Goal: Information Seeking & Learning: Learn about a topic

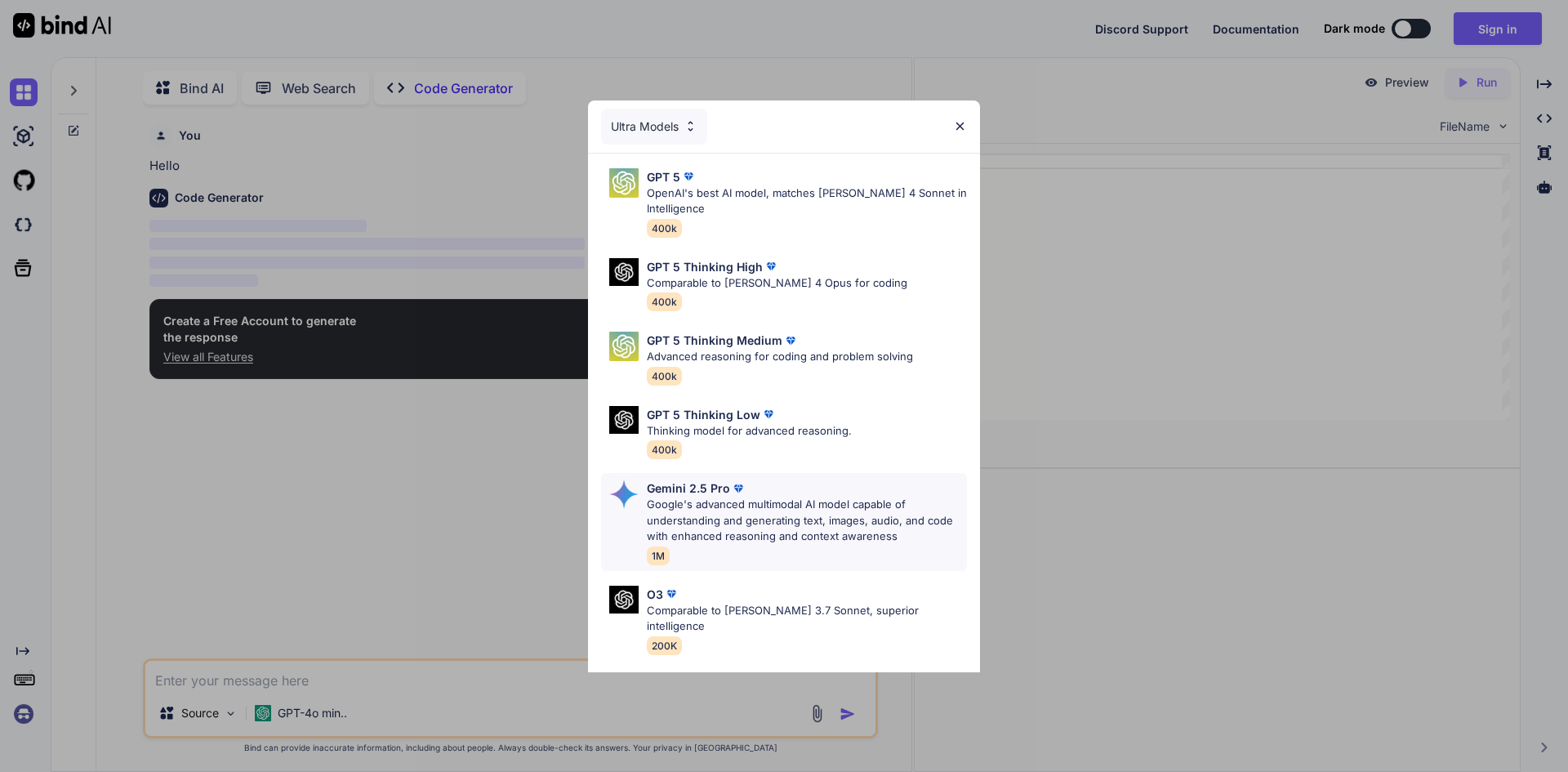
scroll to position [6, 0]
click at [754, 209] on p "OpenAI's best AI model, matches [PERSON_NAME] 4 Sonnet in Intelligence" at bounding box center [807, 201] width 320 height 32
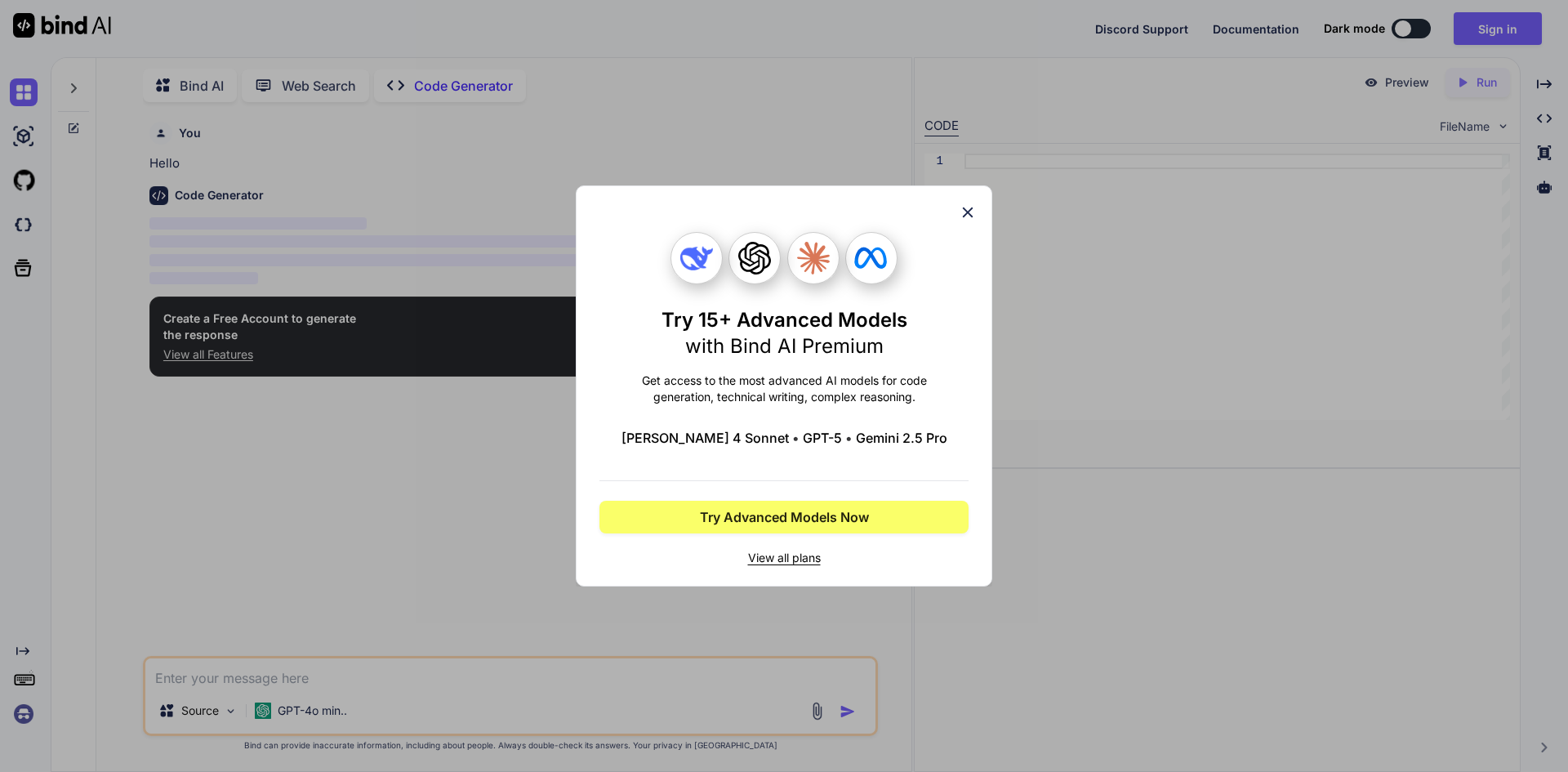
type textarea "x"
click at [969, 213] on icon at bounding box center [968, 213] width 11 height 11
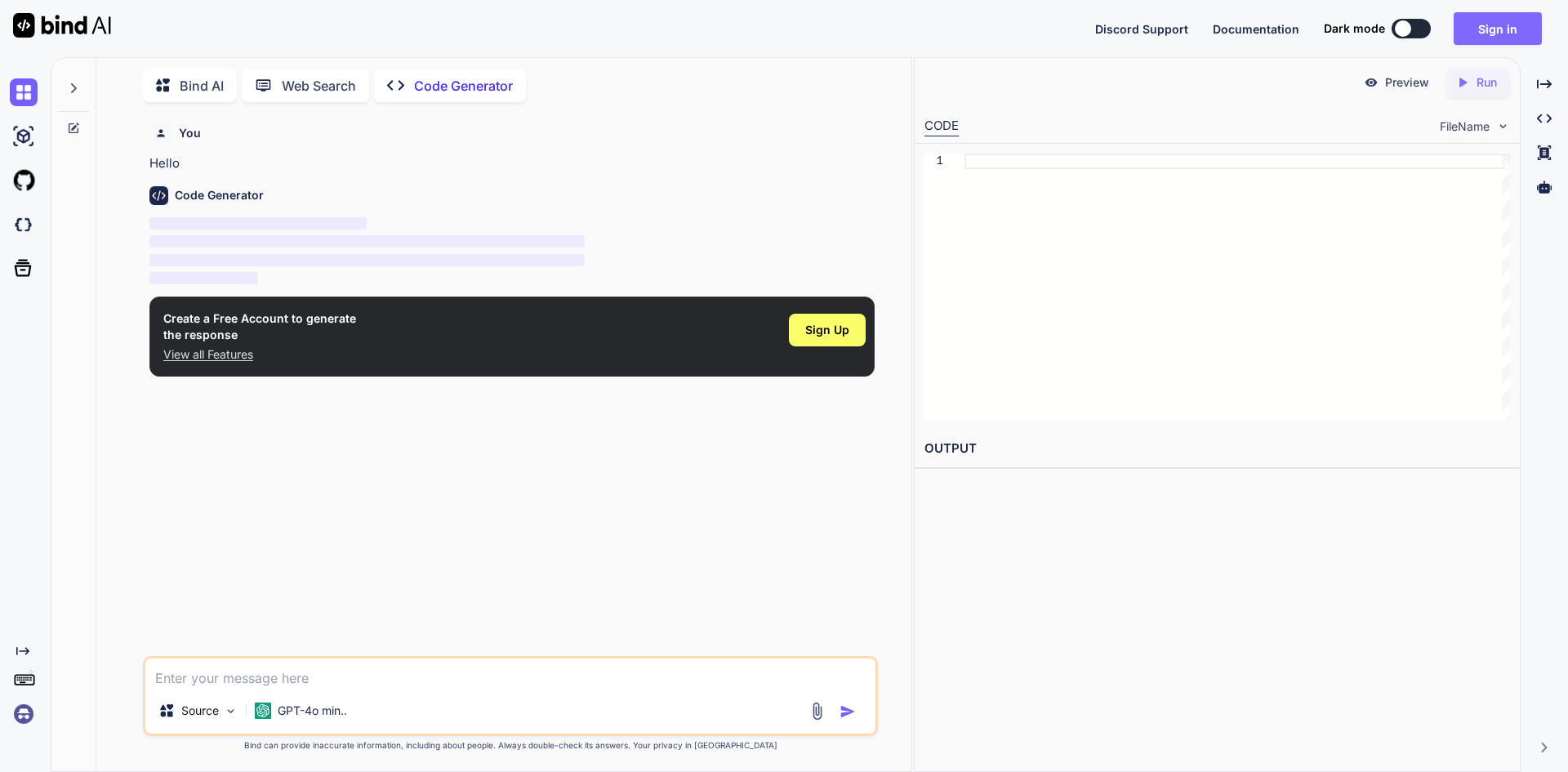
click at [1503, 40] on button "Sign in" at bounding box center [1498, 28] width 88 height 32
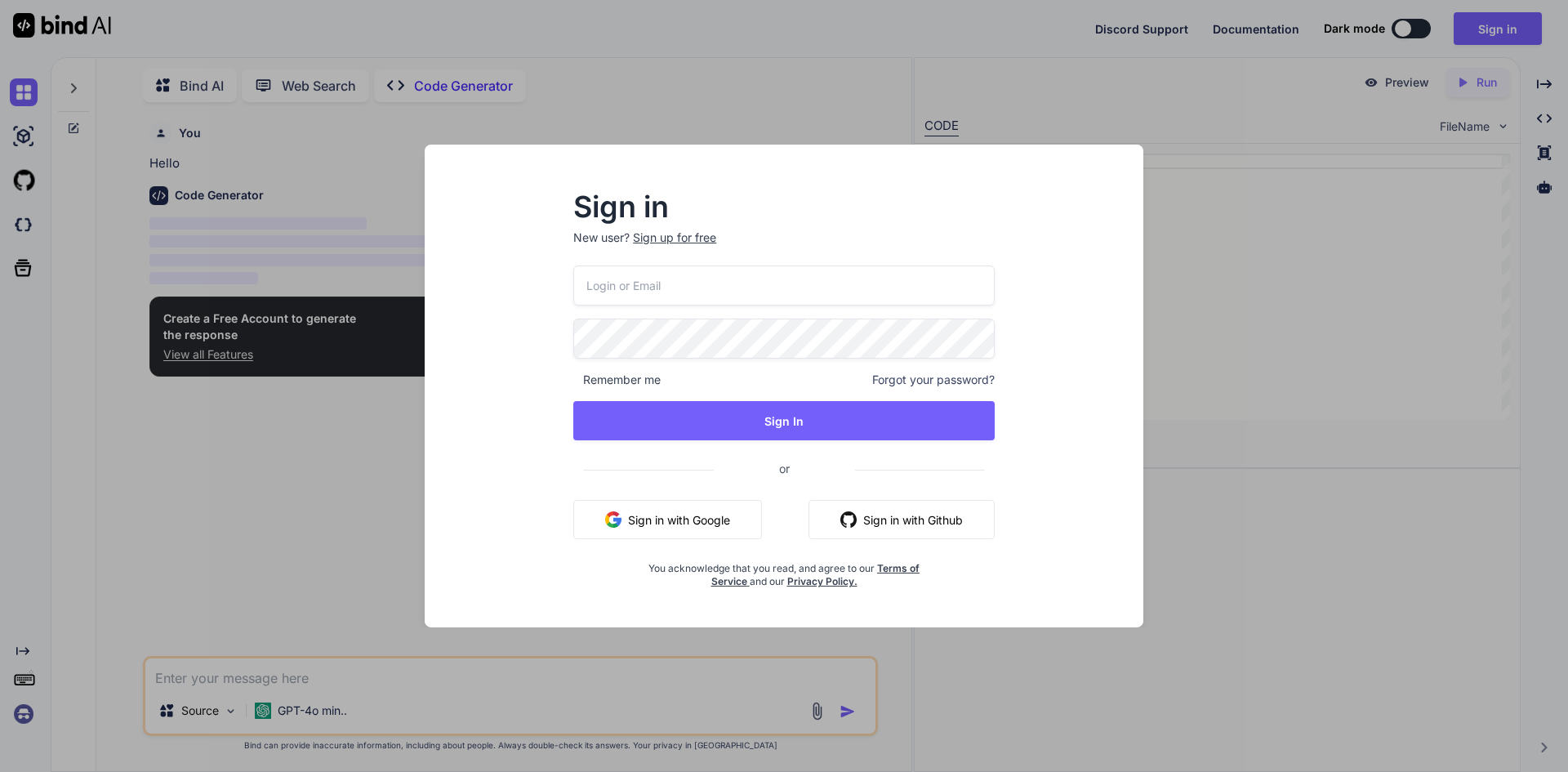
click at [709, 289] on input "email" at bounding box center [784, 284] width 421 height 40
type input "[EMAIL_ADDRESS][DOMAIN_NAME]"
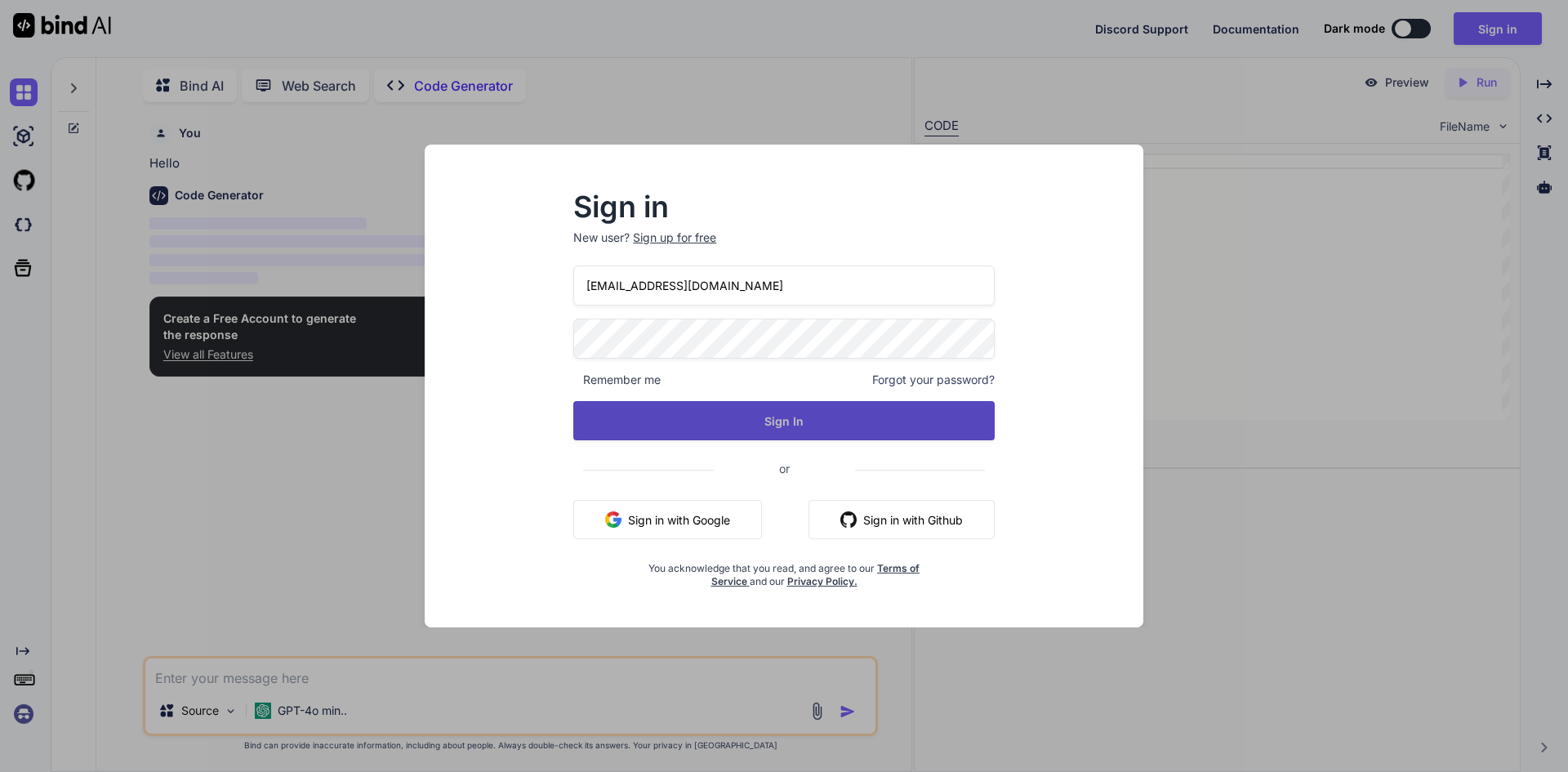
click at [777, 414] on button "Sign In" at bounding box center [784, 421] width 421 height 40
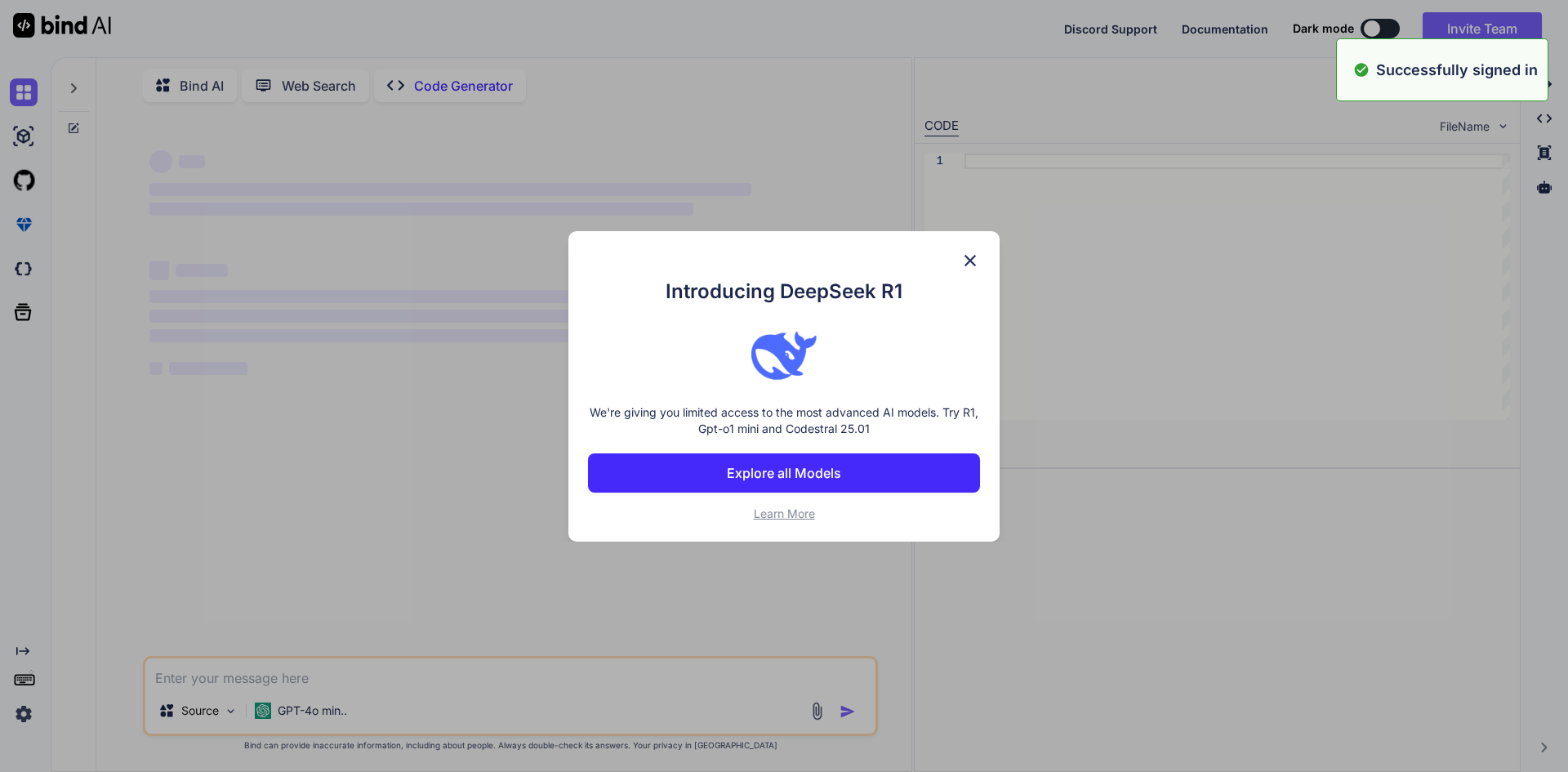
click at [803, 476] on p "Explore all Models" at bounding box center [784, 472] width 114 height 19
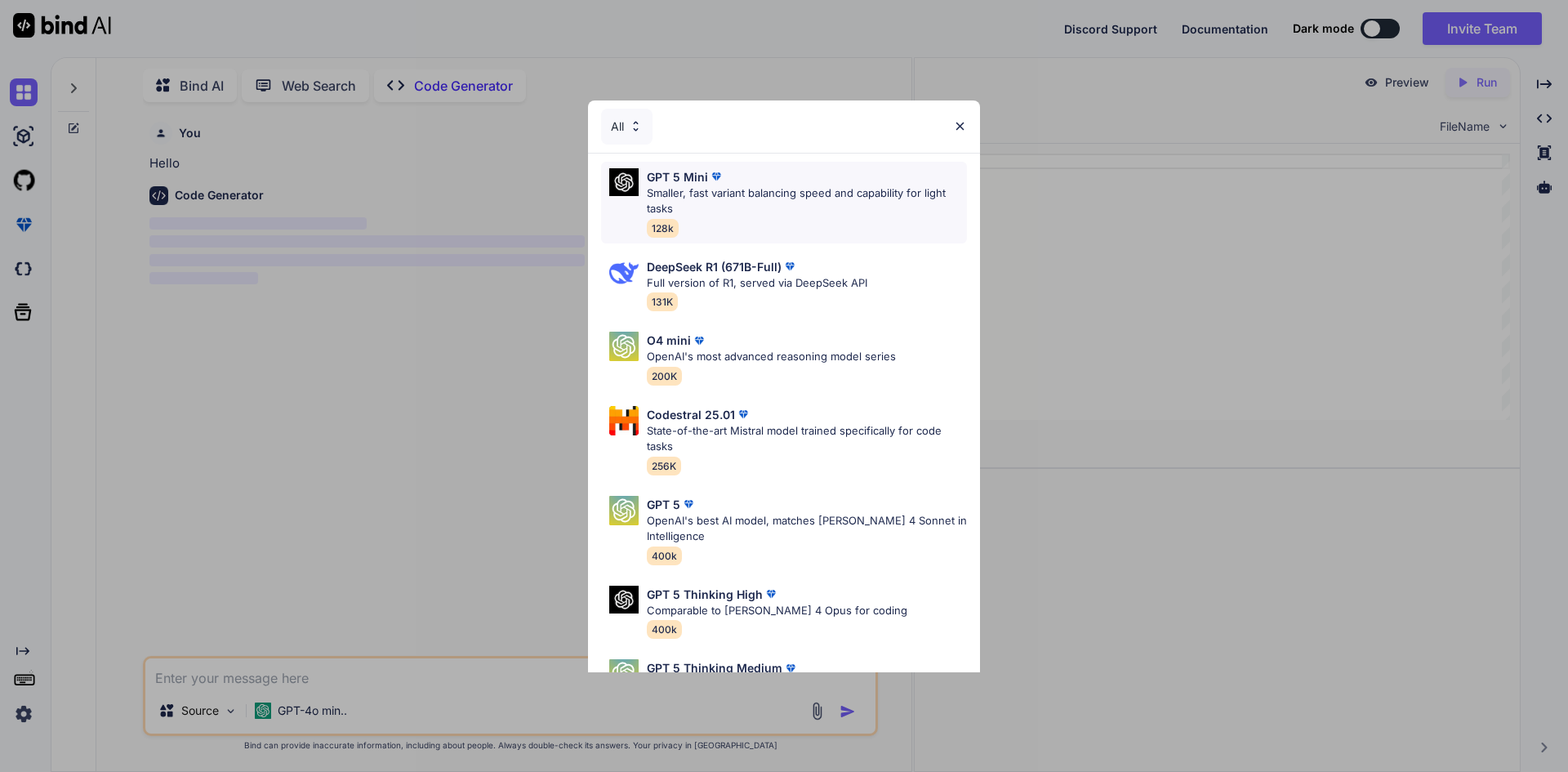
click at [742, 190] on p "Smaller, fast variant balancing speed and capability for light tasks" at bounding box center [807, 201] width 320 height 32
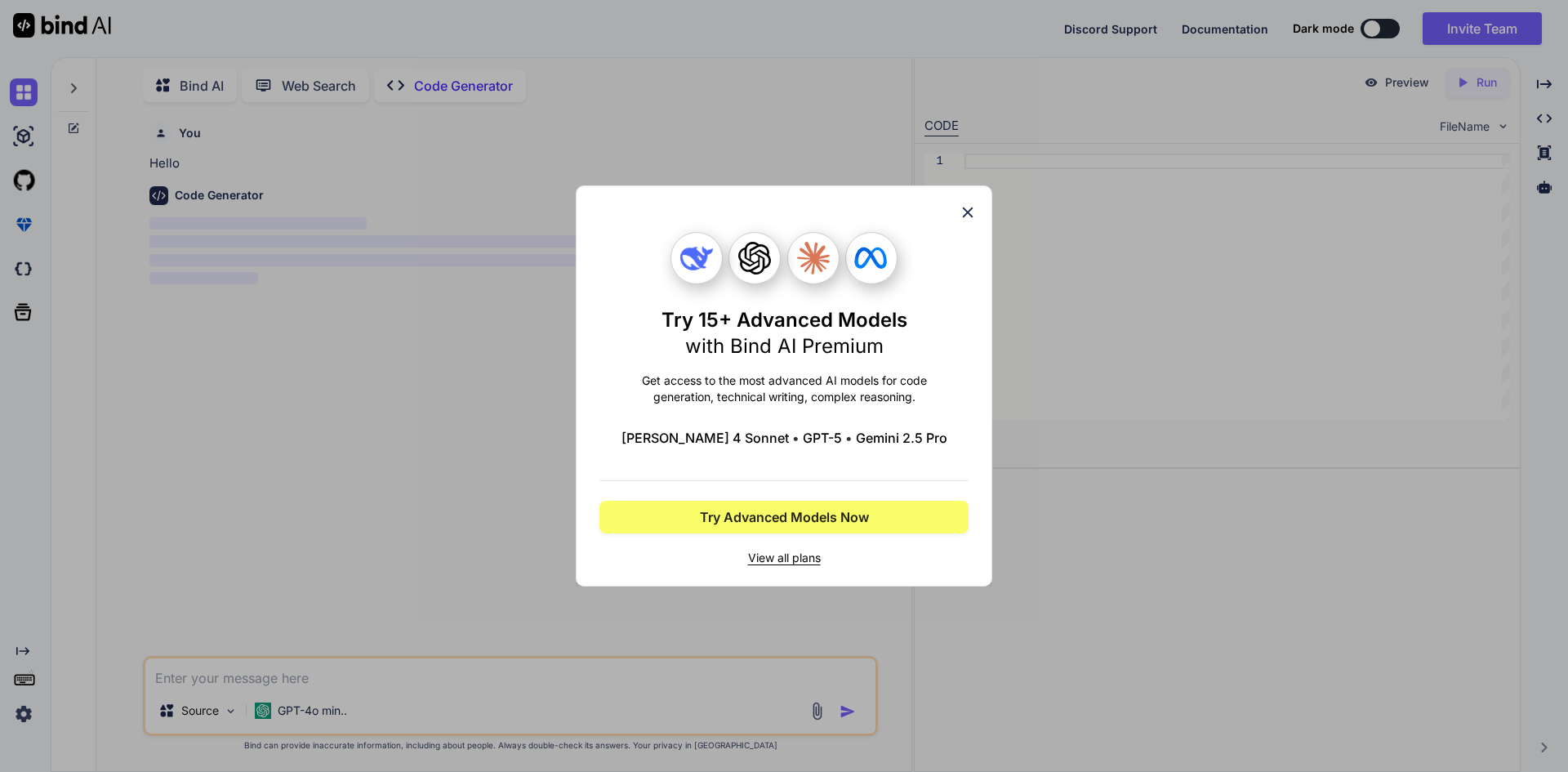
click at [969, 214] on icon at bounding box center [968, 213] width 11 height 11
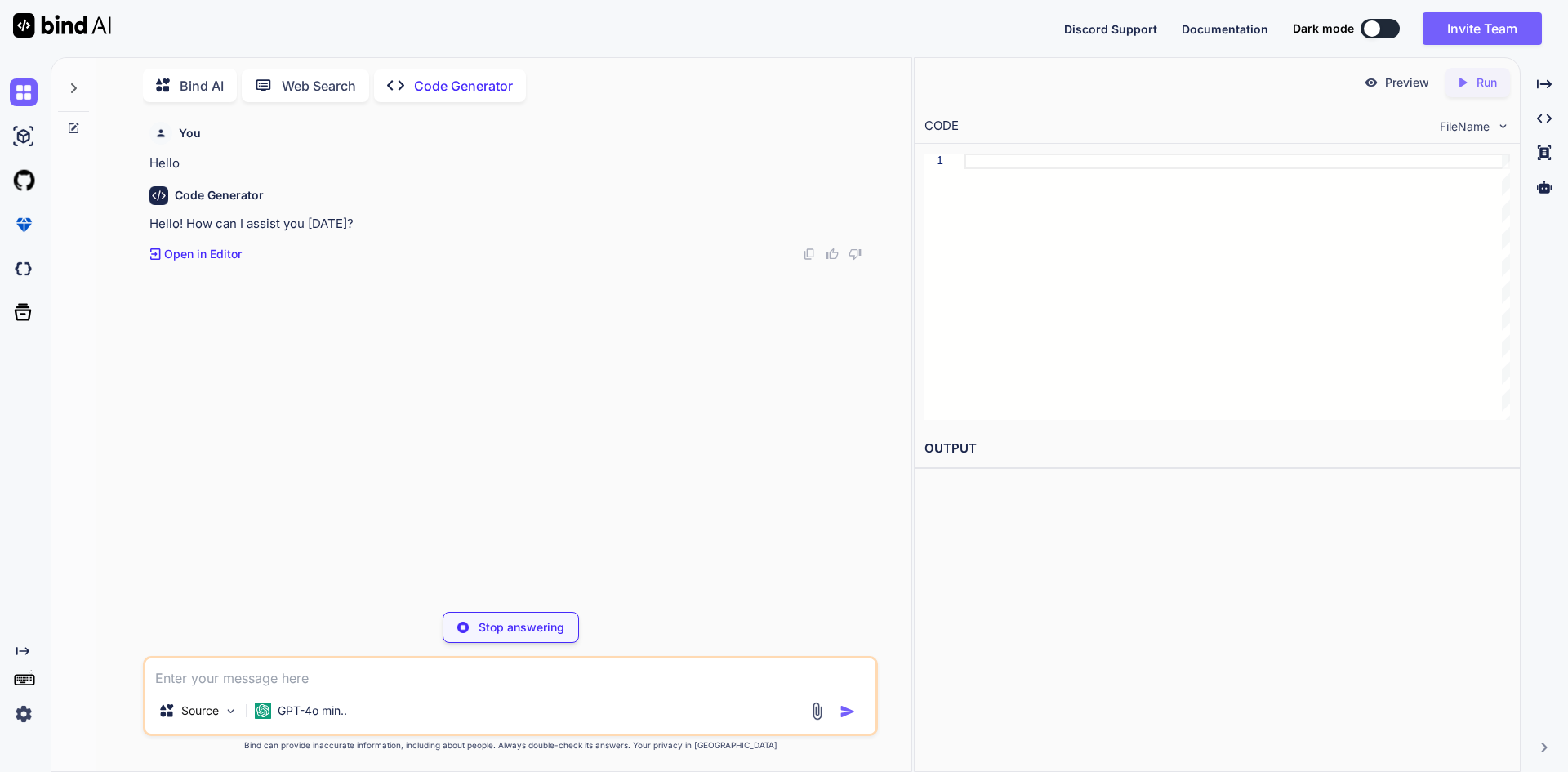
type textarea "x"
click at [301, 673] on textarea at bounding box center [510, 673] width 730 height 29
paste textarea "org.openqa.selenium.TimeoutException: java.util.concurrent.TimeoutException Bui…"
type textarea "org.openqa.selenium.TimeoutException: java.util.concurrent.TimeoutException Bui…"
type textarea "x"
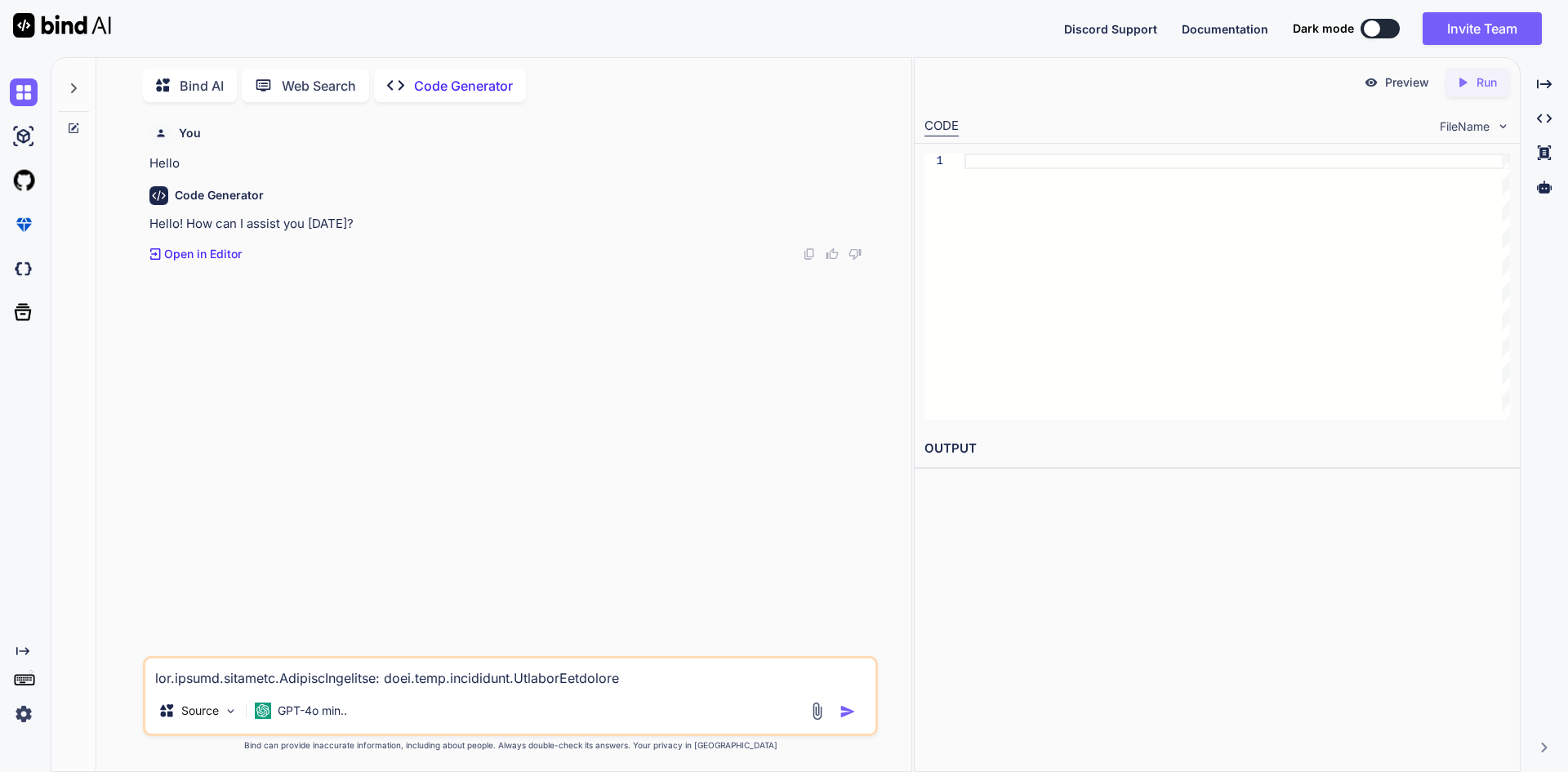
scroll to position [727, 0]
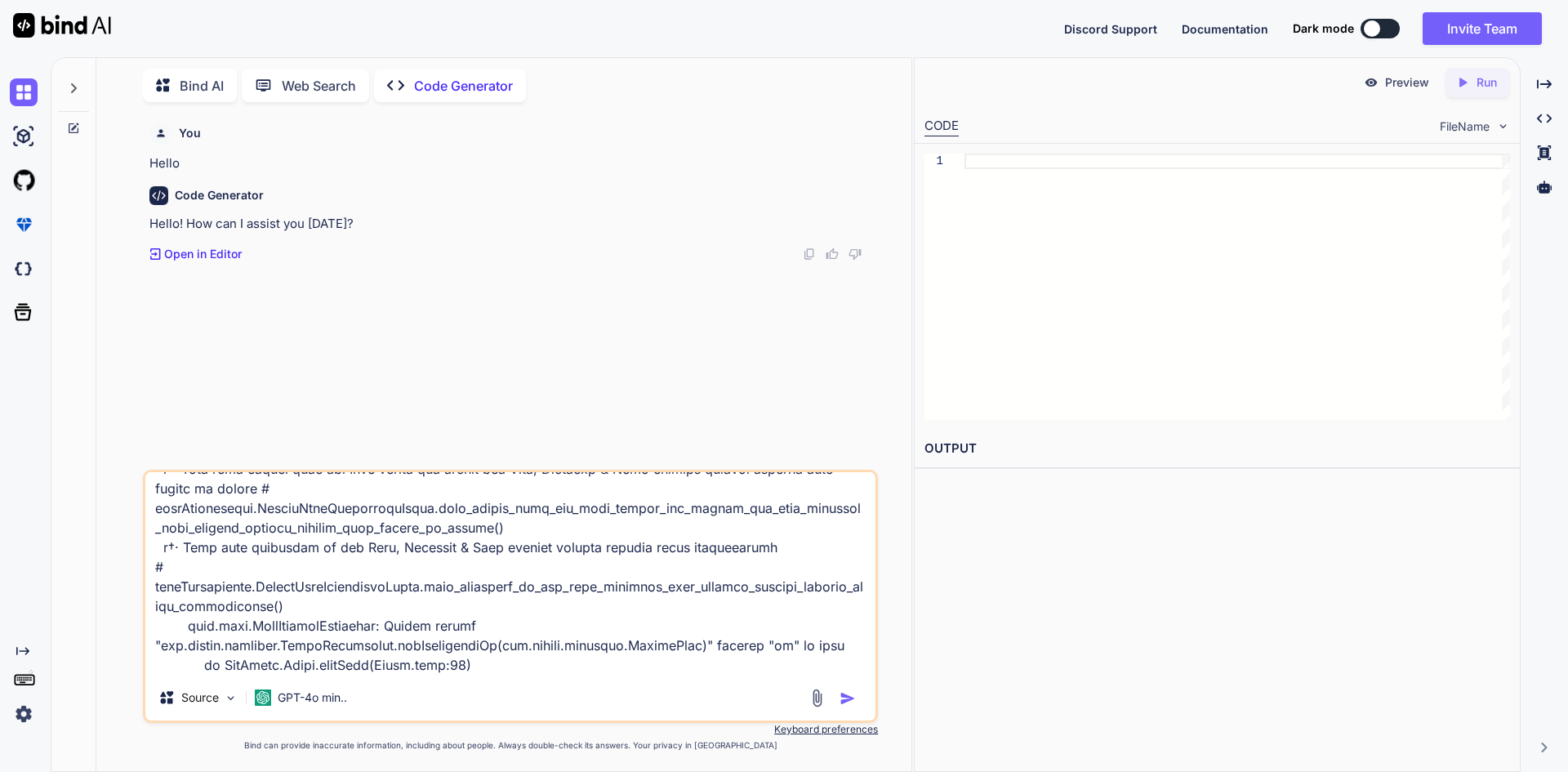
type textarea "org.openqa.selenium.TimeoutException: java.util.concurrent.TimeoutException Bui…"
click at [854, 697] on img "button" at bounding box center [847, 698] width 17 height 17
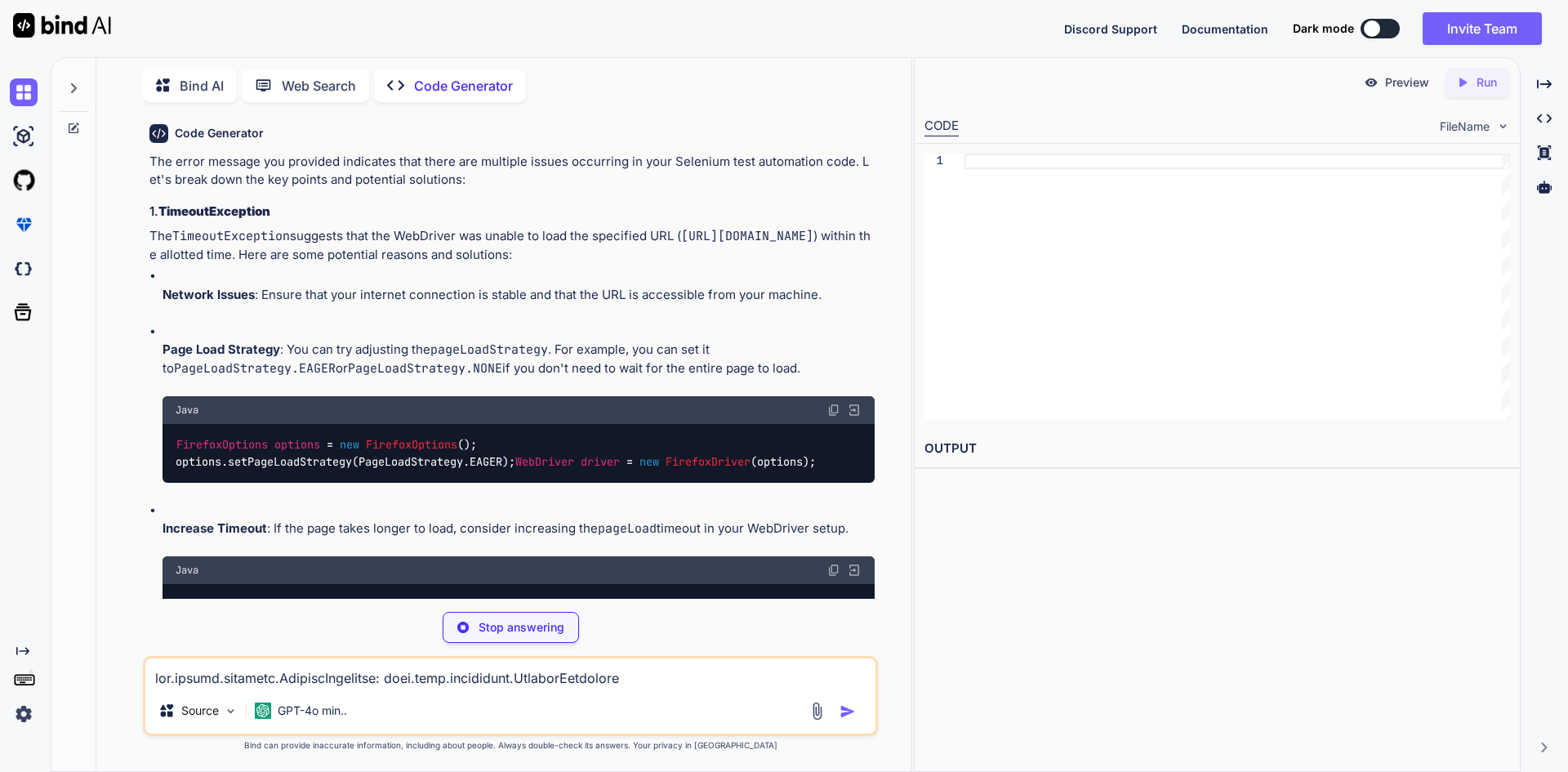
scroll to position [719, 0]
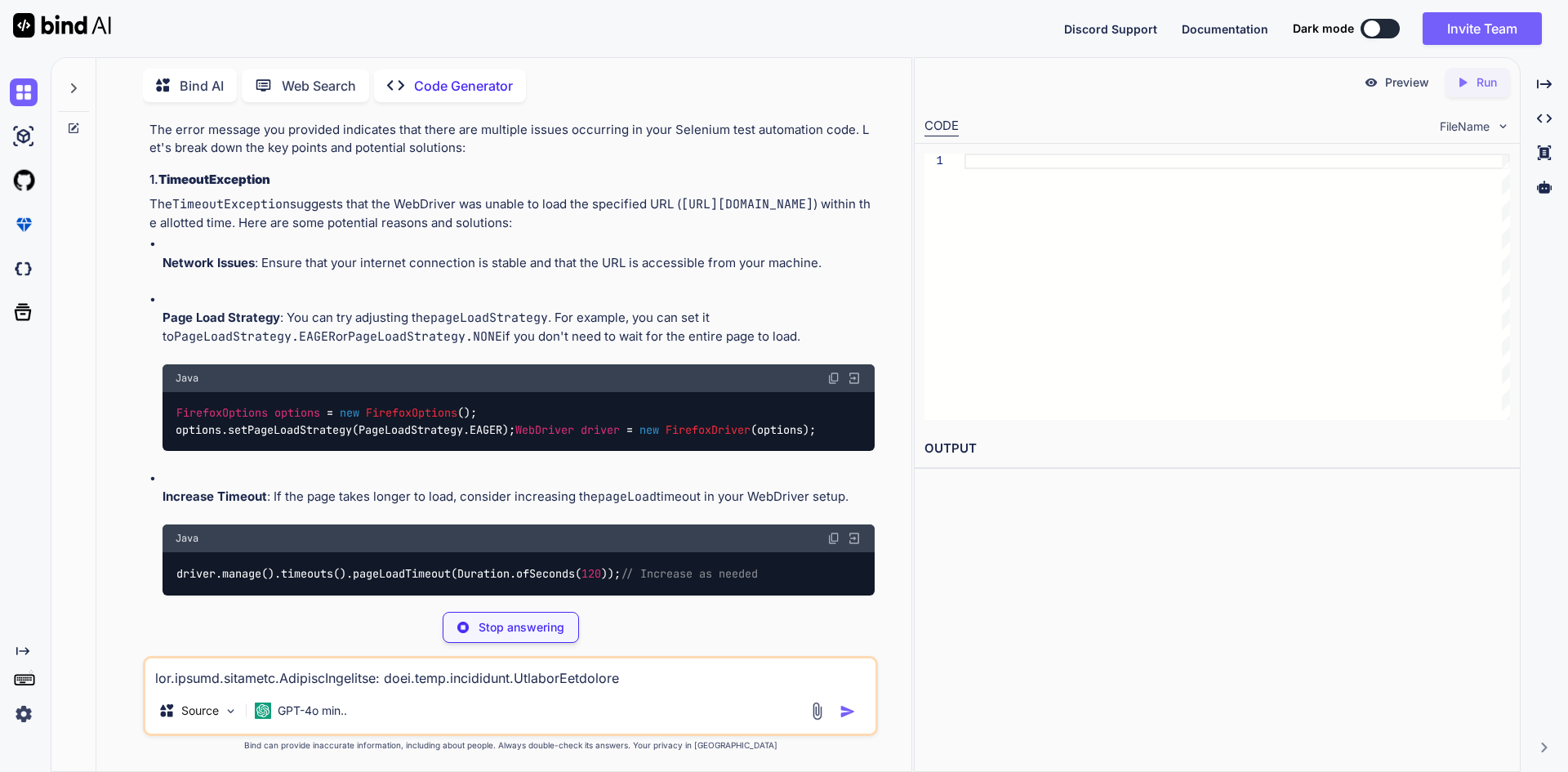
type textarea "x"
type textarea "FirefoxOptions options = new FirefoxOptions(); options.setPageLoadStrategy(Page…"
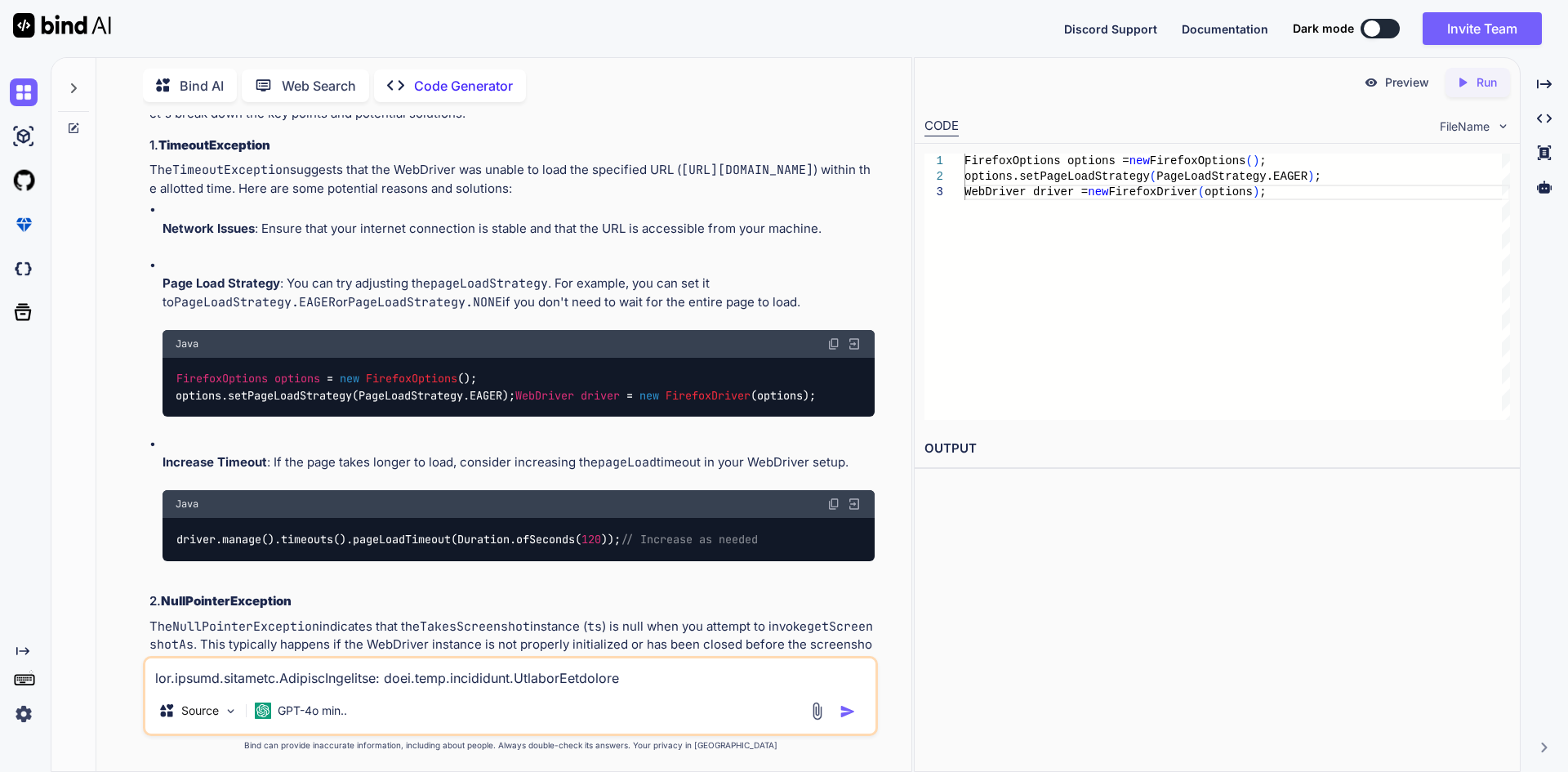
scroll to position [731, 0]
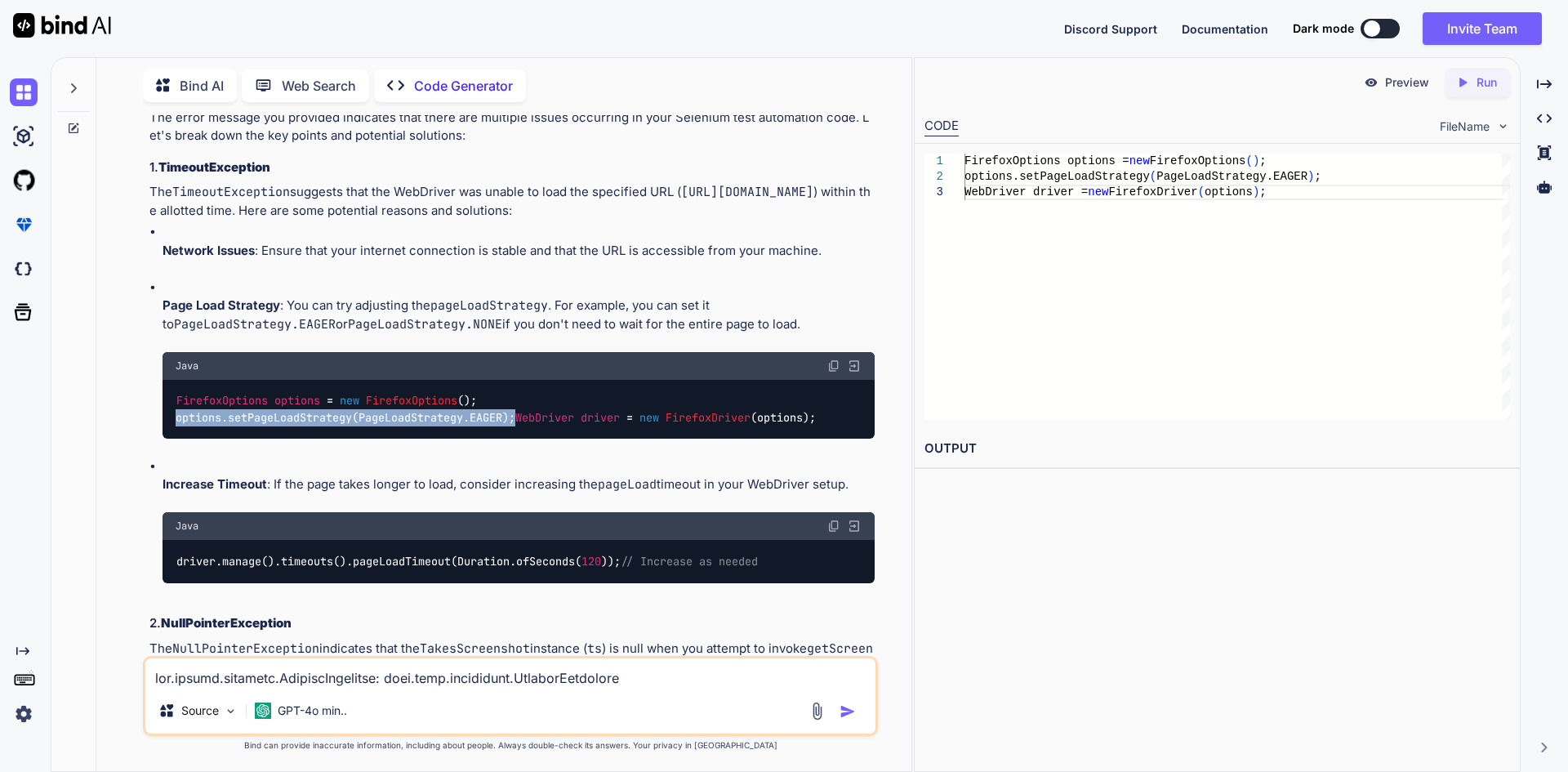
drag, startPoint x: 176, startPoint y: 415, endPoint x: 522, endPoint y: 410, distance: 346.0
click at [522, 410] on div "FirefoxOptions options = new FirefoxOptions (); options.setPageLoadStrategy(Pag…" at bounding box center [519, 409] width 712 height 60
copy code "options.setPageLoadStrategy(PageLoadStrategy.EAGER);"
click at [494, 411] on code "FirefoxOptions options = new FirefoxOptions (); options.setPageLoadStrategy(Pag…" at bounding box center [496, 409] width 641 height 33
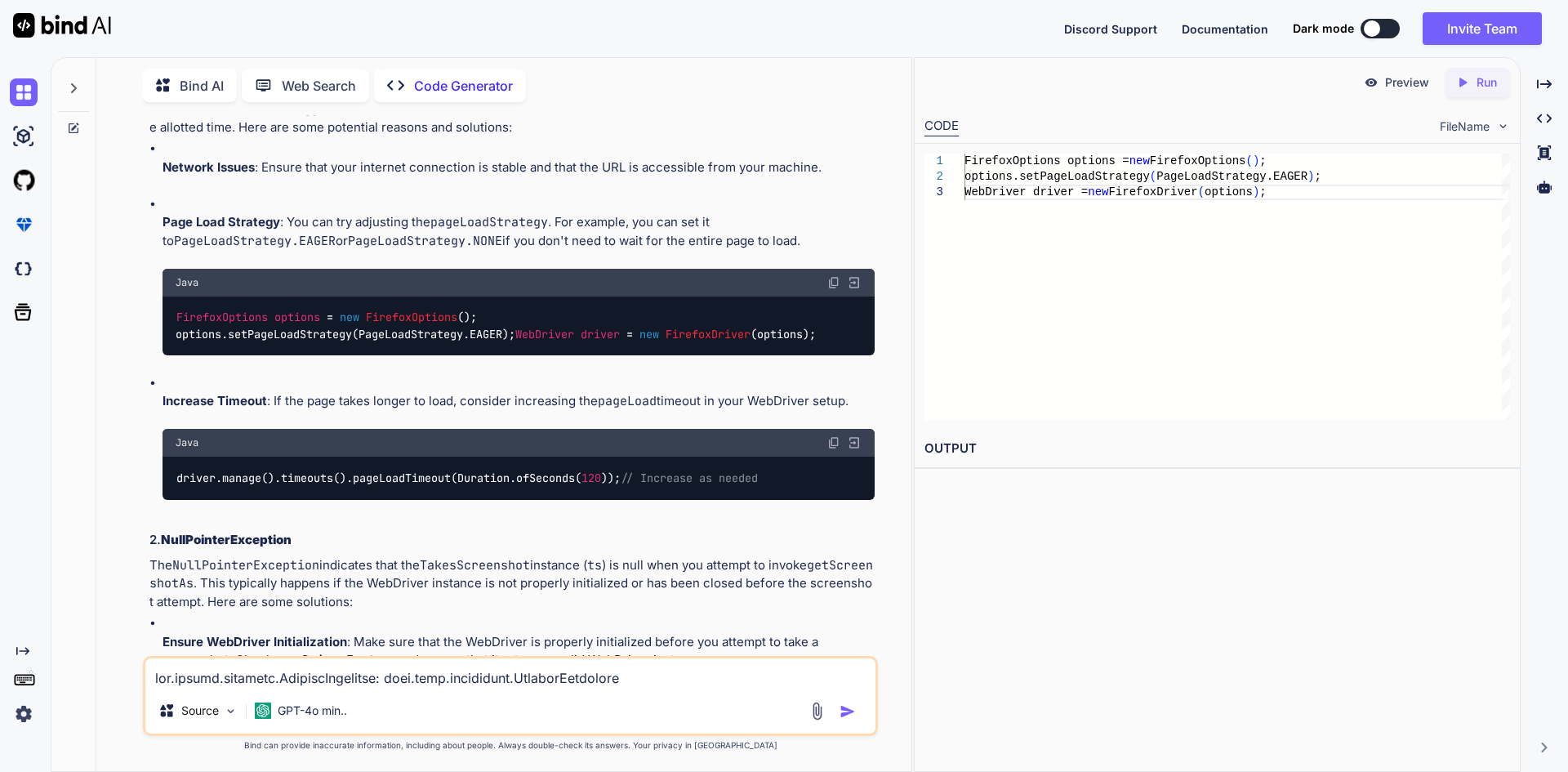
scroll to position [812, 0]
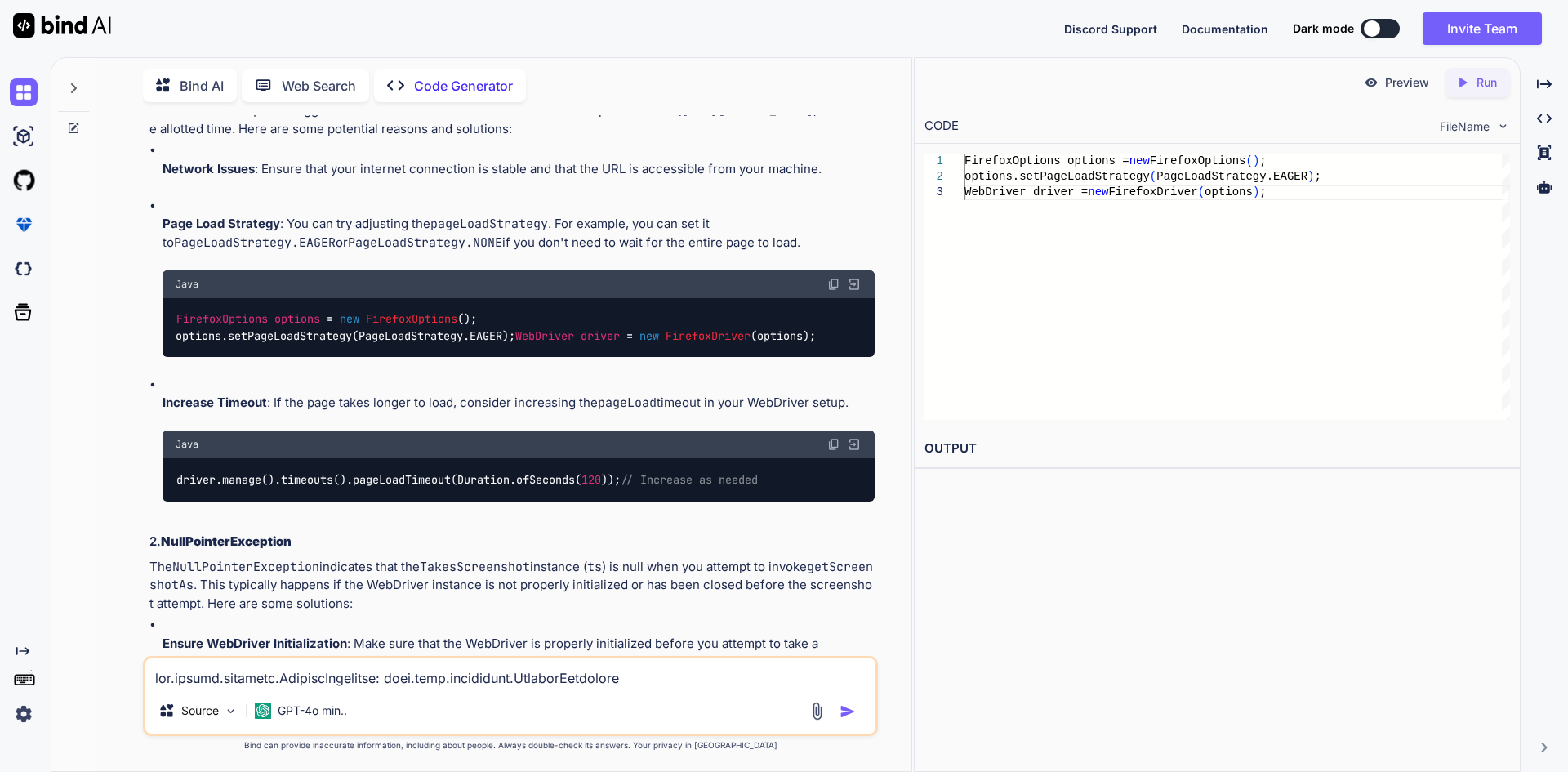
click at [414, 551] on h3 "2. NullPointerException" at bounding box center [512, 542] width 725 height 18
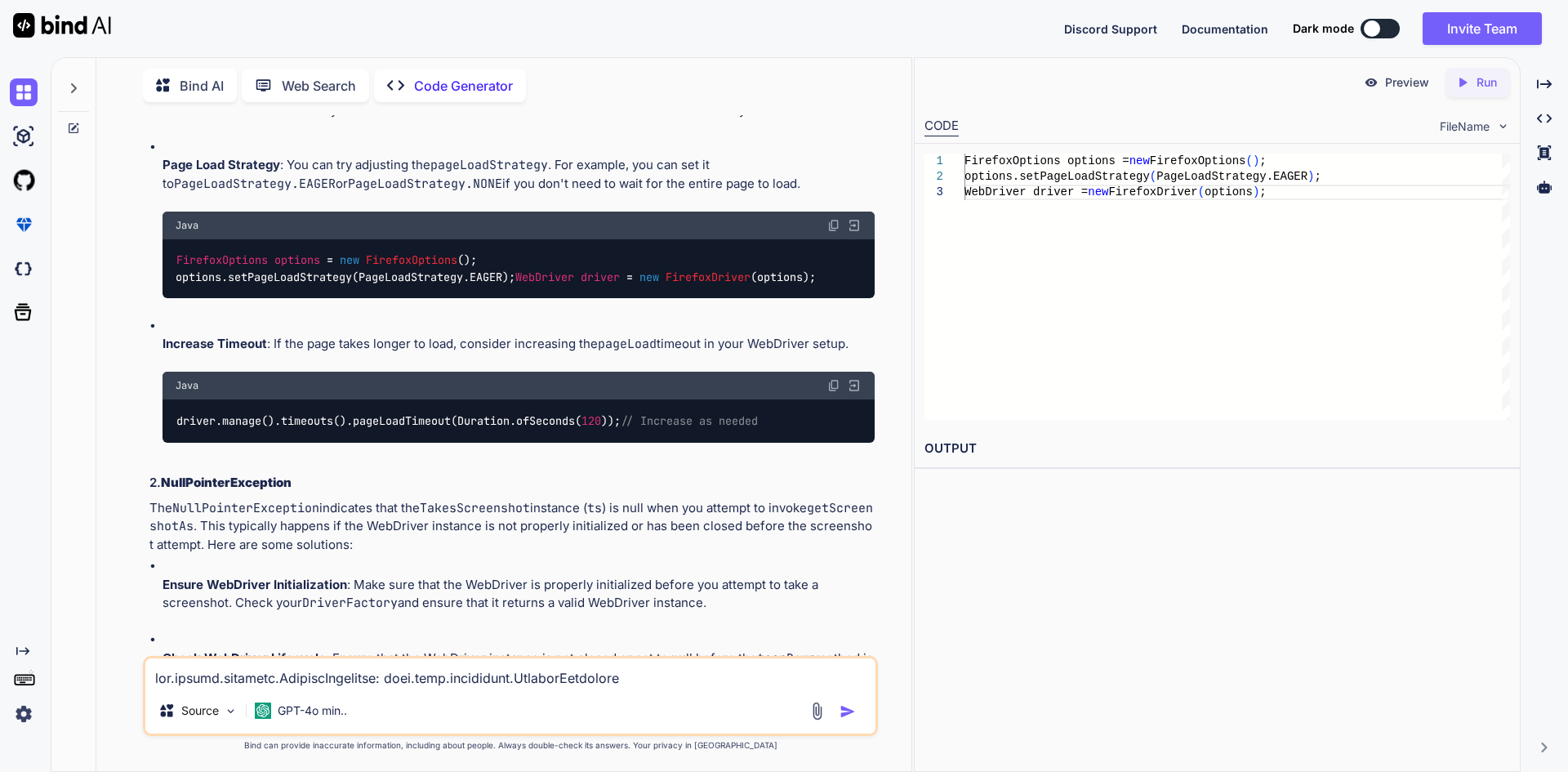
scroll to position [894, 0]
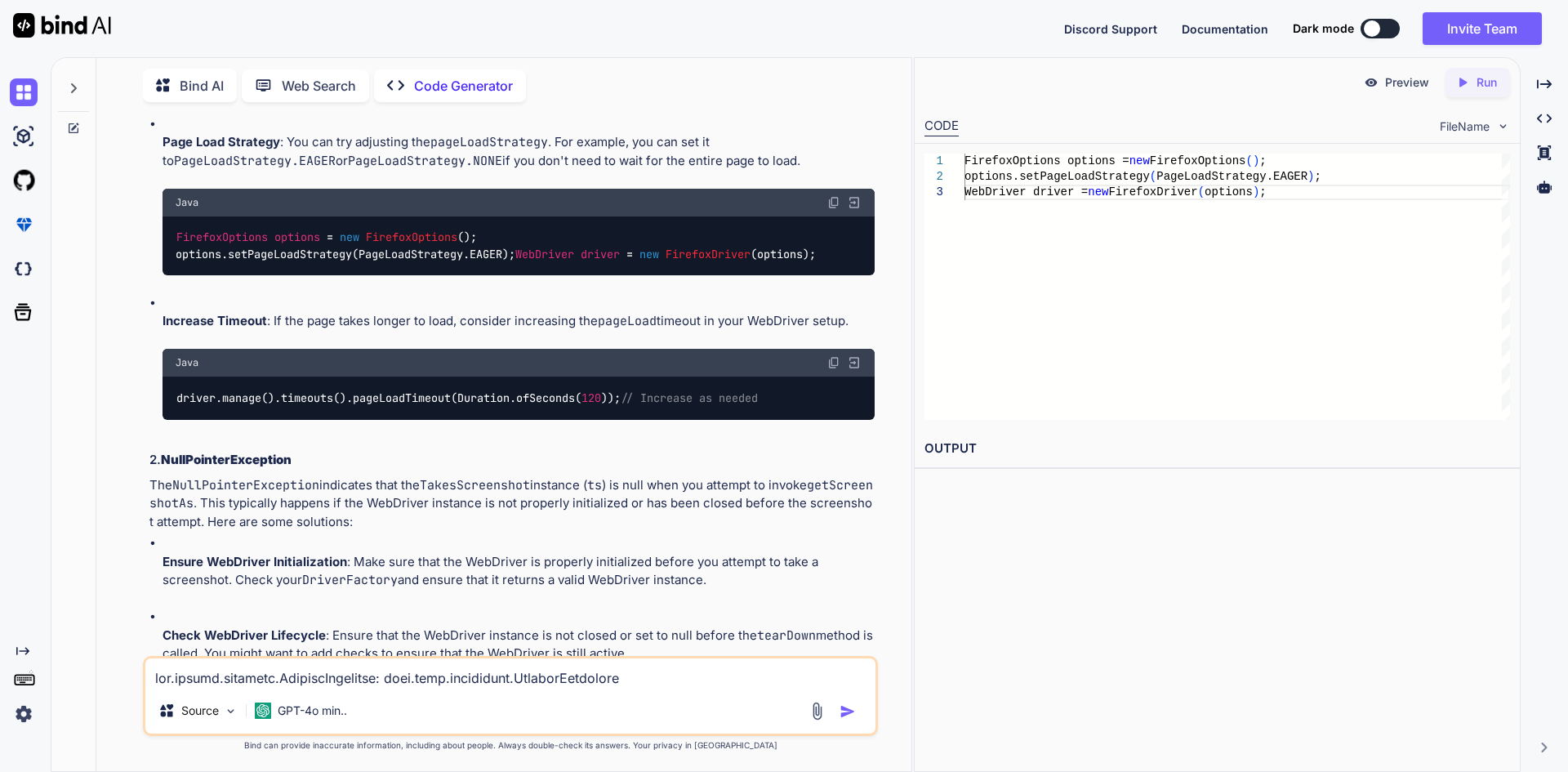
drag, startPoint x: 276, startPoint y: 336, endPoint x: 855, endPoint y: 330, distance: 579.0
click at [855, 330] on p "Increase Timeout : If the page takes longer to load, consider increasing the pa…" at bounding box center [519, 321] width 712 height 18
drag, startPoint x: 175, startPoint y: 414, endPoint x: 630, endPoint y: 419, distance: 455.0
click at [630, 419] on div "driver.manage().timeouts().pageLoadTimeout(Duration.ofSeconds( 120 )); // Incre…" at bounding box center [519, 398] width 712 height 42
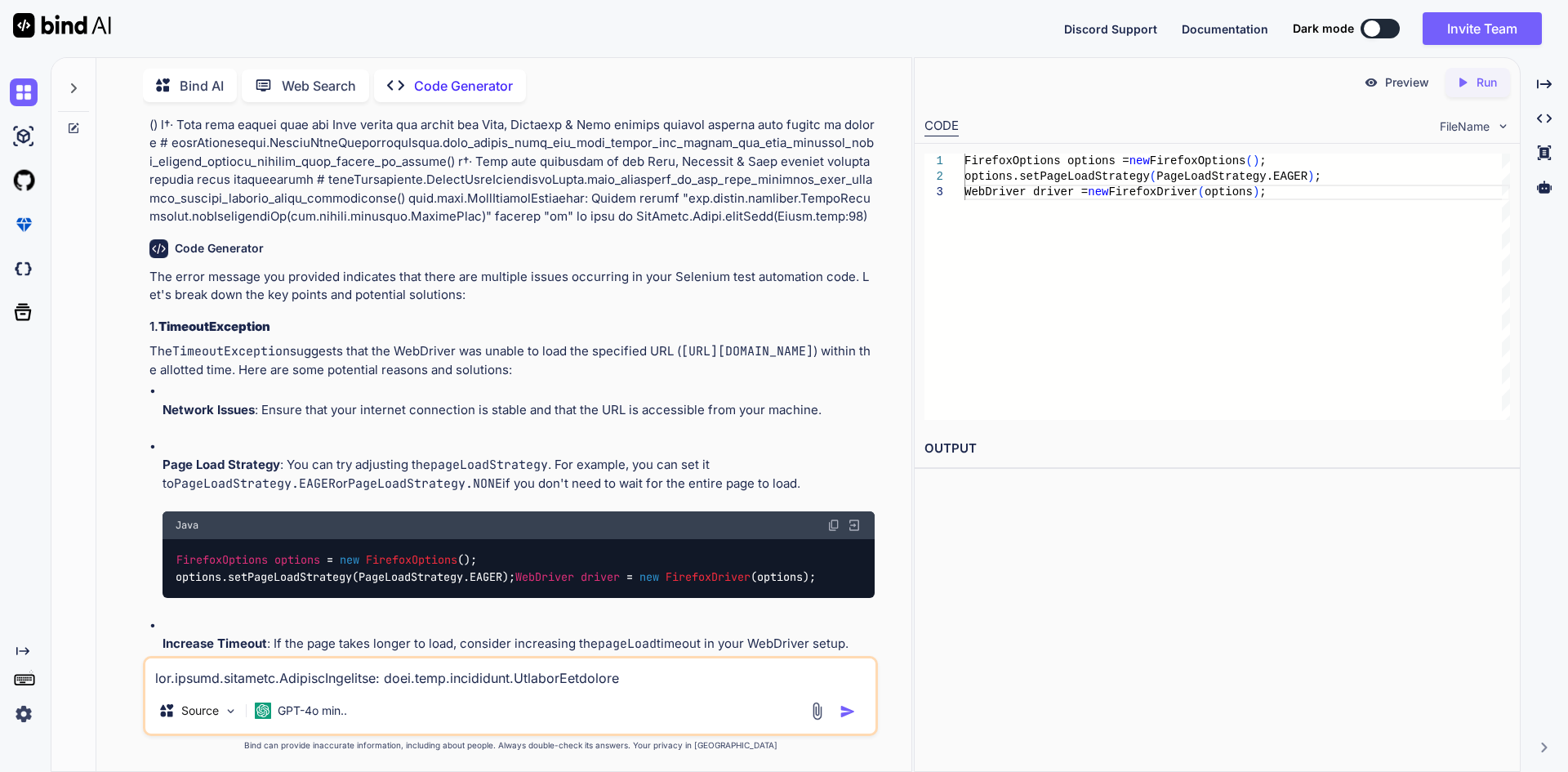
scroll to position [816, 0]
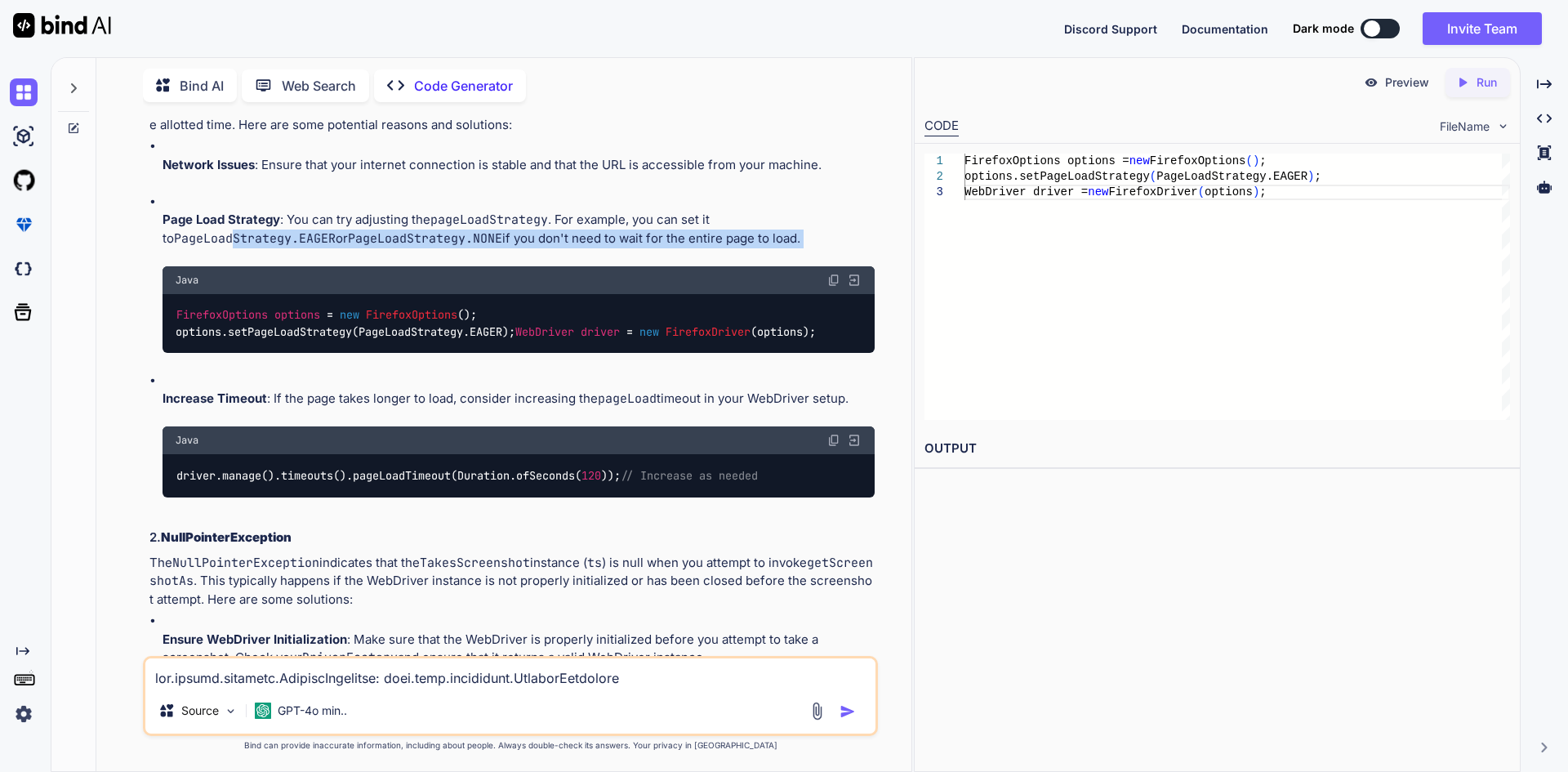
drag, startPoint x: 227, startPoint y: 243, endPoint x: 339, endPoint y: 250, distance: 112.2
click at [339, 250] on li "Page Load Strategy : You can try adjusting the pageLoadStrategy . For example, …" at bounding box center [519, 282] width 712 height 179
drag, startPoint x: 163, startPoint y: 237, endPoint x: 497, endPoint y: 236, distance: 334.0
click at [497, 236] on p "Page Load Strategy : You can try adjusting the pageLoadStrategy . For example, …" at bounding box center [519, 229] width 712 height 37
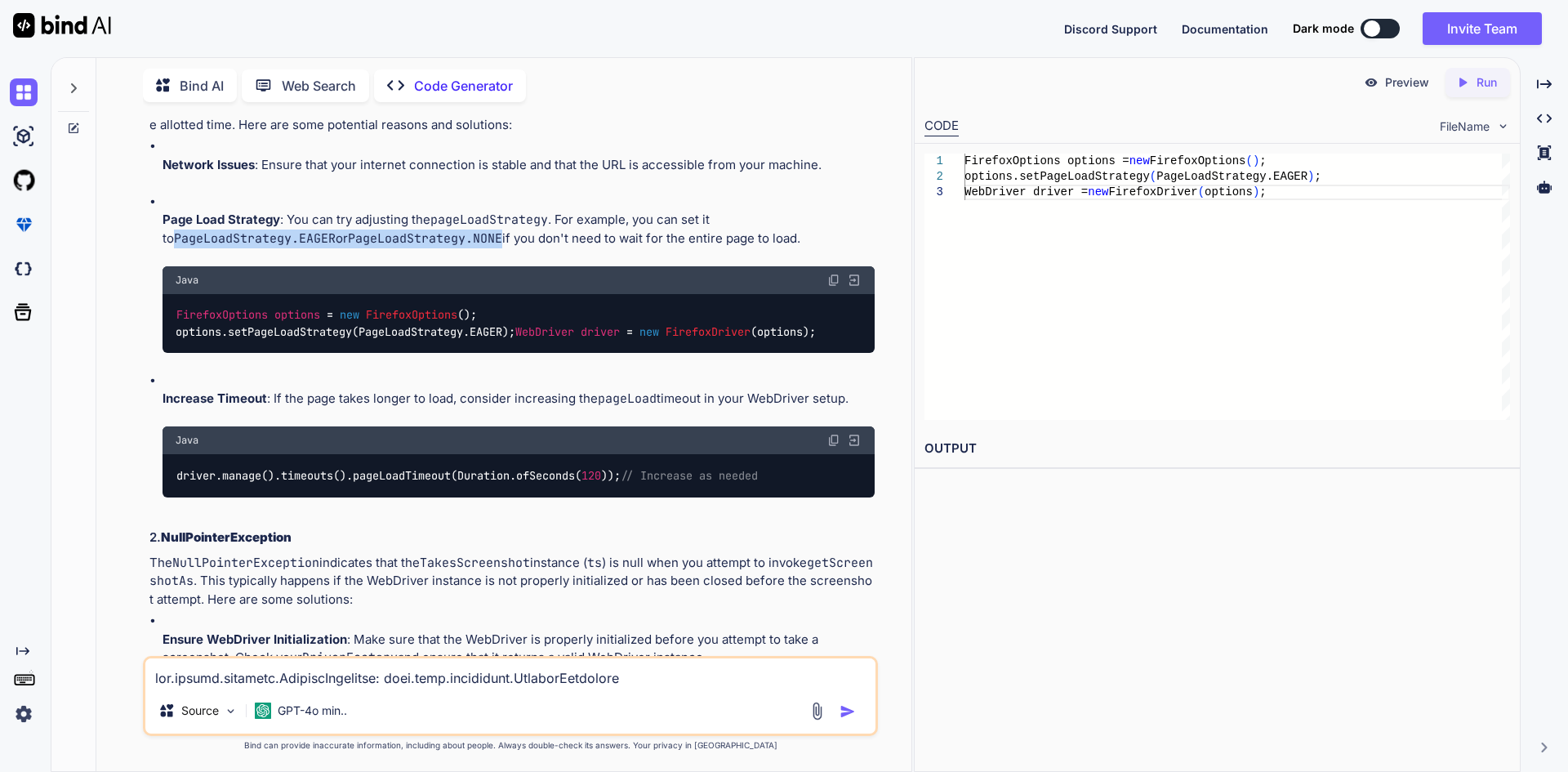
copy p "PageLoadStrategy.EAGER or PageLoadStrategy.NONE"
click at [243, 686] on textarea at bounding box center [510, 673] width 730 height 29
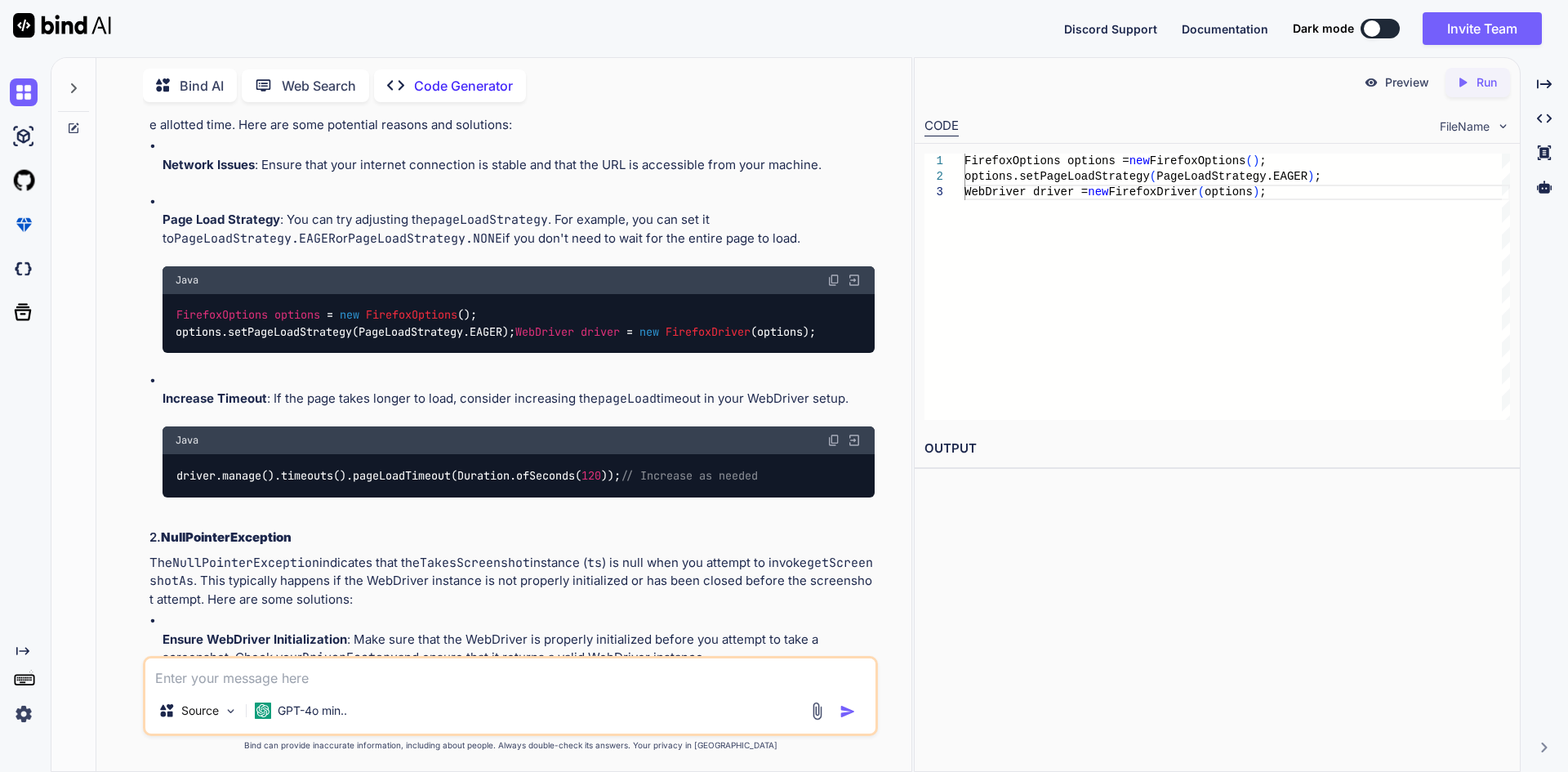
paste textarea "PageLoadStrategy.EAGER or PageLoadStrategy.NONE"
type textarea "PageLoadStrategy.EAGER or PageLoadStrategy.NONE"
type textarea "x"
type textarea "PageLoadStrategy.EAGER or PageLoadStrategy.NONE"
type textarea "x"
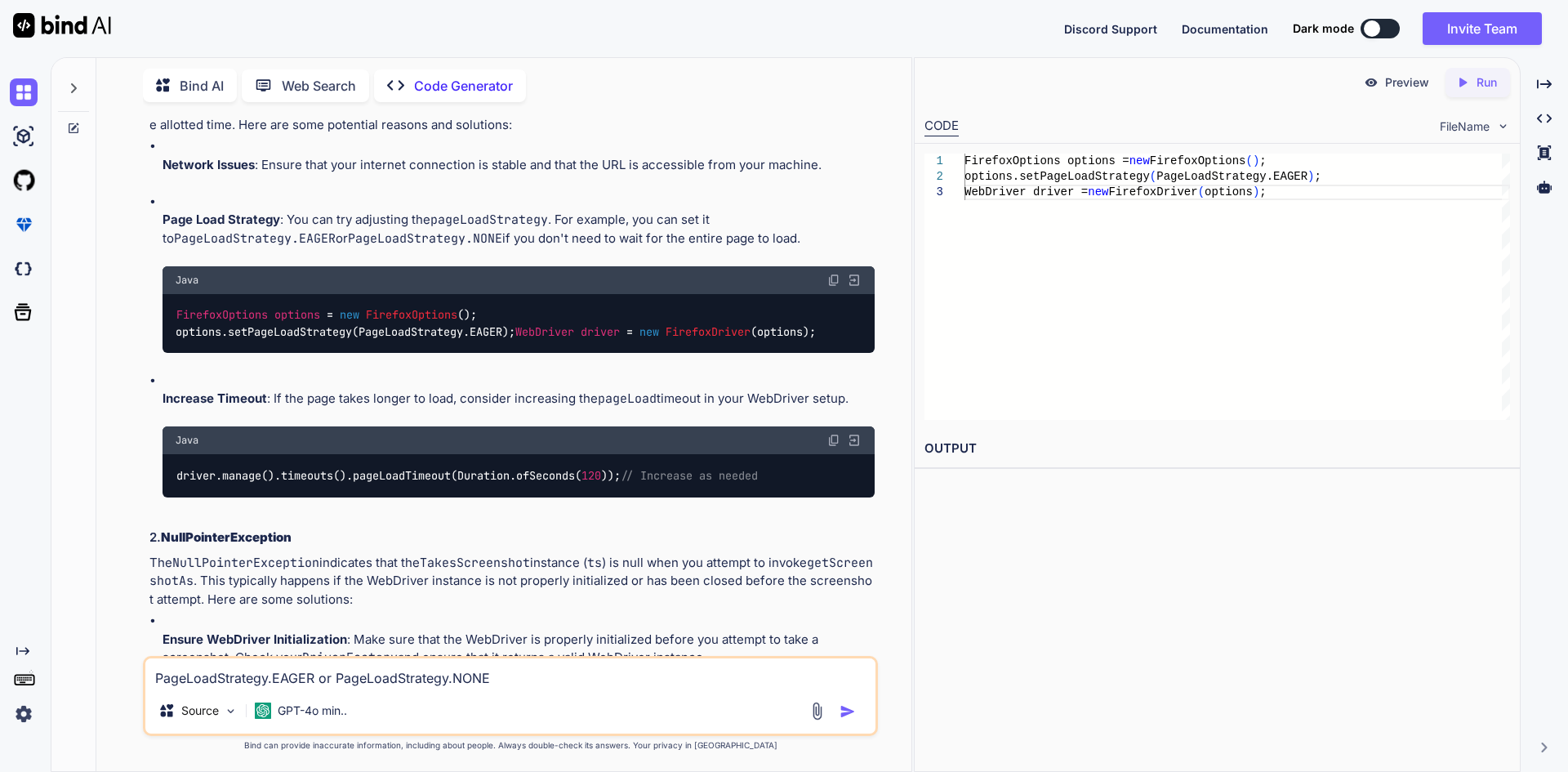
type textarea "PageLoadStrategy.EAGER or PageLoadStrategy.NONE a"
type textarea "x"
type textarea "PageLoadStrategy.EAGER or PageLoadStrategy.NONE an"
type textarea "x"
type textarea "PageLoadStrategy.EAGER or PageLoadStrategy.NONE any"
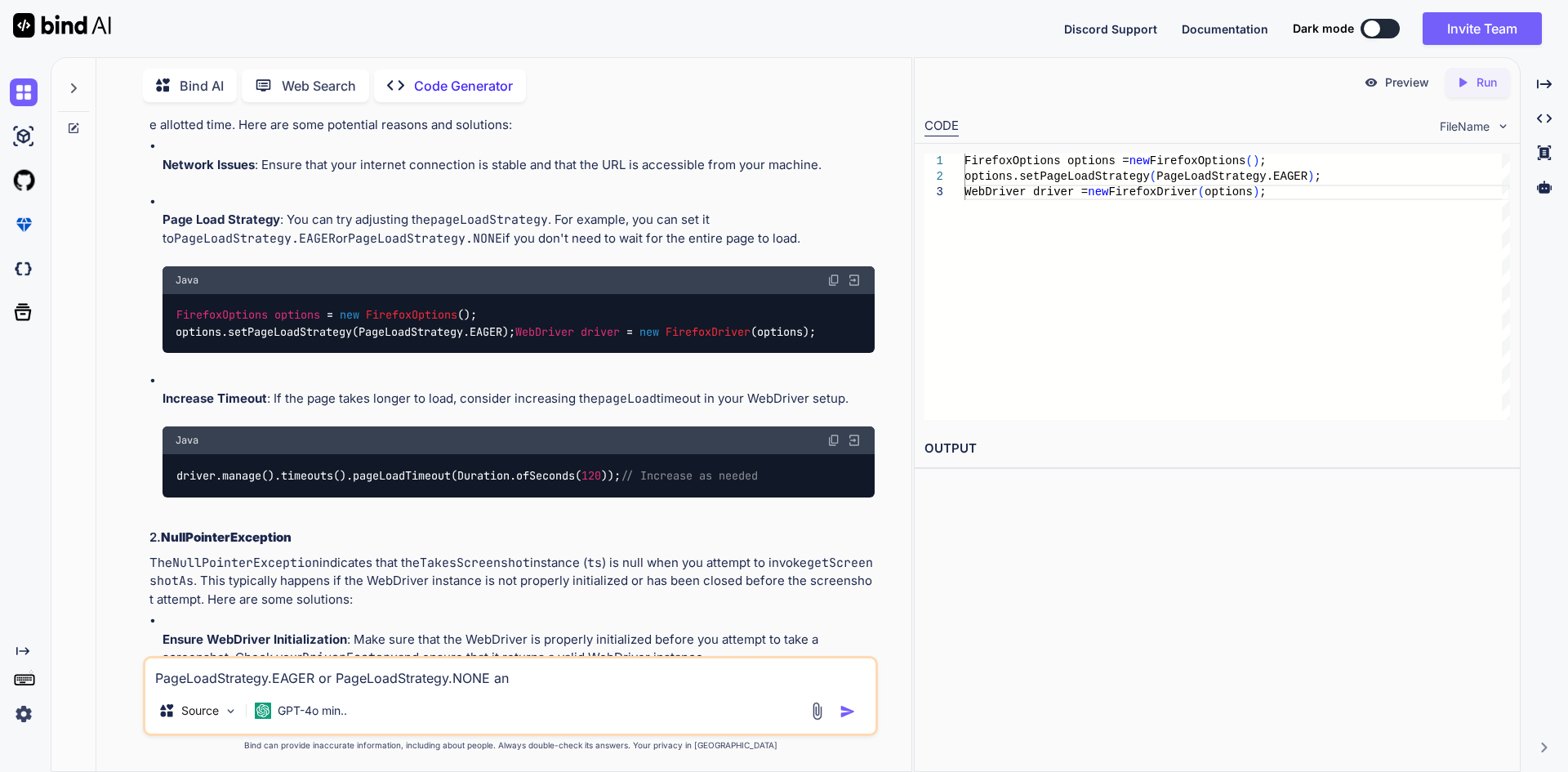
type textarea "x"
type textarea "PageLoadStrategy.EAGER or PageLoadStrategy.NONE any"
type textarea "x"
type textarea "PageLoadStrategy.EAGER or PageLoadStrategy.NONE any a"
type textarea "x"
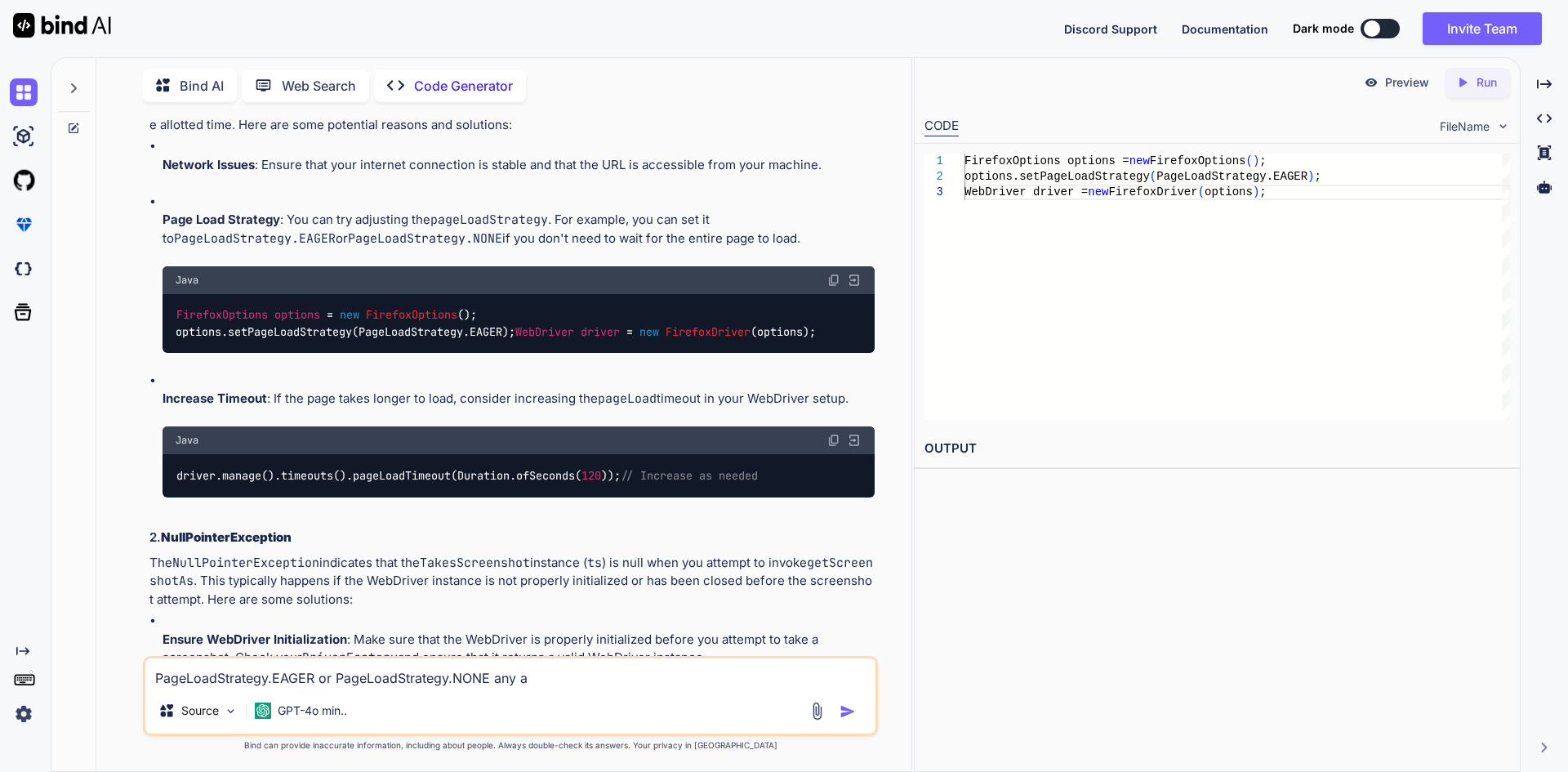
type textarea "PageLoadStrategy.EAGER or PageLoadStrategy.NONE any al"
type textarea "x"
type textarea "PageLoadStrategy.EAGER or PageLoadStrategy.NONE any alt"
type textarea "x"
type textarea "PageLoadStrategy.EAGER or PageLoadStrategy.NONE any alte"
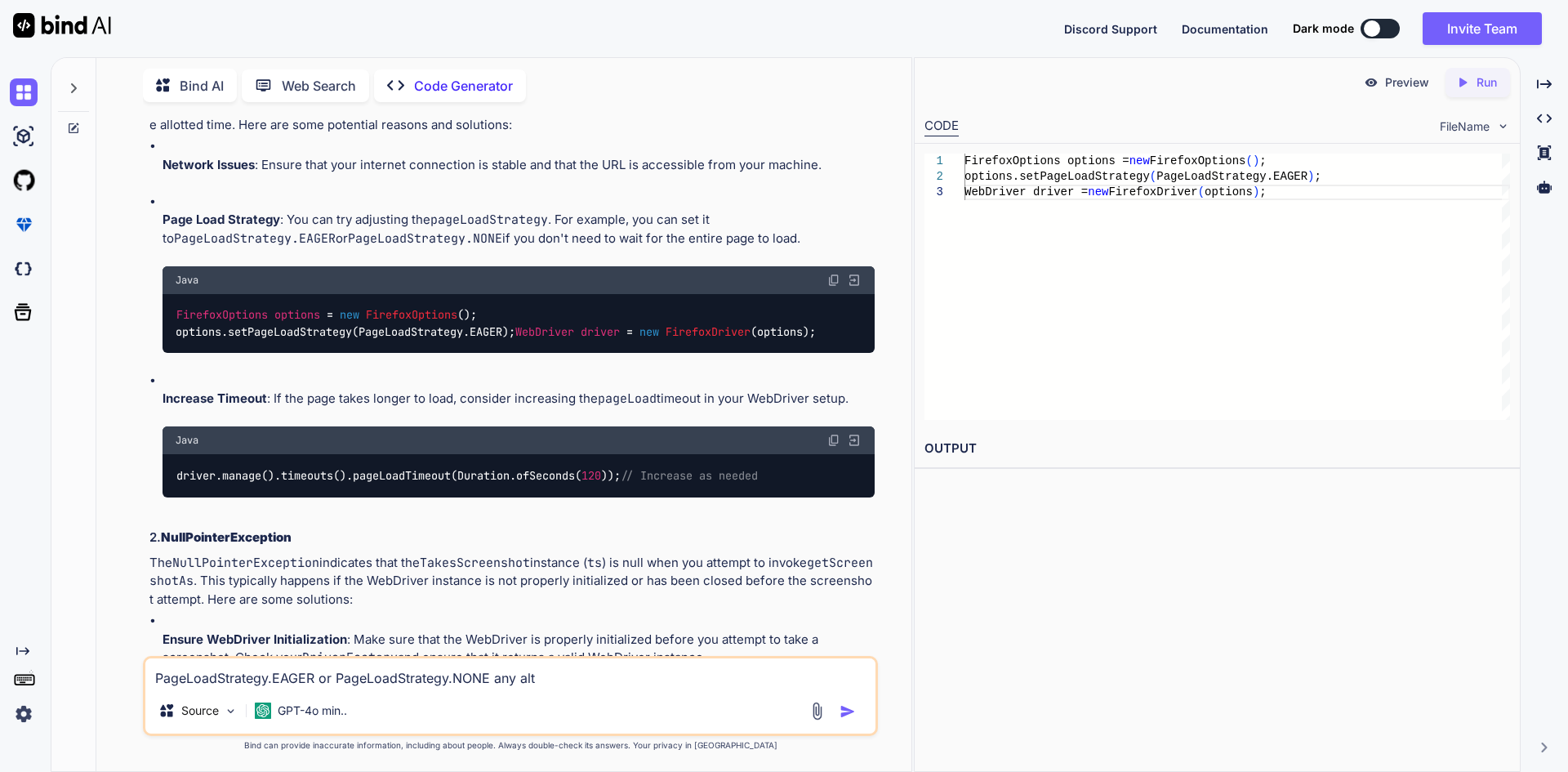
type textarea "x"
type textarea "PageLoadStrategy.EAGER or PageLoadStrategy.NONE any alter"
type textarea "x"
type textarea "PageLoadStrategy.EAGER or PageLoadStrategy.NONE any altern"
type textarea "x"
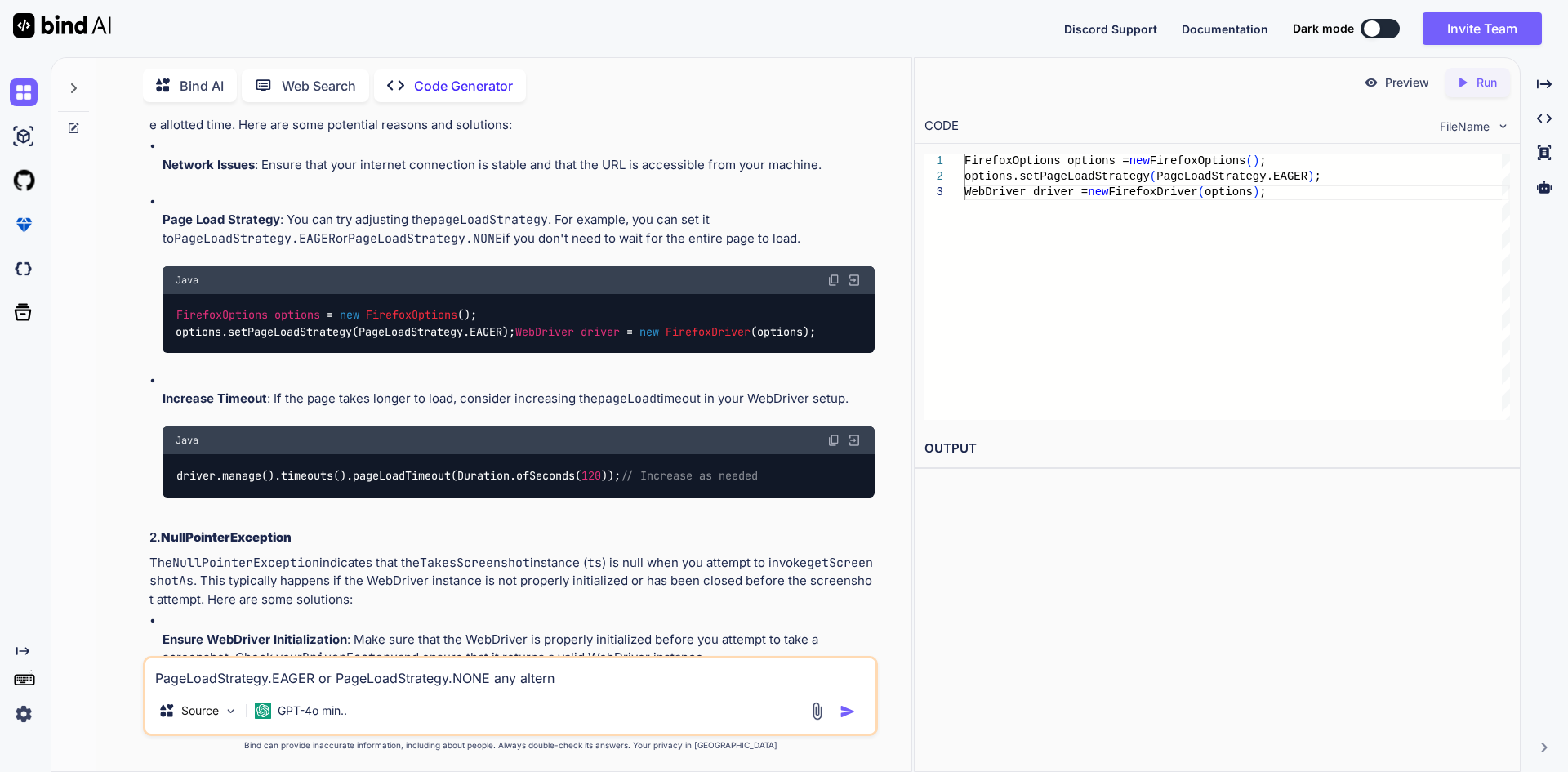
type textarea "PageLoadStrategy.EAGER or PageLoadStrategy.NONE any alterna"
type textarea "x"
type textarea "PageLoadStrategy.EAGER or PageLoadStrategy.NONE any alternat"
type textarea "x"
type textarea "PageLoadStrategy.EAGER or PageLoadStrategy.NONE any alternate"
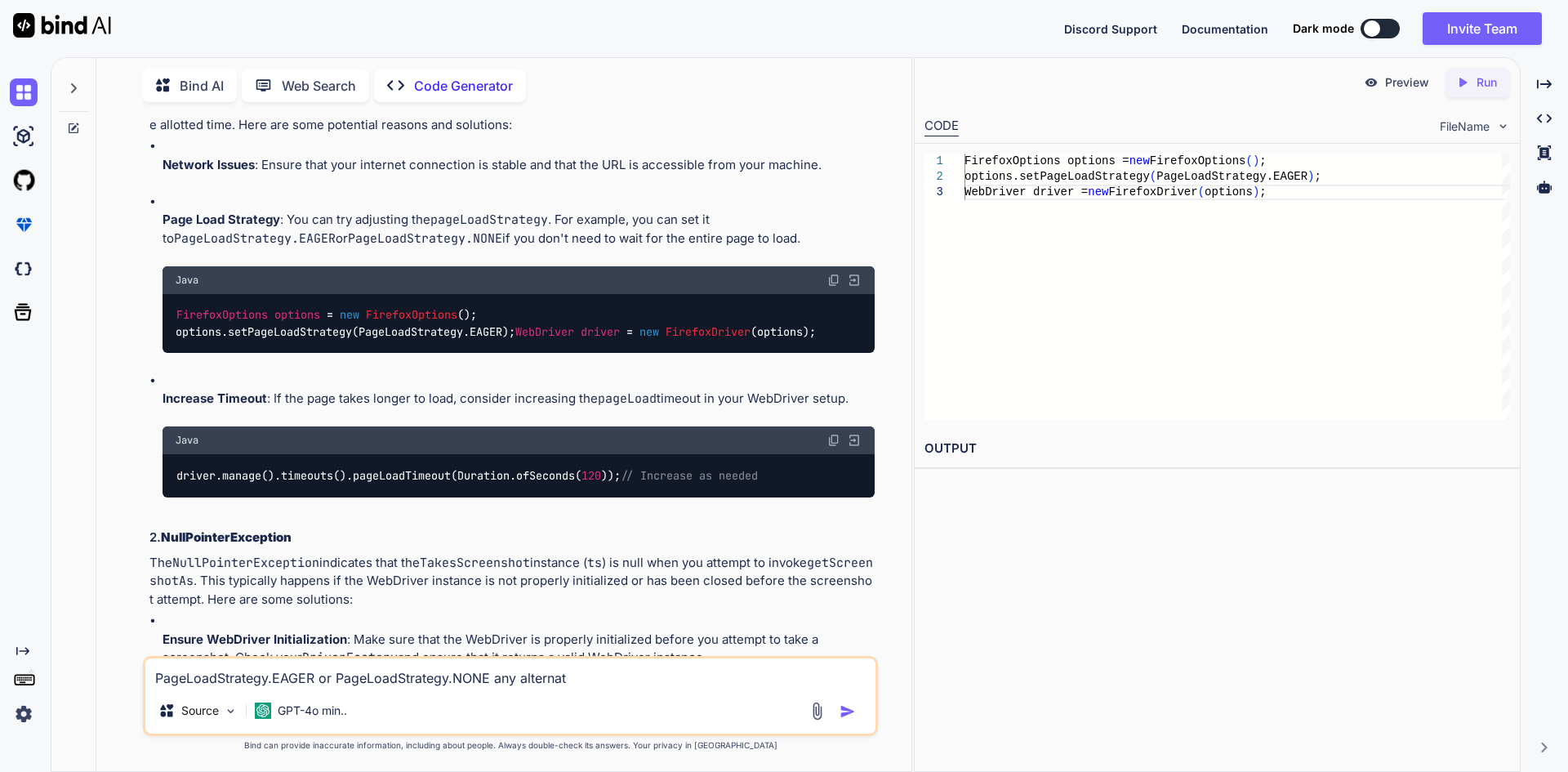
type textarea "x"
type textarea "PageLoadStrategy.EAGER or PageLoadStrategy.NONE any alternate"
type textarea "x"
type textarea "PageLoadStrategy.EAGER or PageLoadStrategy.NONE any alternate m"
type textarea "x"
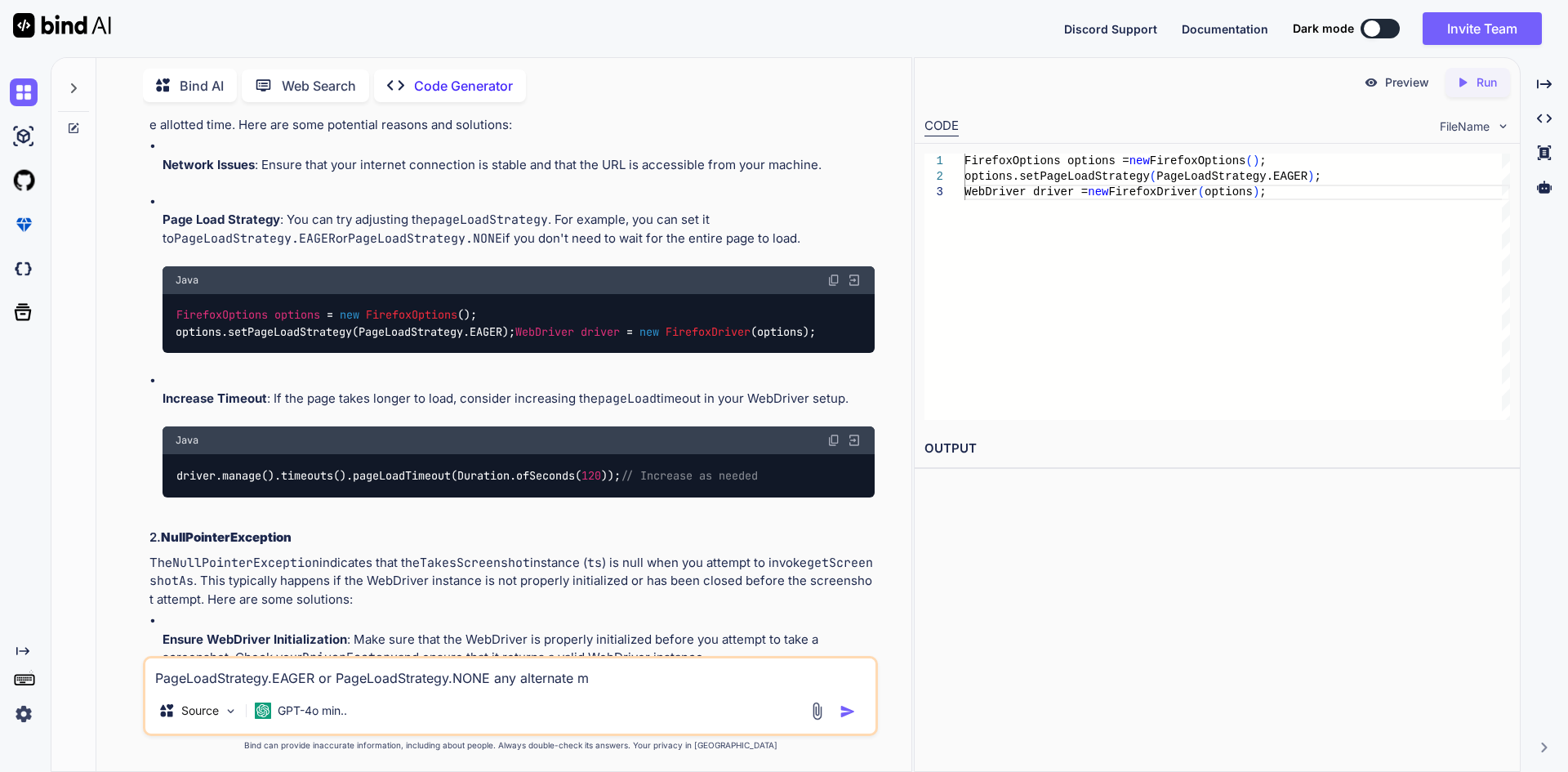
type textarea "PageLoadStrategy.EAGER or PageLoadStrategy.NONE any alternate me"
type textarea "x"
type textarea "PageLoadStrategy.EAGER or PageLoadStrategy.NONE any alternate met"
type textarea "x"
type textarea "PageLoadStrategy.EAGER or PageLoadStrategy.NONE any alternate meth"
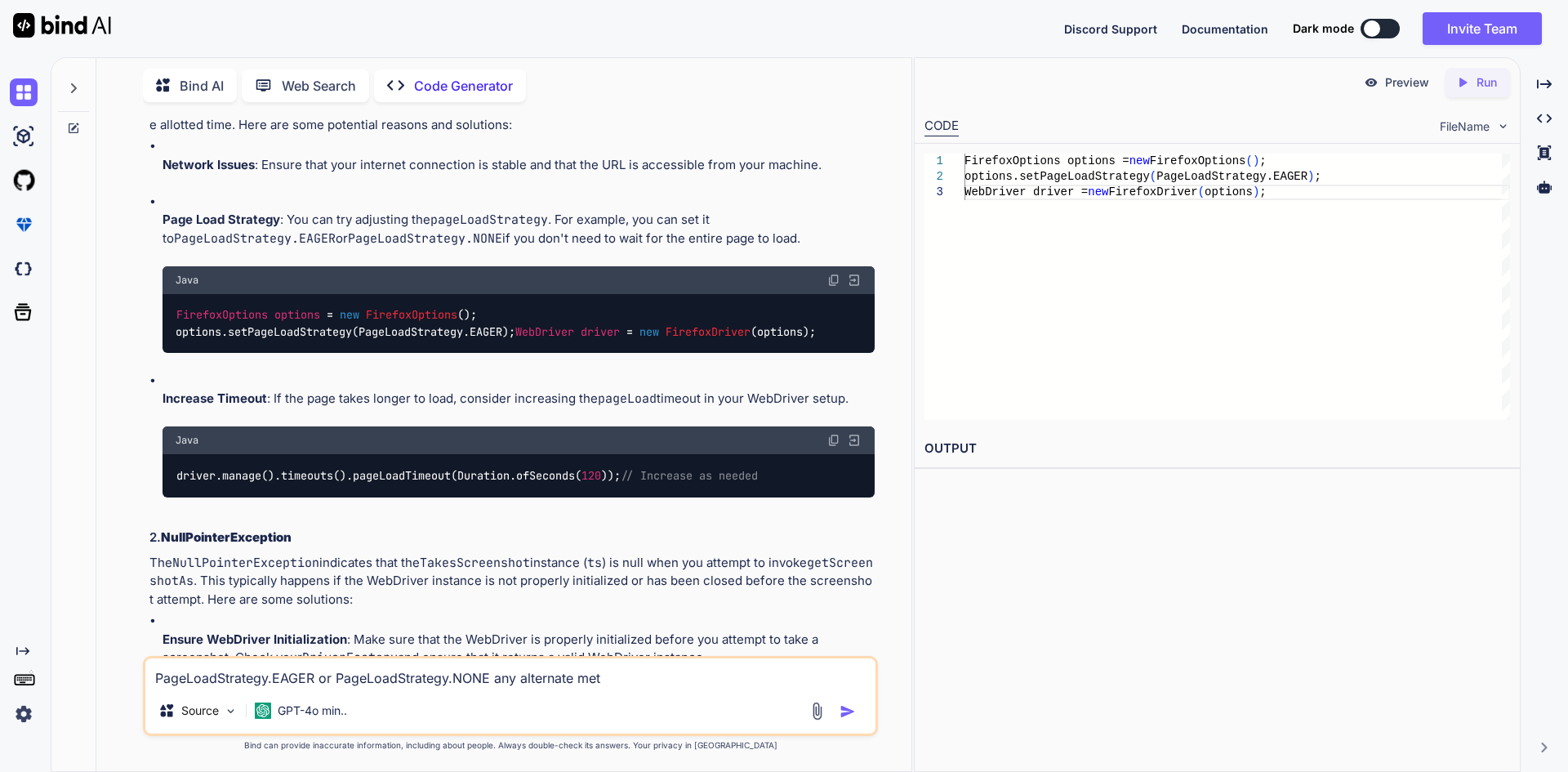
type textarea "x"
type textarea "PageLoadStrategy.EAGER or PageLoadStrategy.NONE any alternate metho"
type textarea "x"
type textarea "PageLoadStrategy.EAGER or PageLoadStrategy.NONE any alternate method"
type textarea "x"
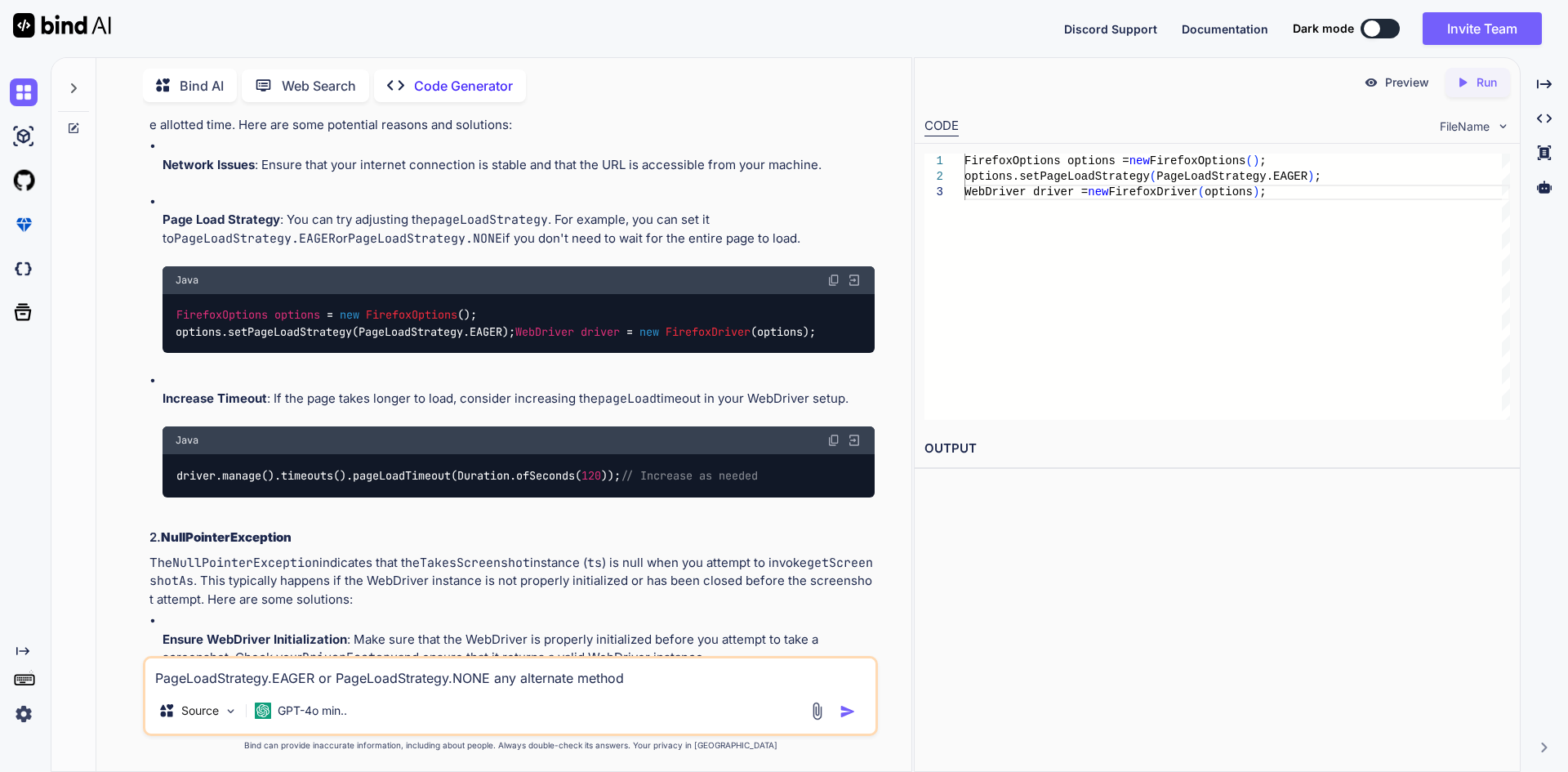
type textarea "PageLoadStrategy.EAGER or PageLoadStrategy.NONE any alternate method"
type textarea "x"
type textarea "PageLoadStrategy.EAGER or PageLoadStrategy.NONE any alternate method a"
type textarea "x"
type textarea "PageLoadStrategy.EAGER or PageLoadStrategy.NONE any alternate method av"
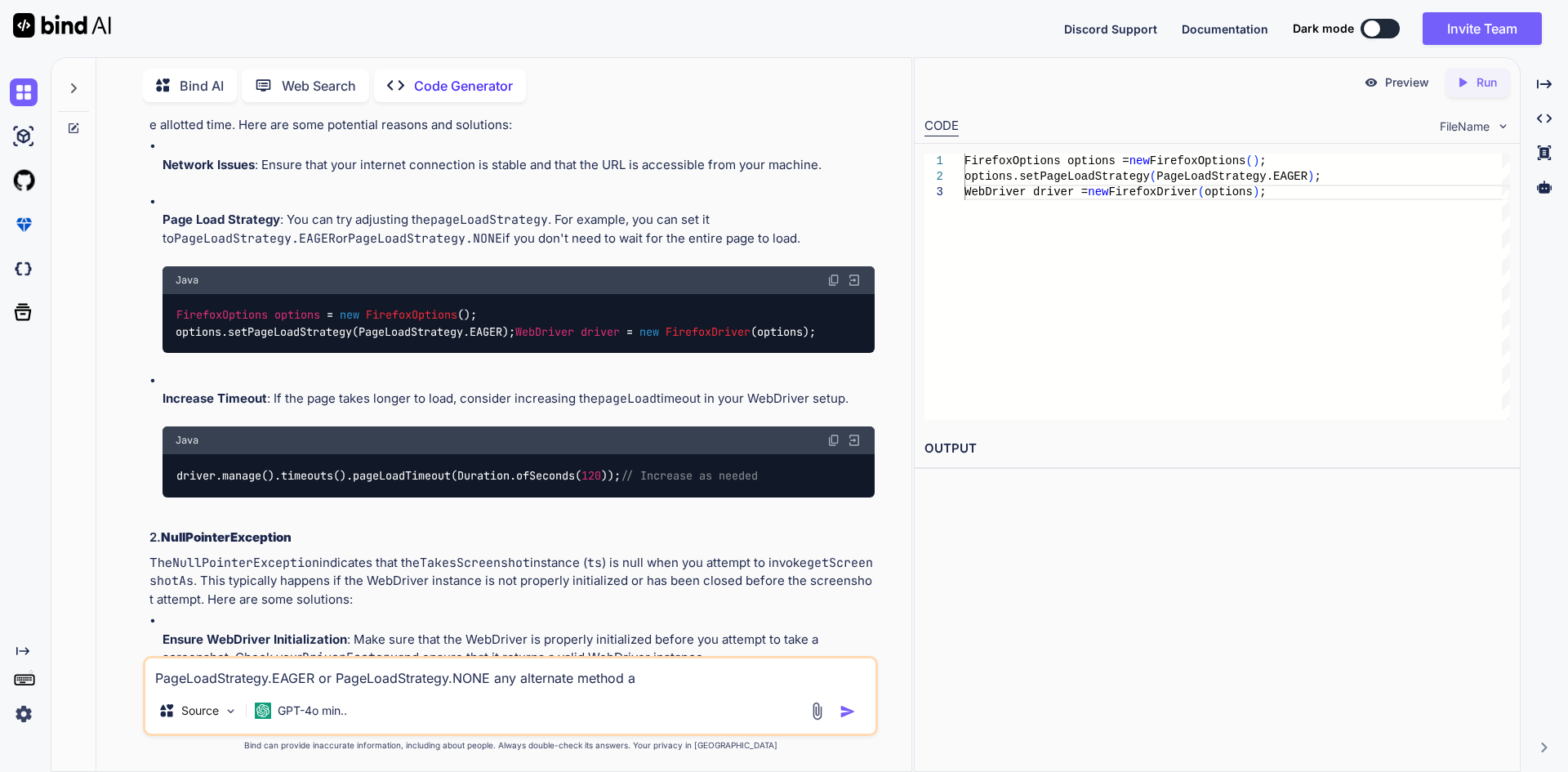
type textarea "x"
type textarea "PageLoadStrategy.EAGER or PageLoadStrategy.NONE any alternate method ava"
type textarea "x"
type textarea "PageLoadStrategy.EAGER or PageLoadStrategy.NONE any alternate method avai"
type textarea "x"
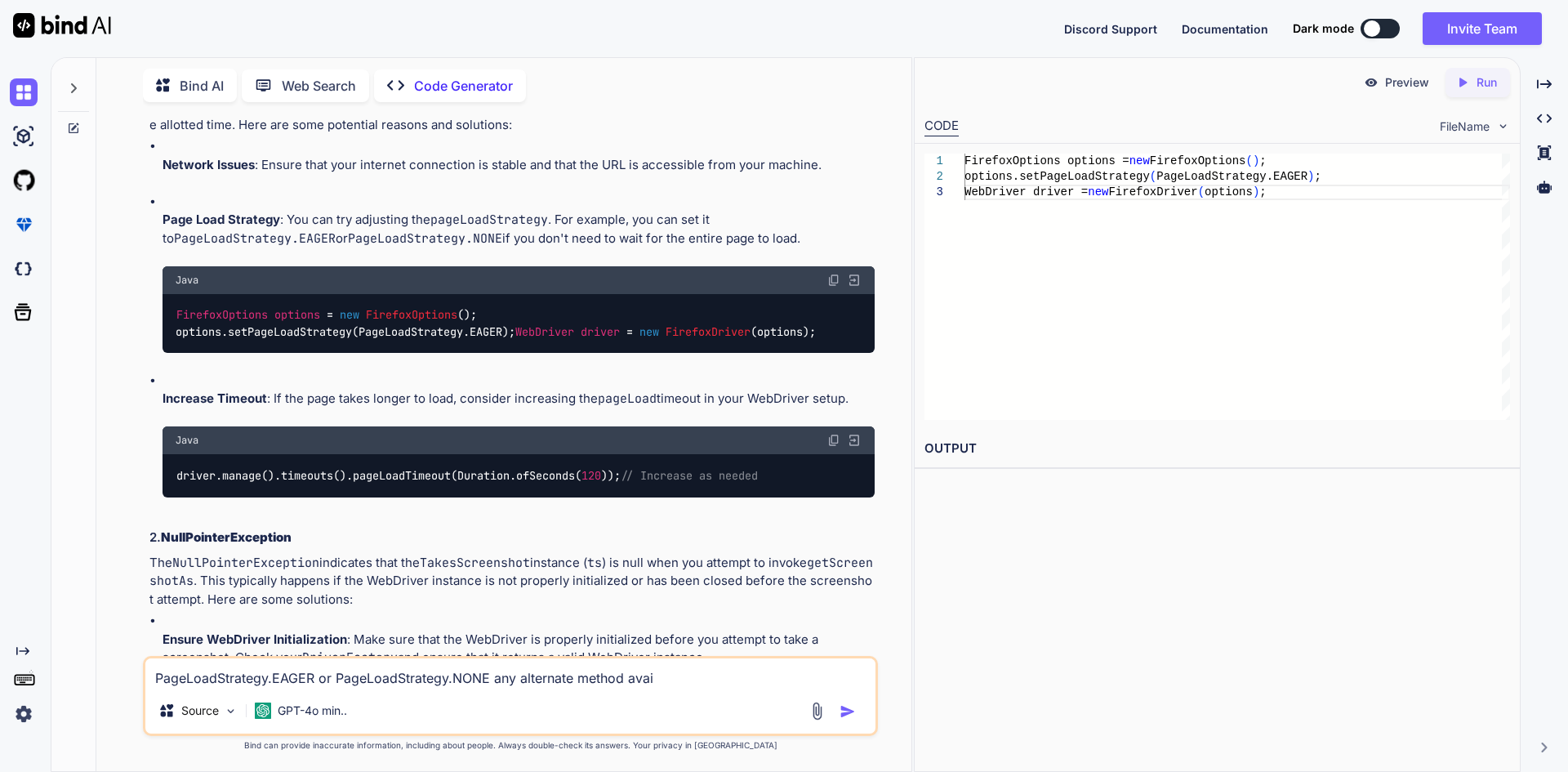
type textarea "PageLoadStrategy.EAGER or PageLoadStrategy.NONE any alternate method avail"
type textarea "x"
type textarea "PageLoadStrategy.EAGER or PageLoadStrategy.NONE any alternate method availa"
type textarea "x"
type textarea "PageLoadStrategy.EAGER or PageLoadStrategy.NONE any alternate method availab"
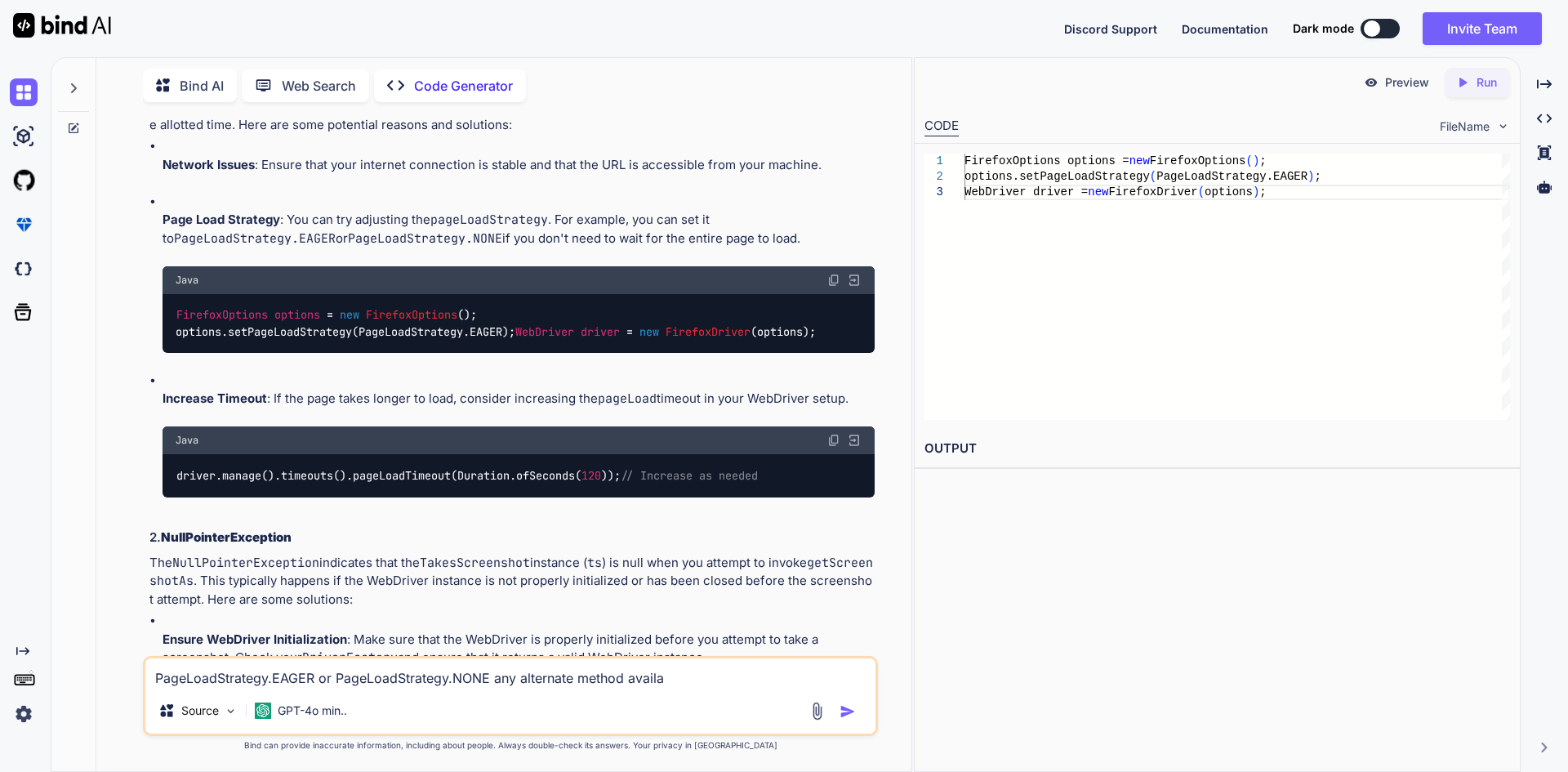
type textarea "x"
type textarea "PageLoadStrategy.EAGER or PageLoadStrategy.NONE any alternate method availabl"
type textarea "x"
type textarea "PageLoadStrategy.EAGER or PageLoadStrategy.NONE any alternate method available"
type textarea "x"
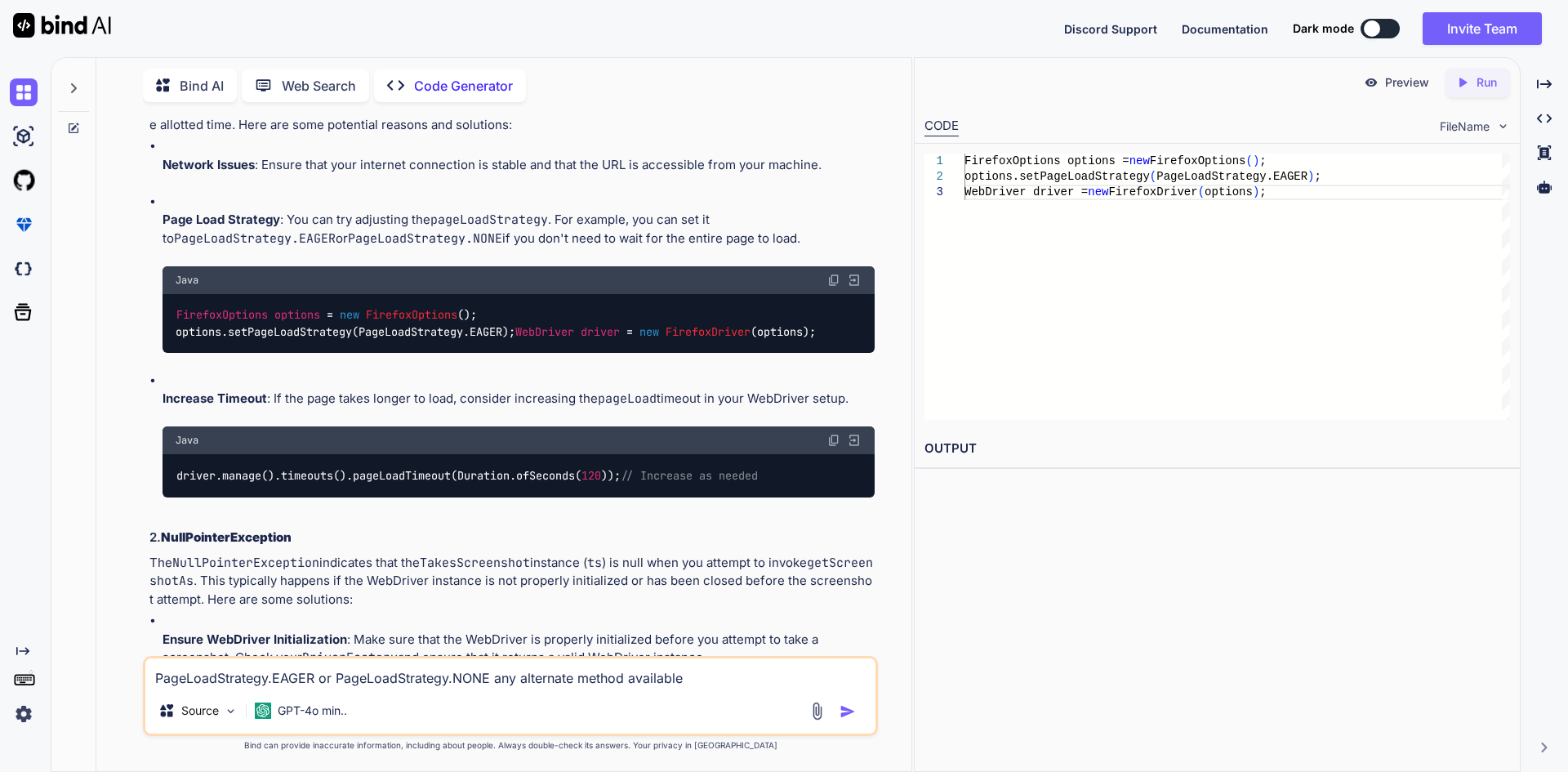
type textarea "PageLoadStrategy.EAGER or PageLoadStrategy.NONE any alternate method available"
type textarea "x"
type textarea "PageLoadStrategy.EAGER or PageLoadStrategy.NONE any alternate method available b"
type textarea "x"
type textarea "PageLoadStrategy.EAGER or PageLoadStrategy.NONE any alternate method available …"
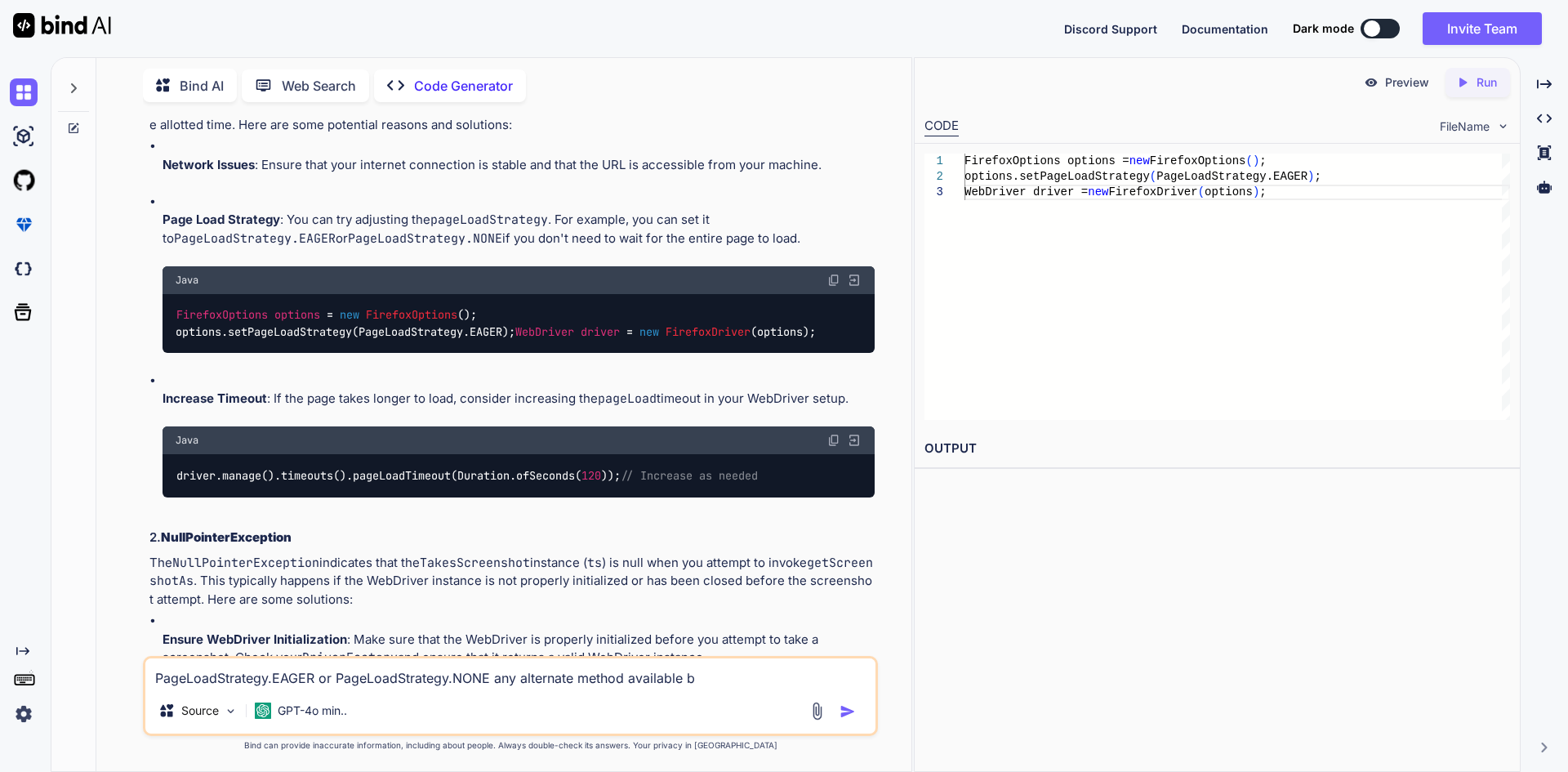
type textarea "x"
type textarea "PageLoadStrategy.EAGER or PageLoadStrategy.NONE any alternate method available …"
type textarea "x"
type textarea "PageLoadStrategy.EAGER or PageLoadStrategy.NONE any alternate method available …"
type textarea "x"
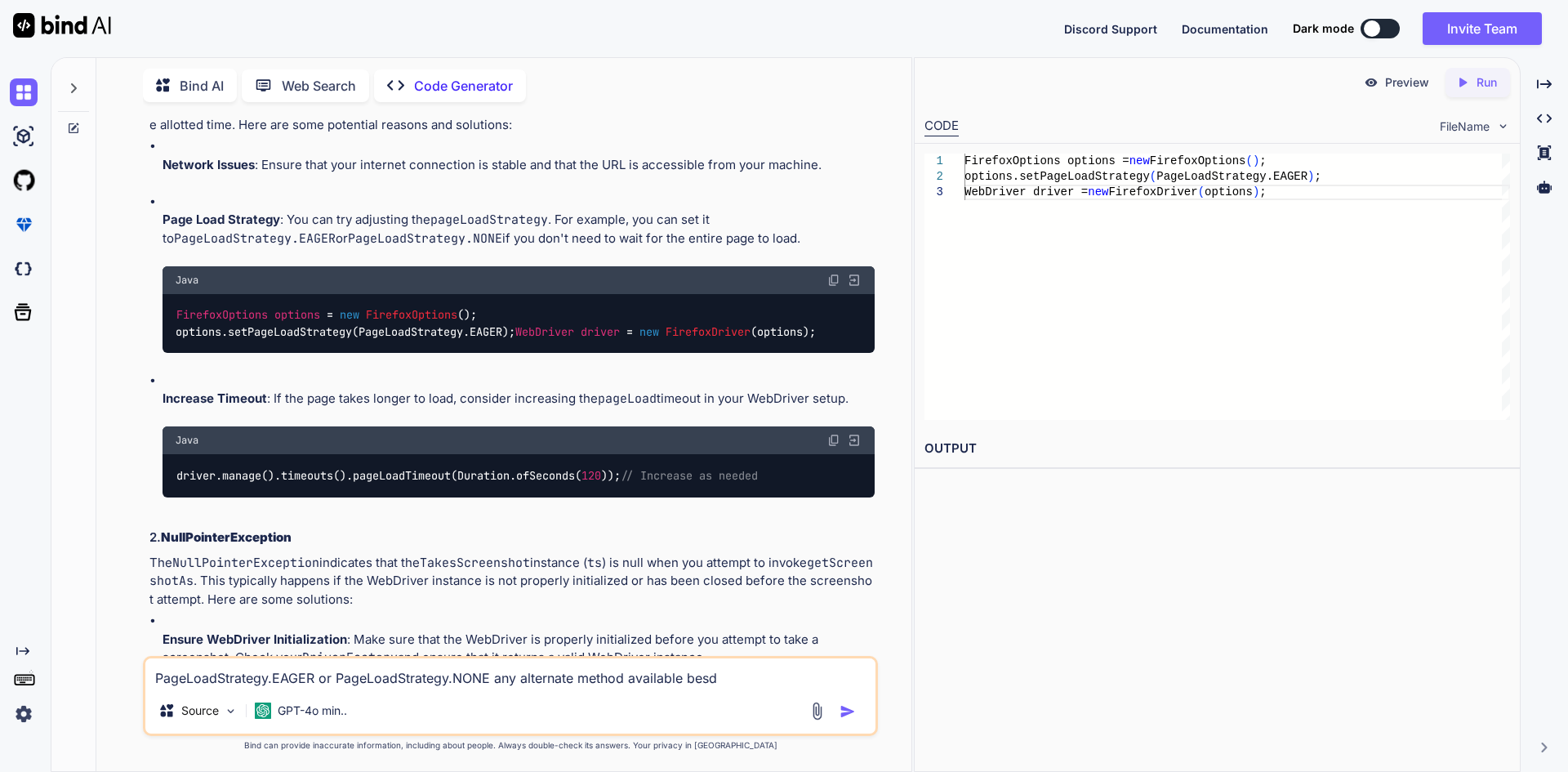
type textarea "PageLoadStrategy.EAGER or PageLoadStrategy.NONE any alternate method available …"
type textarea "x"
type textarea "PageLoadStrategy.EAGER or PageLoadStrategy.NONE any alternate method available …"
type textarea "x"
type textarea "PageLoadStrategy.EAGER or PageLoadStrategy.NONE any alternate method available …"
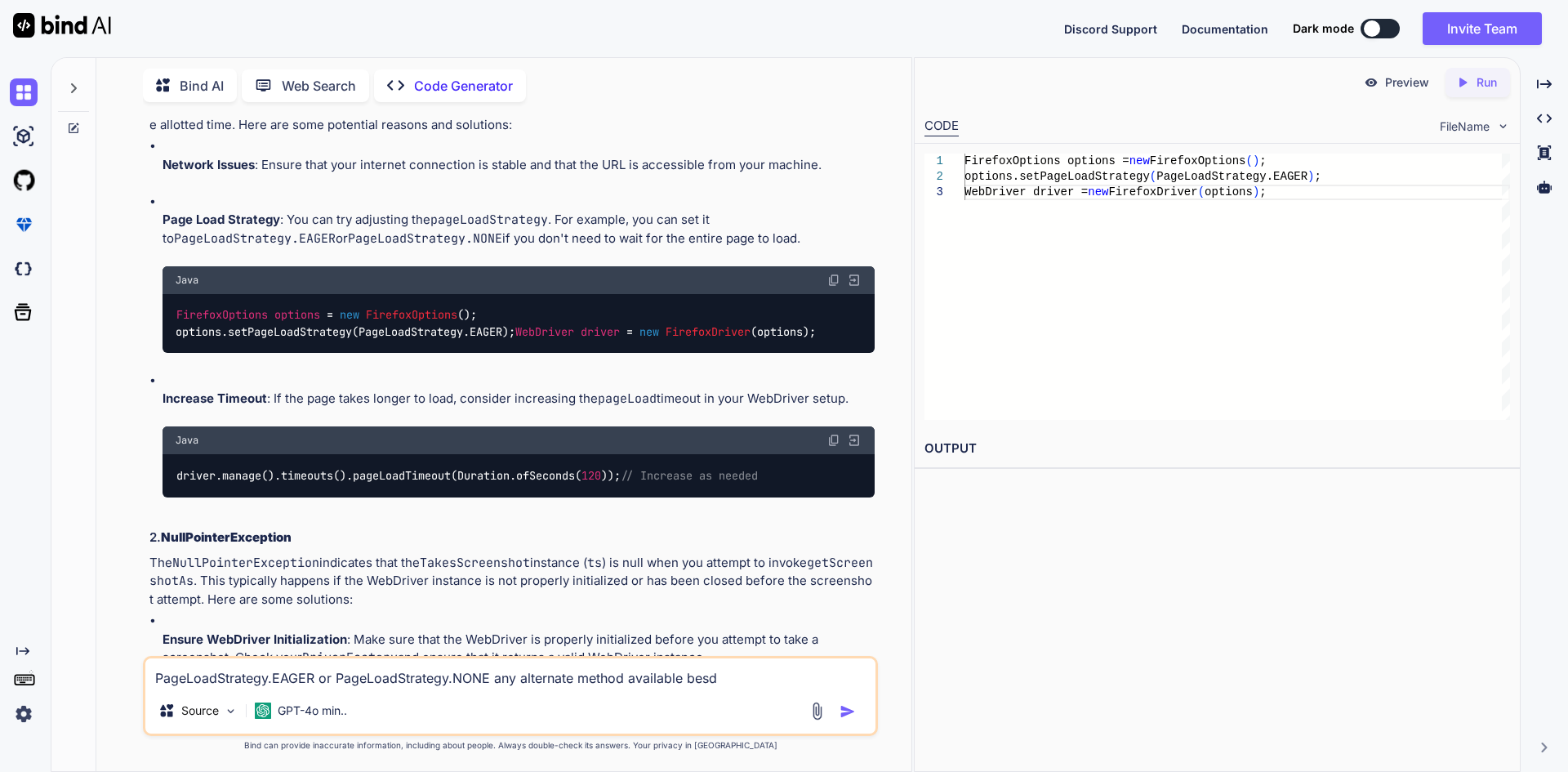
type textarea "x"
type textarea "PageLoadStrategy.EAGER or PageLoadStrategy.NONE any alternate method available …"
type textarea "x"
type textarea "PageLoadStrategy.EAGER or PageLoadStrategy.NONE any alternate method available …"
type textarea "x"
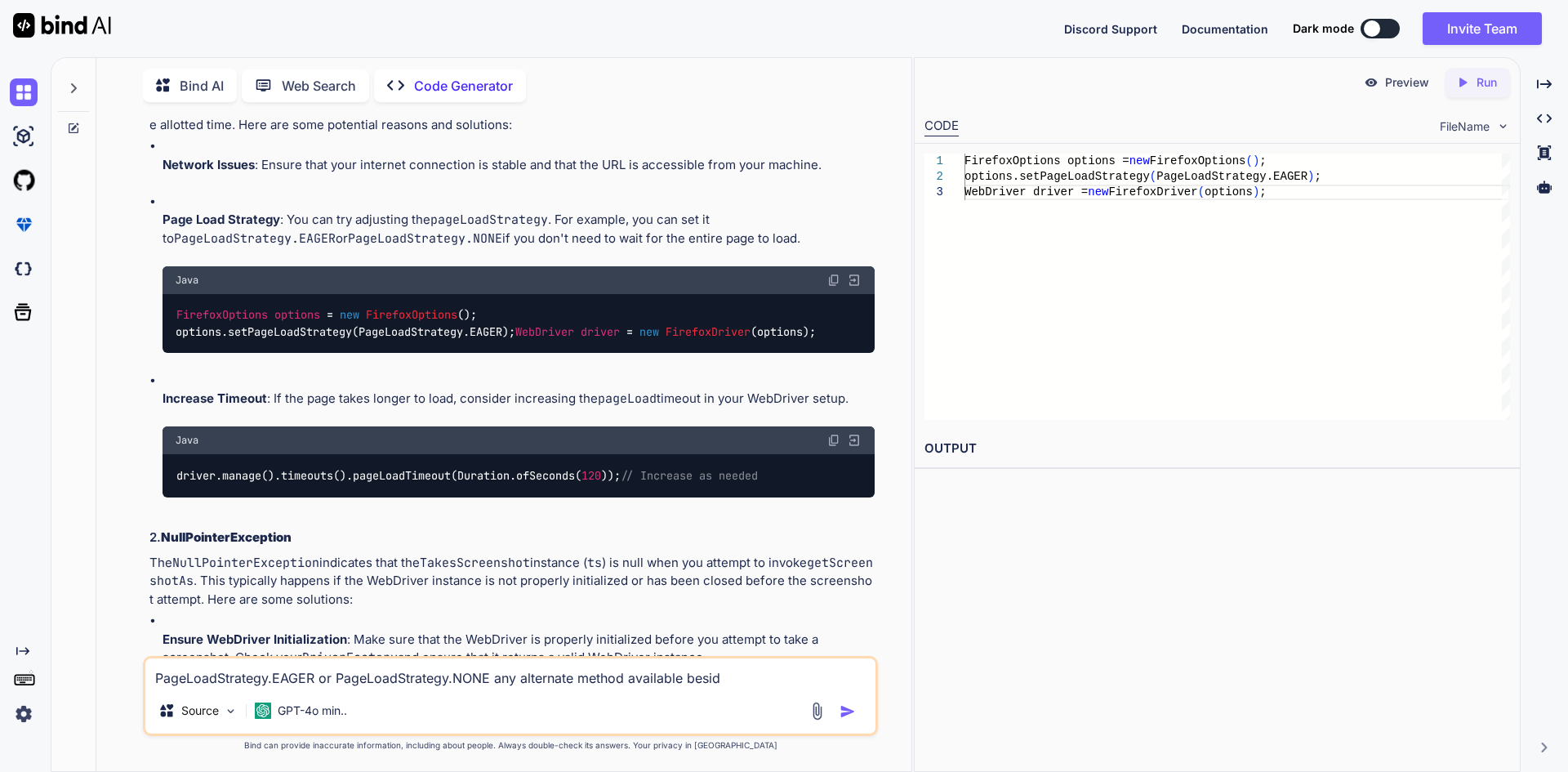
type textarea "PageLoadStrategy.EAGER or PageLoadStrategy.NONE any alternate method available …"
type textarea "x"
type textarea "PageLoadStrategy.EAGER or PageLoadStrategy.NONE any alternate method available …"
type textarea "x"
type textarea "PageLoadStrategy.EAGER or PageLoadStrategy.NONE any alternate method available …"
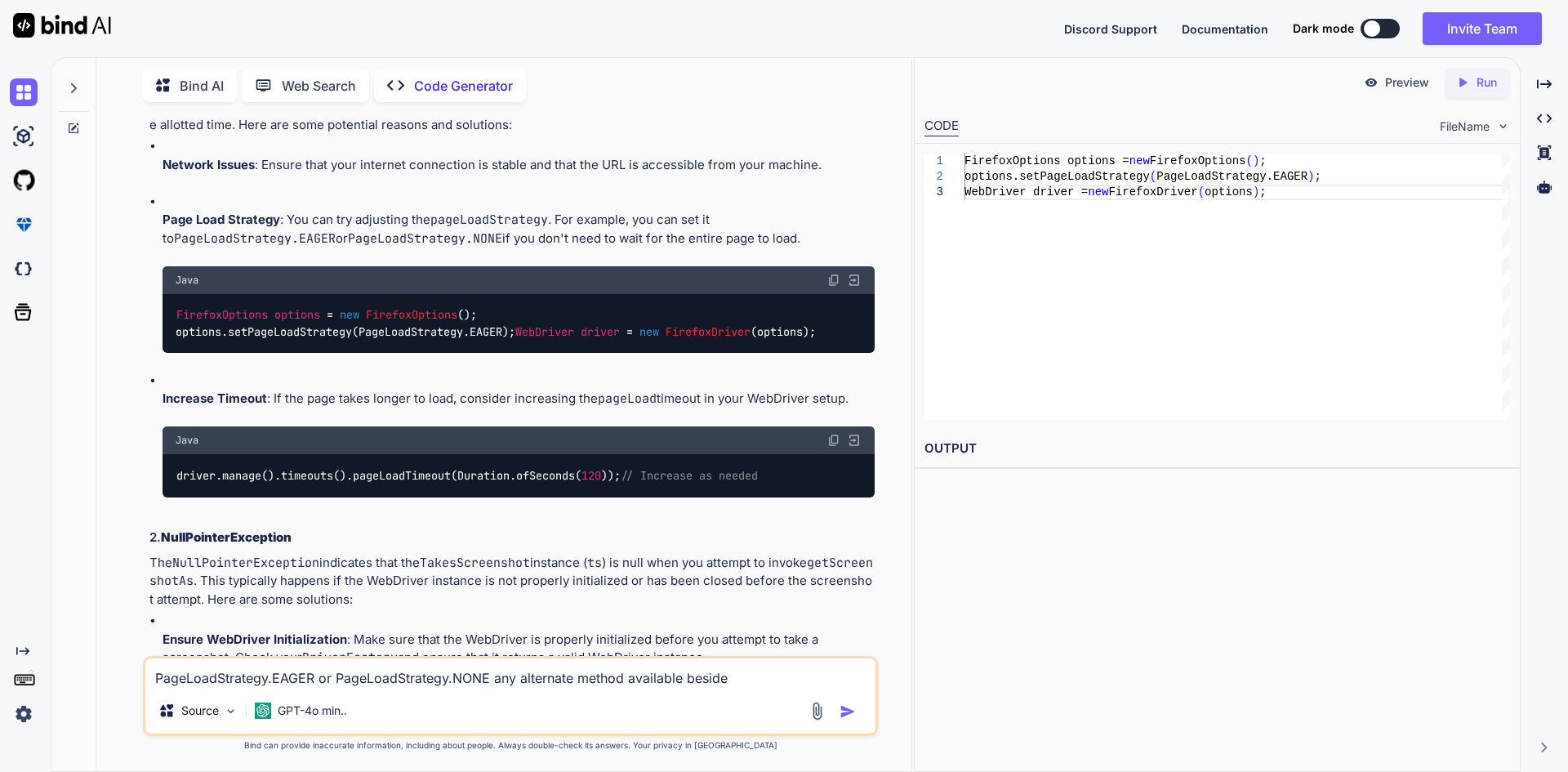
type textarea "x"
type textarea "PageLoadStrategy.EAGER or PageLoadStrategy.NONE any alternate method available …"
type textarea "x"
type textarea "PageLoadStrategy.EAGER or PageLoadStrategy.NONE any alternate method available …"
type textarea "x"
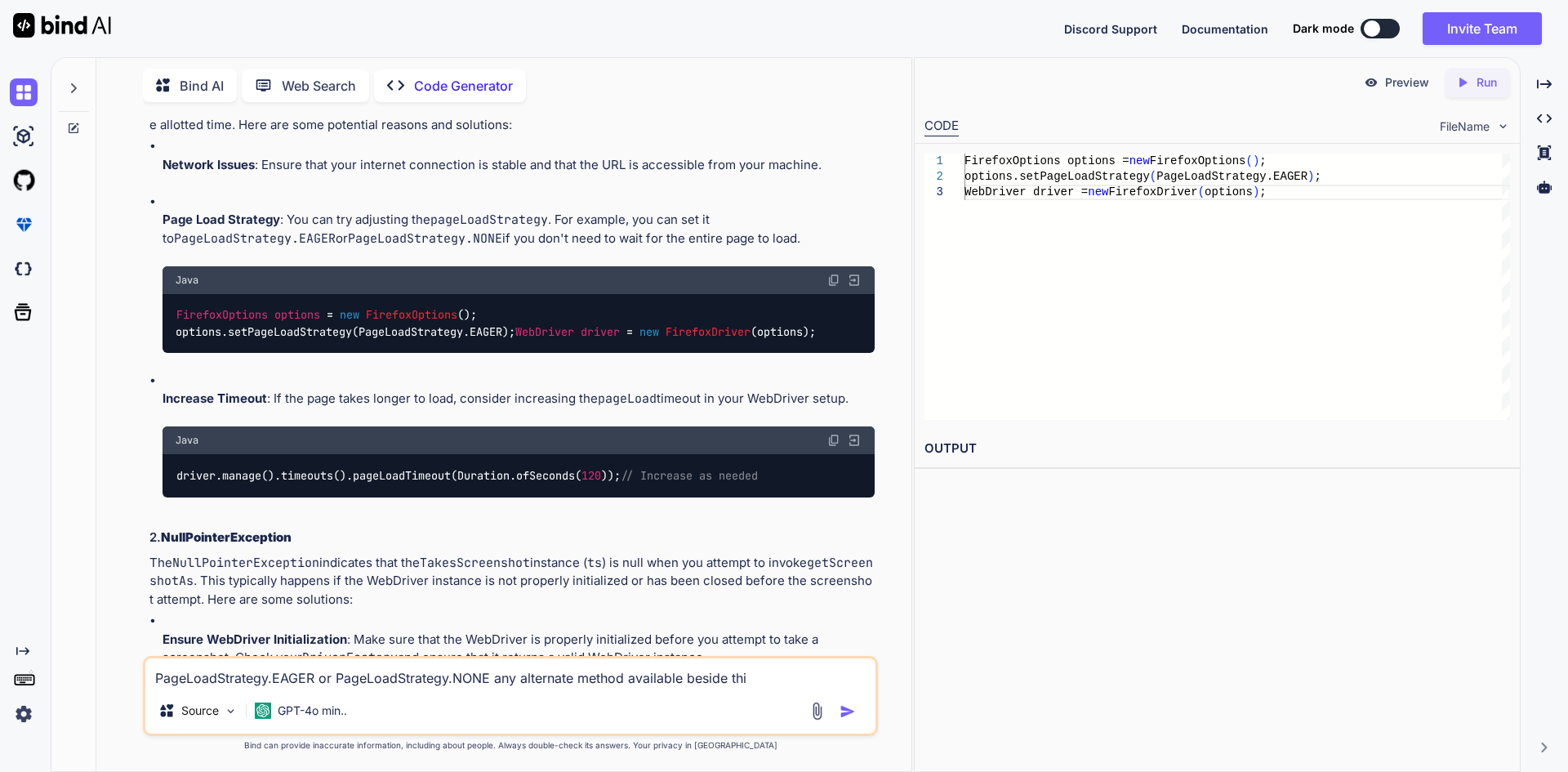
type textarea "PageLoadStrategy.EAGER or PageLoadStrategy.NONE any alternate method available …"
type textarea "x"
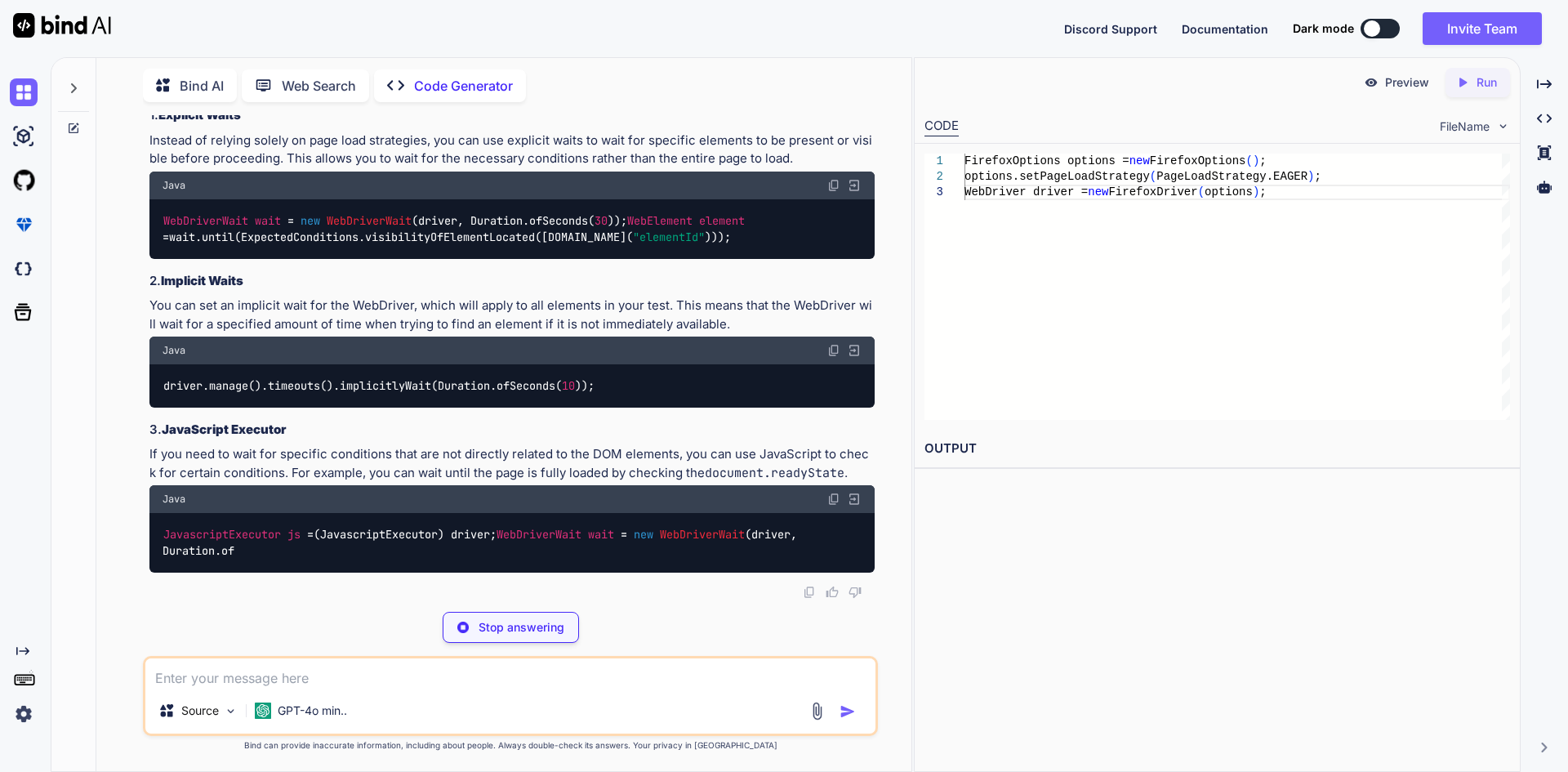
scroll to position [2733, 0]
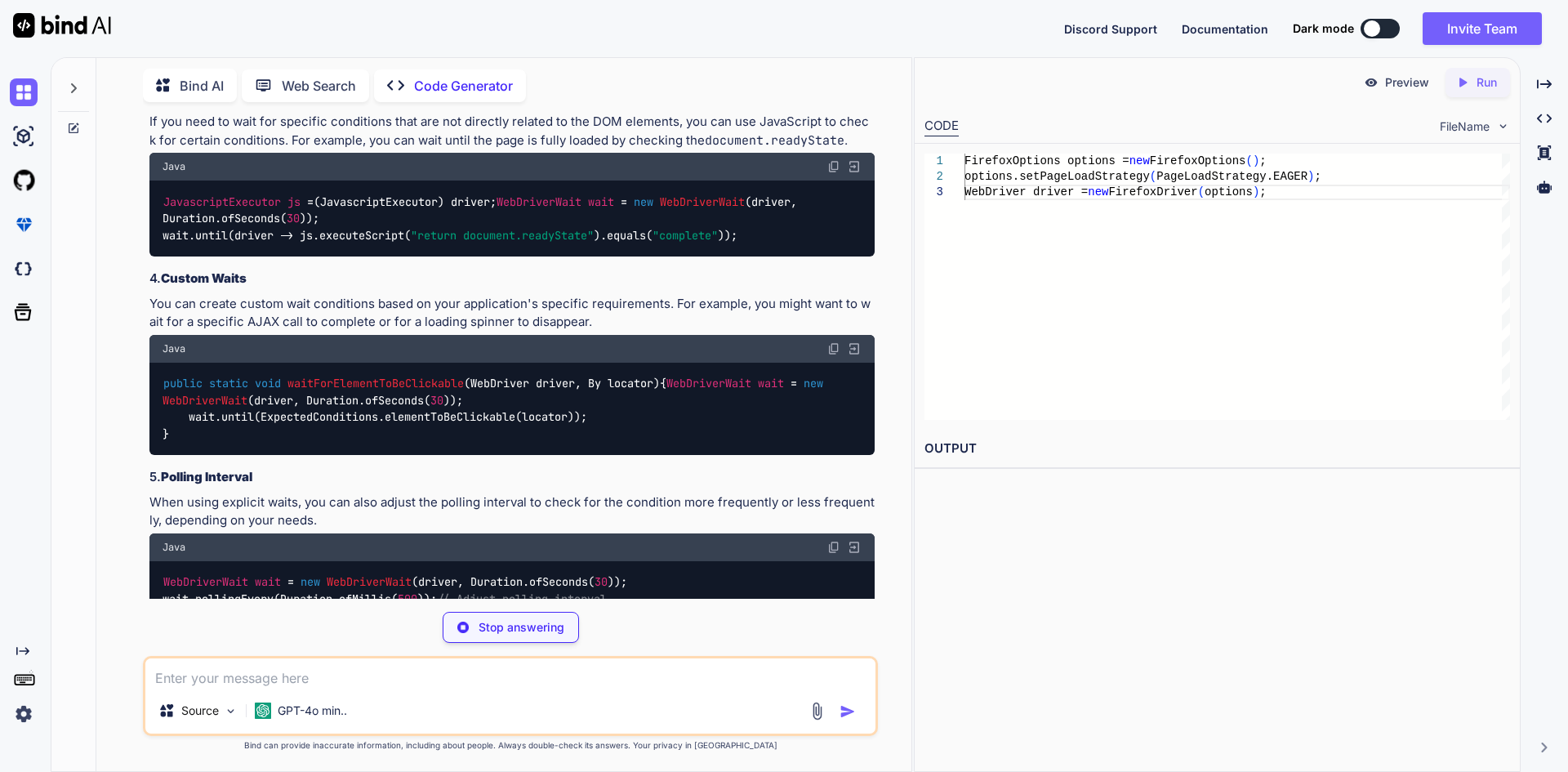
type textarea "x"
type textarea "WebDriverWait wait = new WebDriverWait(driver, Duration.ofSeconds(30)); WebElem…"
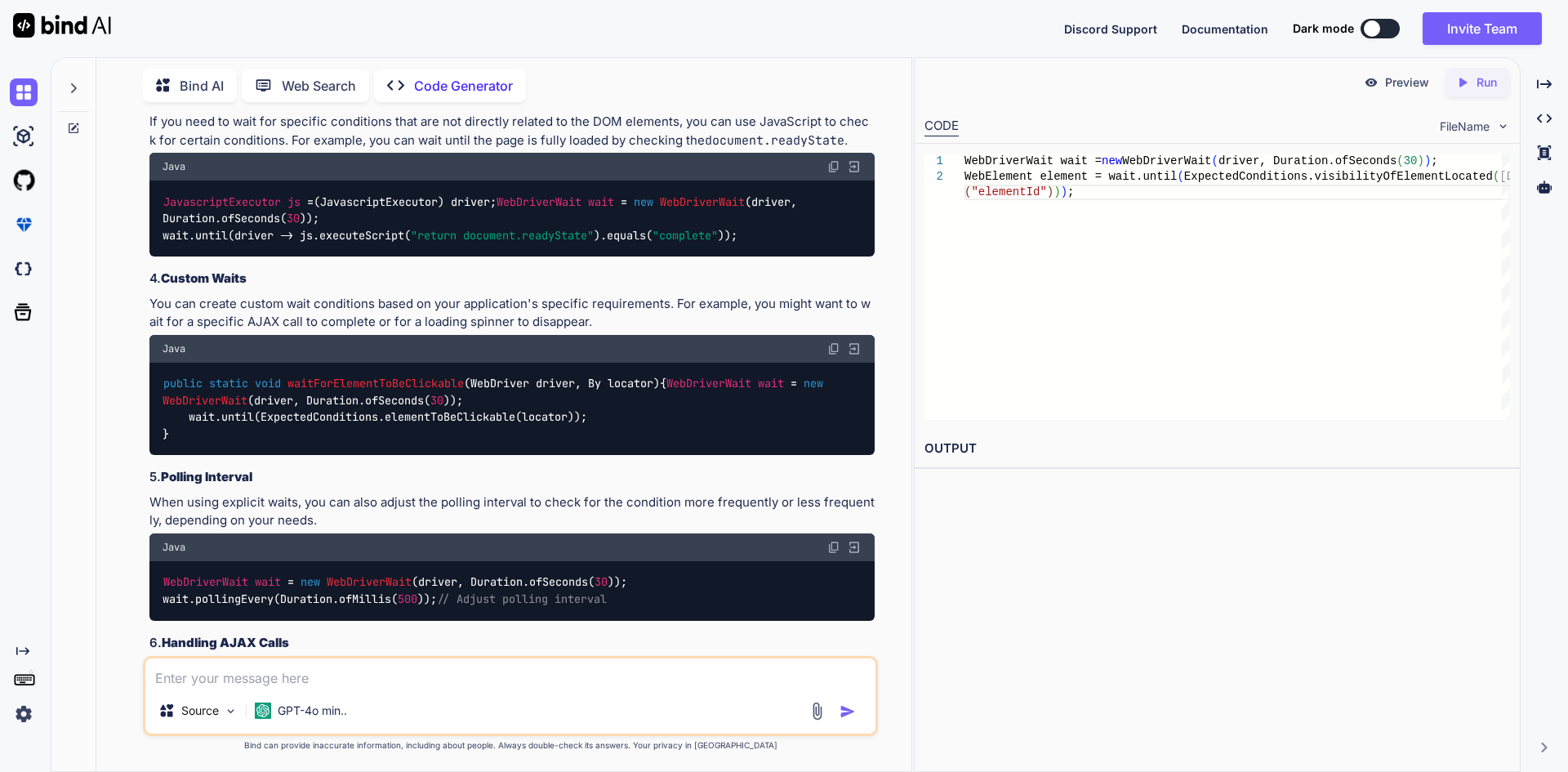
drag, startPoint x: 163, startPoint y: 364, endPoint x: 298, endPoint y: 368, distance: 135.1
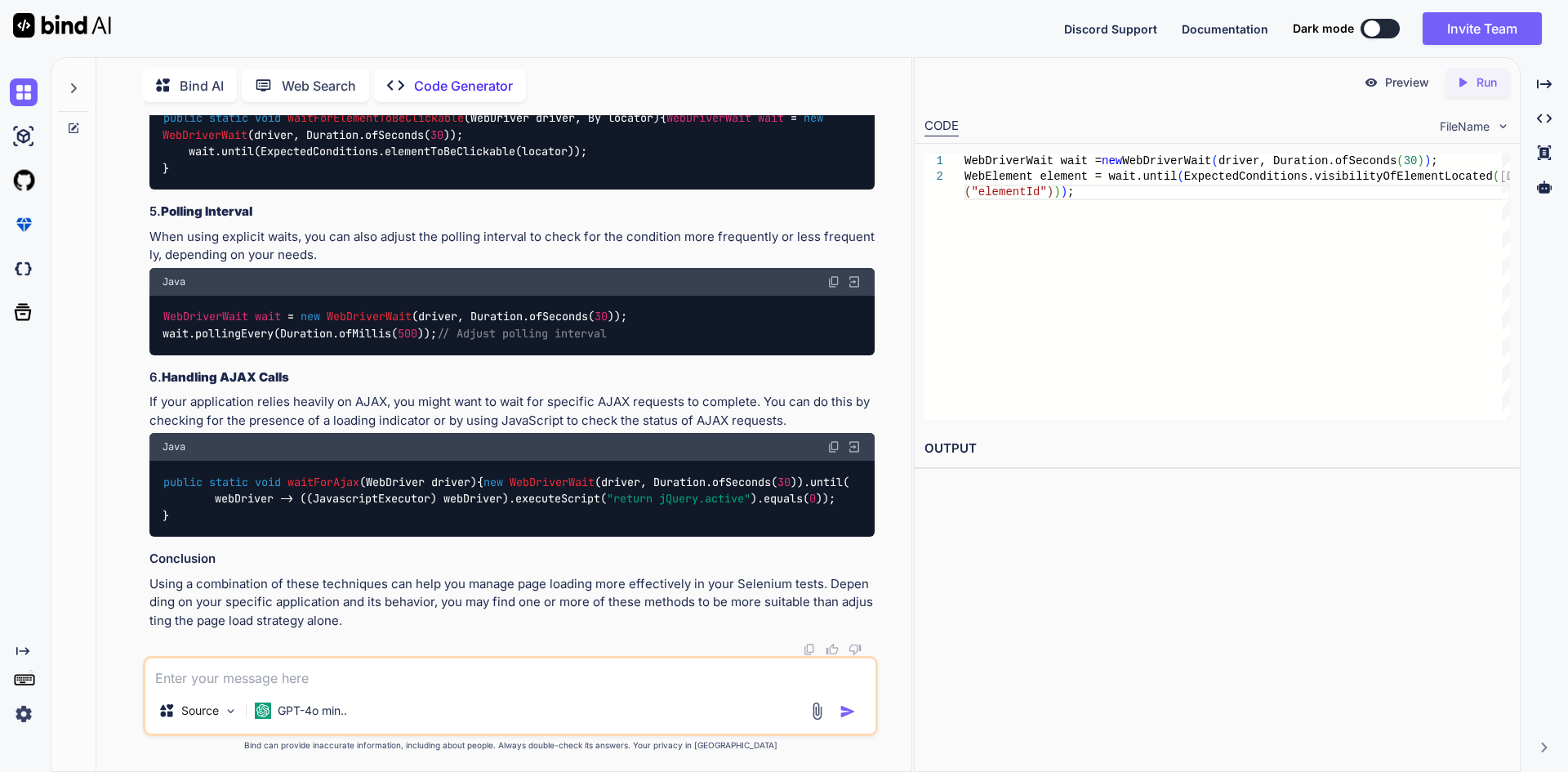
scroll to position [3431, 0]
click at [343, 685] on textarea at bounding box center [510, 673] width 730 height 29
type textarea "h"
type textarea "x"
type textarea "ho"
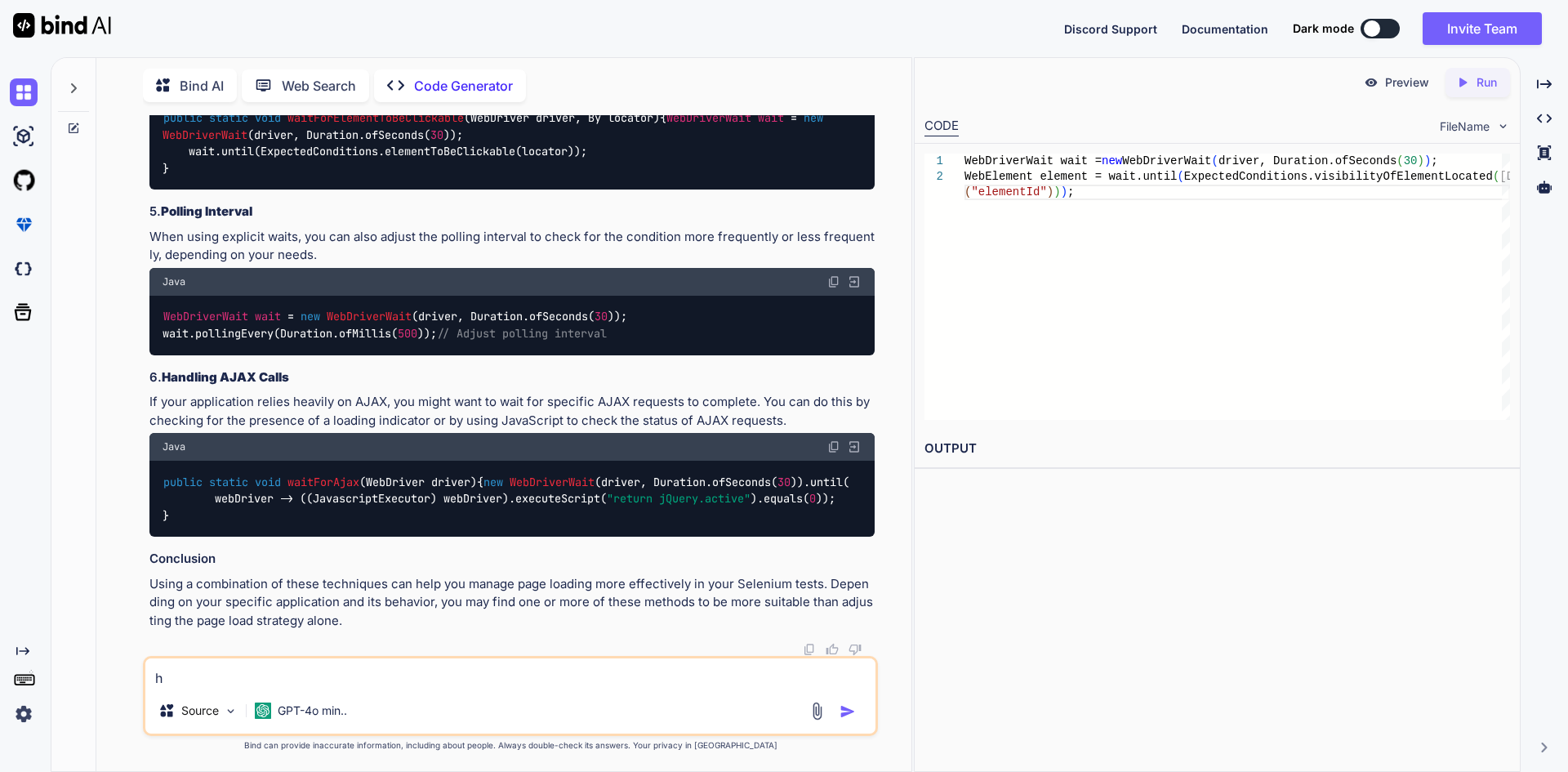
type textarea "x"
type textarea "how"
type textarea "x"
type textarea "how"
type textarea "x"
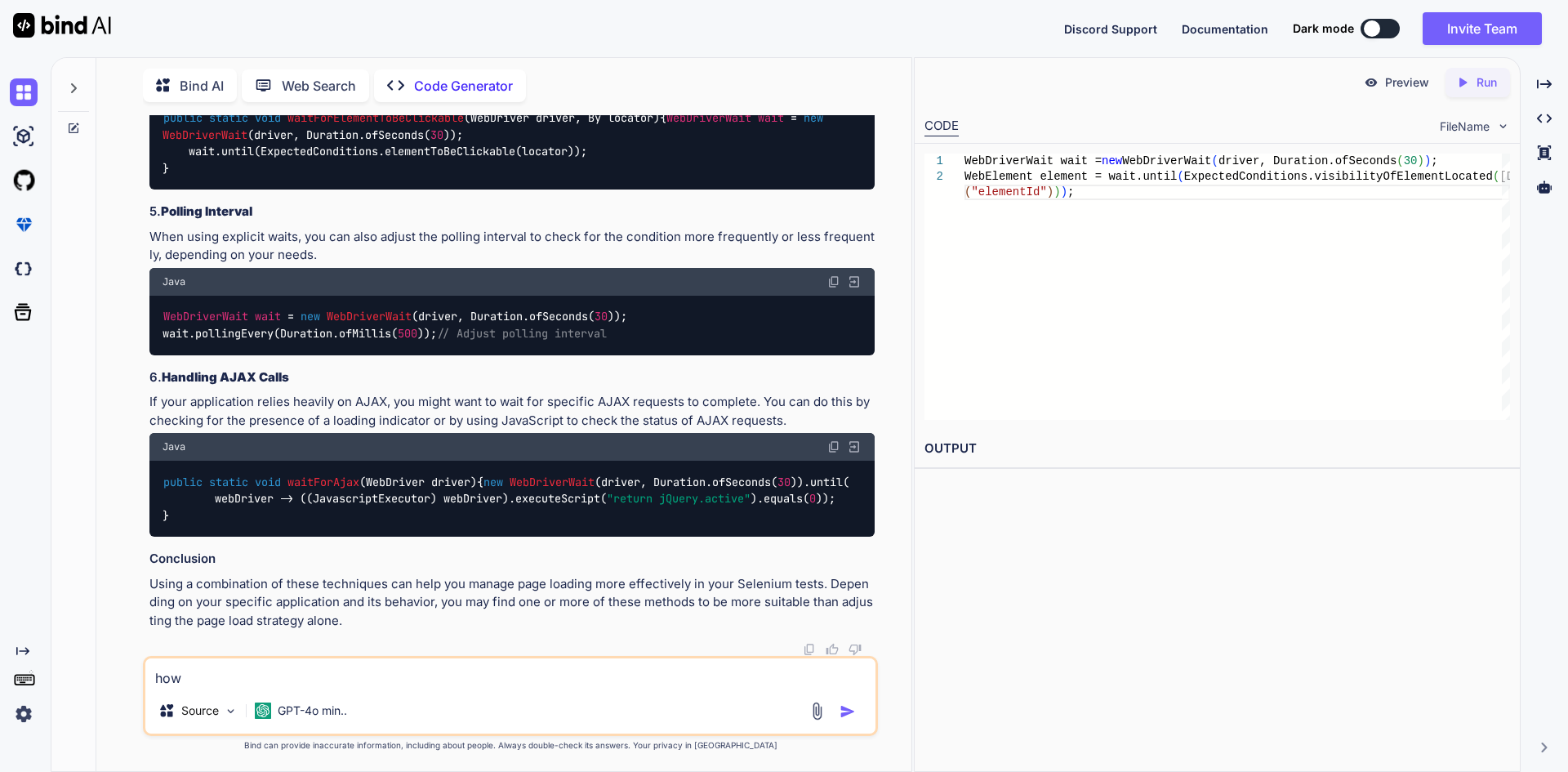
type textarea "how t"
type textarea "x"
type textarea "how to"
type textarea "x"
type textarea "how to"
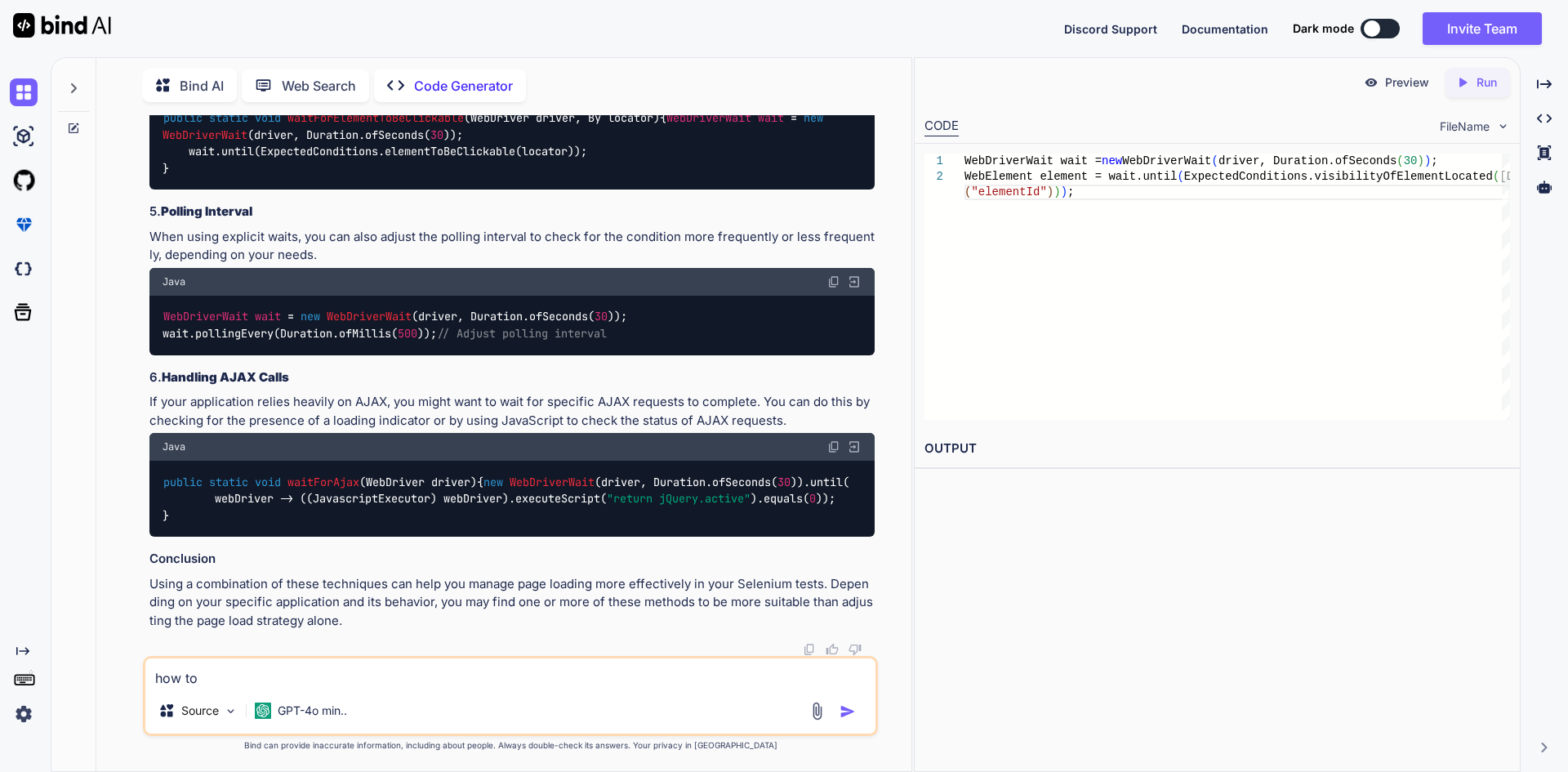
type textarea "x"
type textarea "how to w"
type textarea "x"
type textarea "how to wa"
type textarea "x"
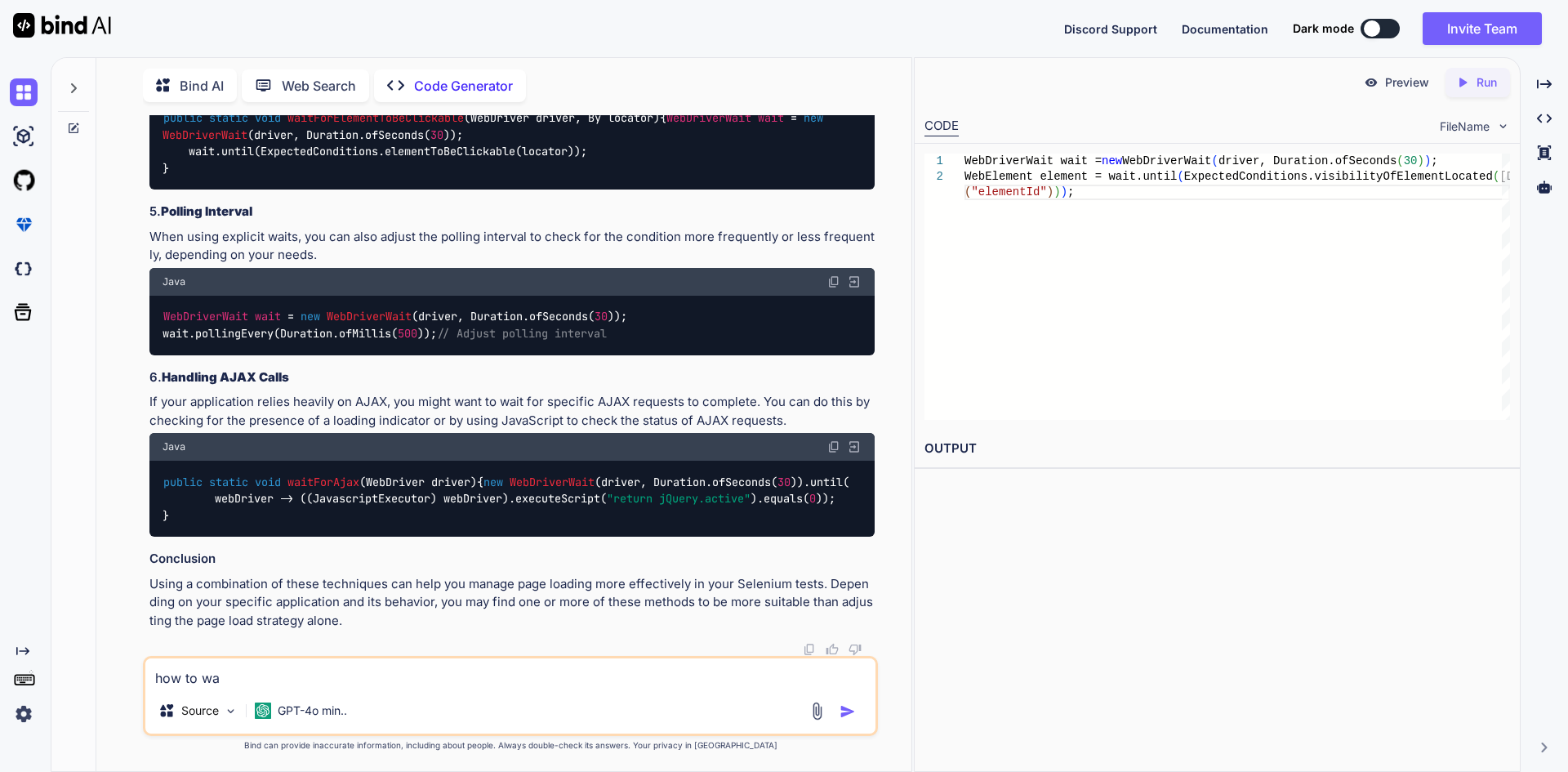
type textarea "how to wai"
type textarea "x"
type textarea "how to wait"
type textarea "x"
type textarea "how to wait"
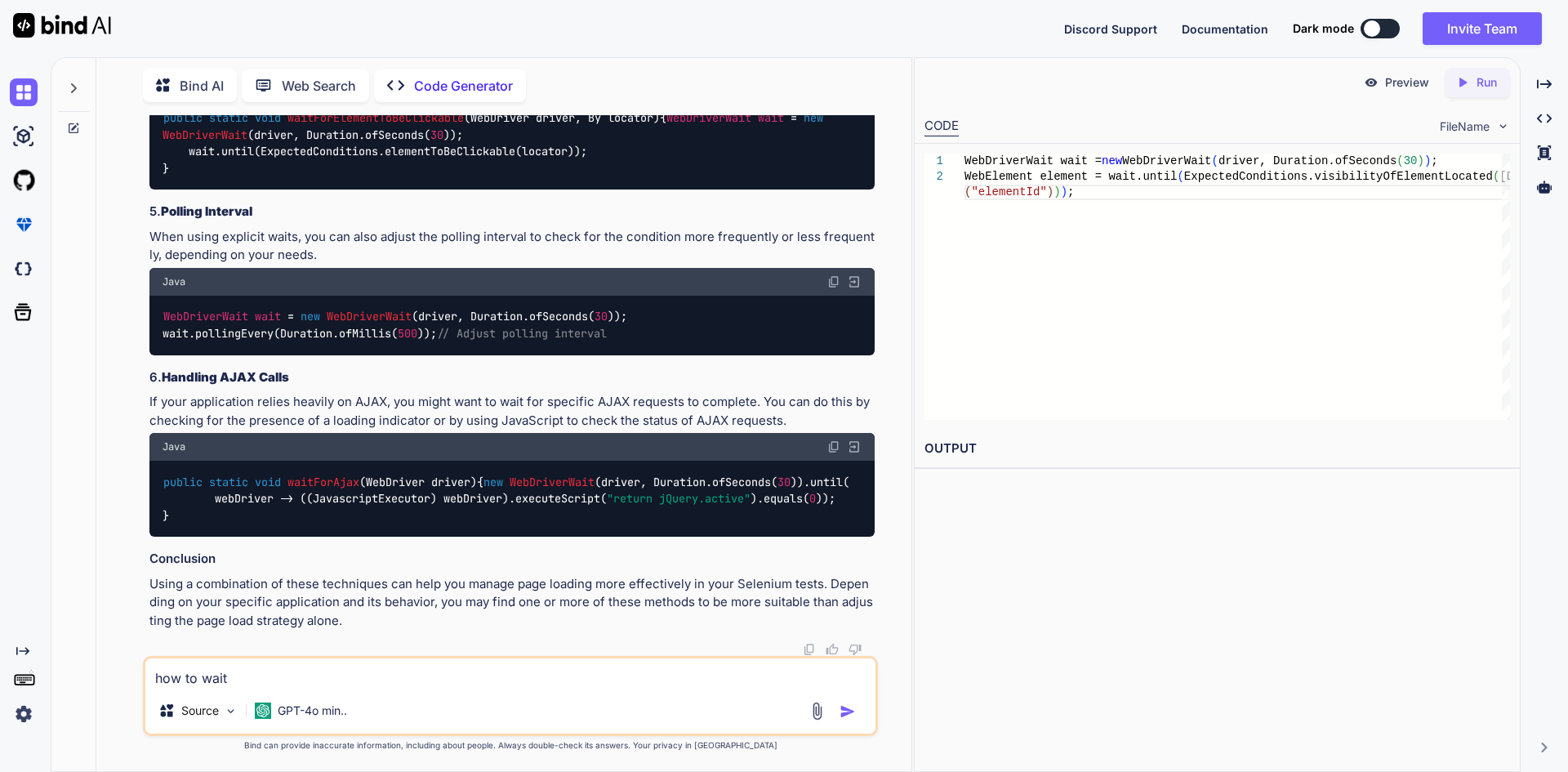
type textarea "x"
type textarea "how to wait s"
type textarea "x"
type textarea "how to wait se"
type textarea "x"
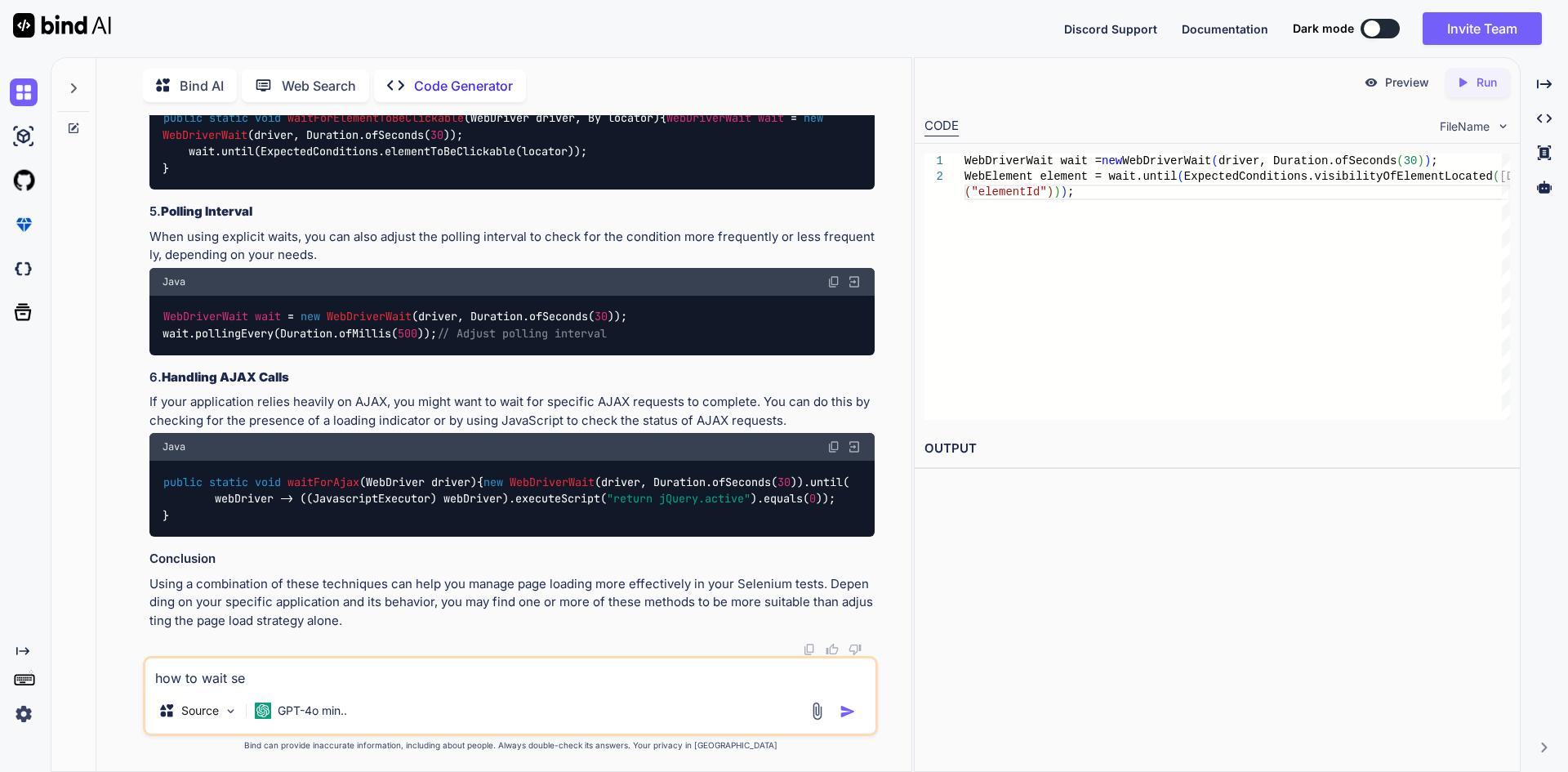
type textarea "how to wait sel"
type textarea "x"
type textarea "how to wait sele"
type textarea "x"
type textarea "how to wait selen"
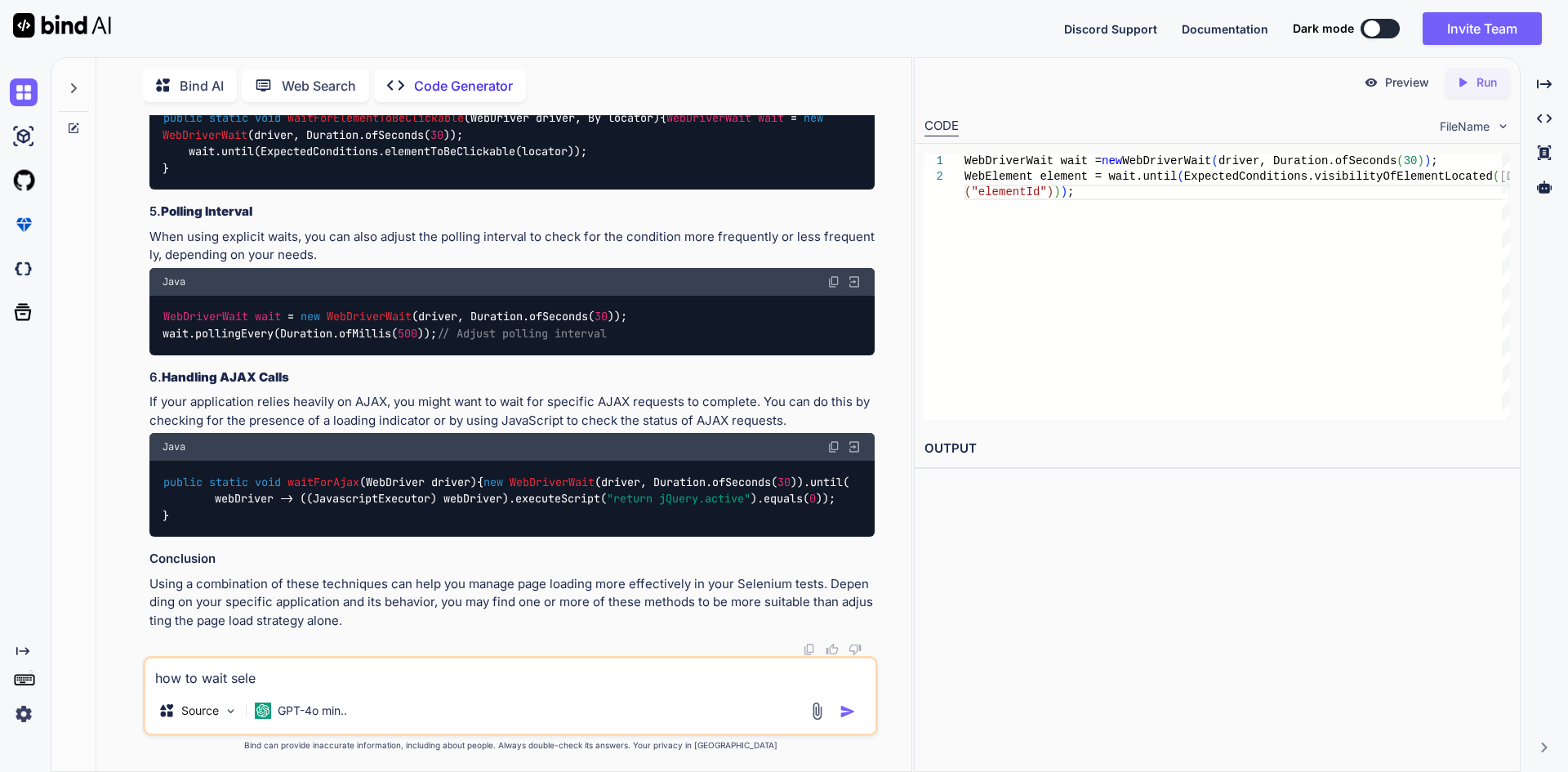
type textarea "x"
type textarea "how to wait seleni"
type textarea "x"
type textarea "how to wait seleniu"
type textarea "x"
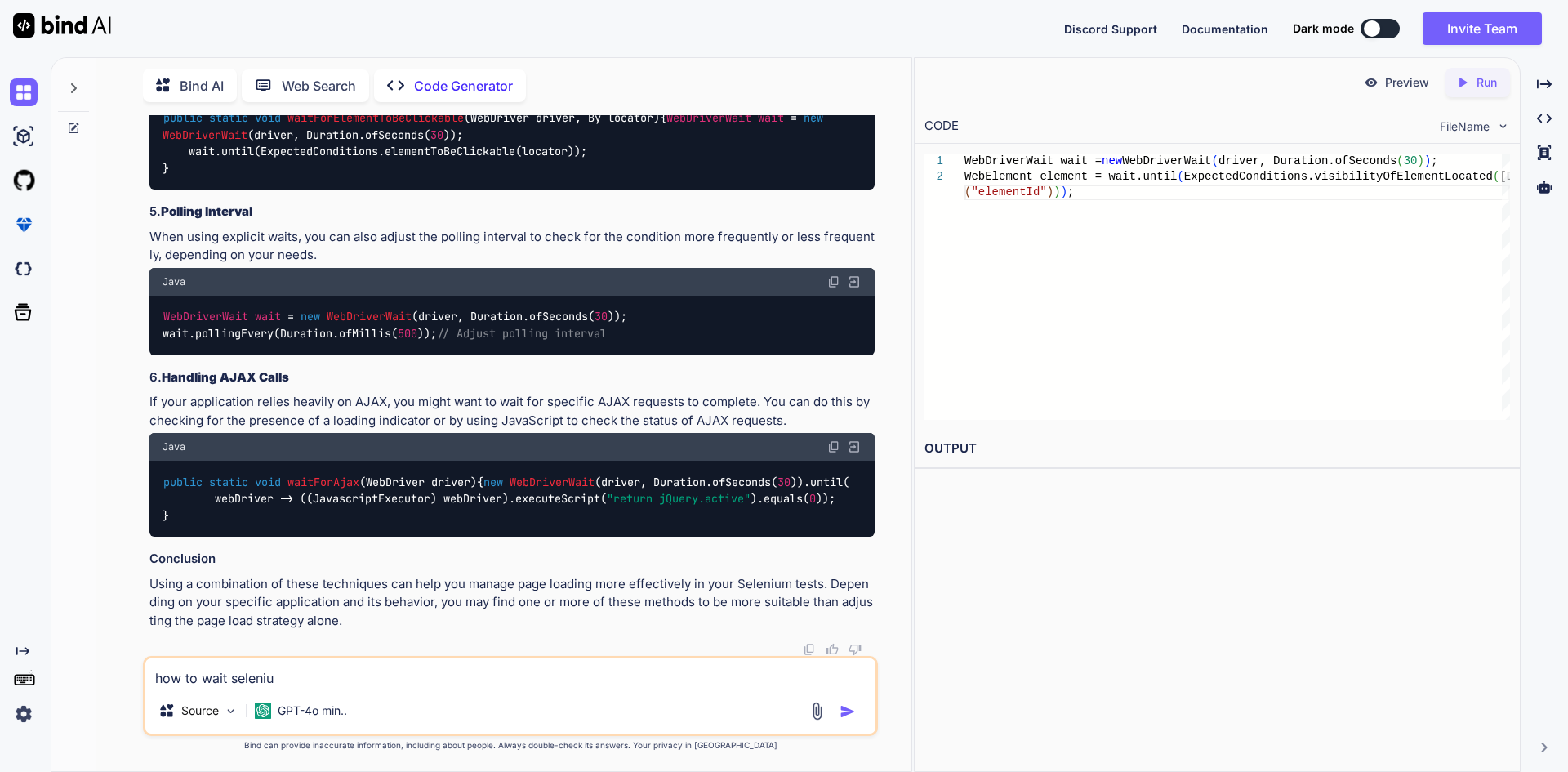
type textarea "how to wait selenium"
type textarea "x"
type textarea "how to wait selenium"
type textarea "x"
type textarea "how to wait selenium s"
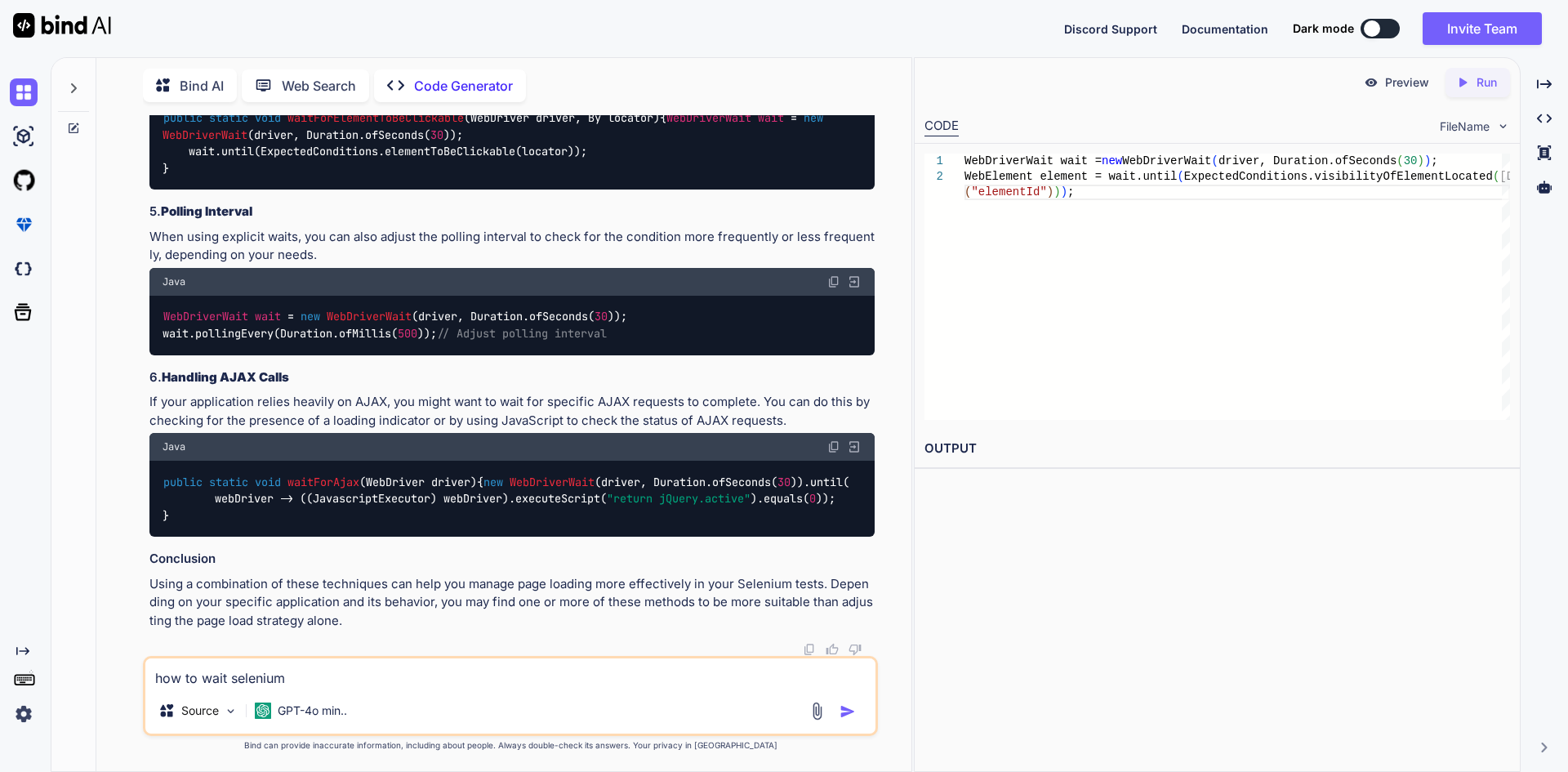
type textarea "x"
type textarea "how to wait selenium sc"
type textarea "x"
type textarea "how to wait selenium scr"
type textarea "x"
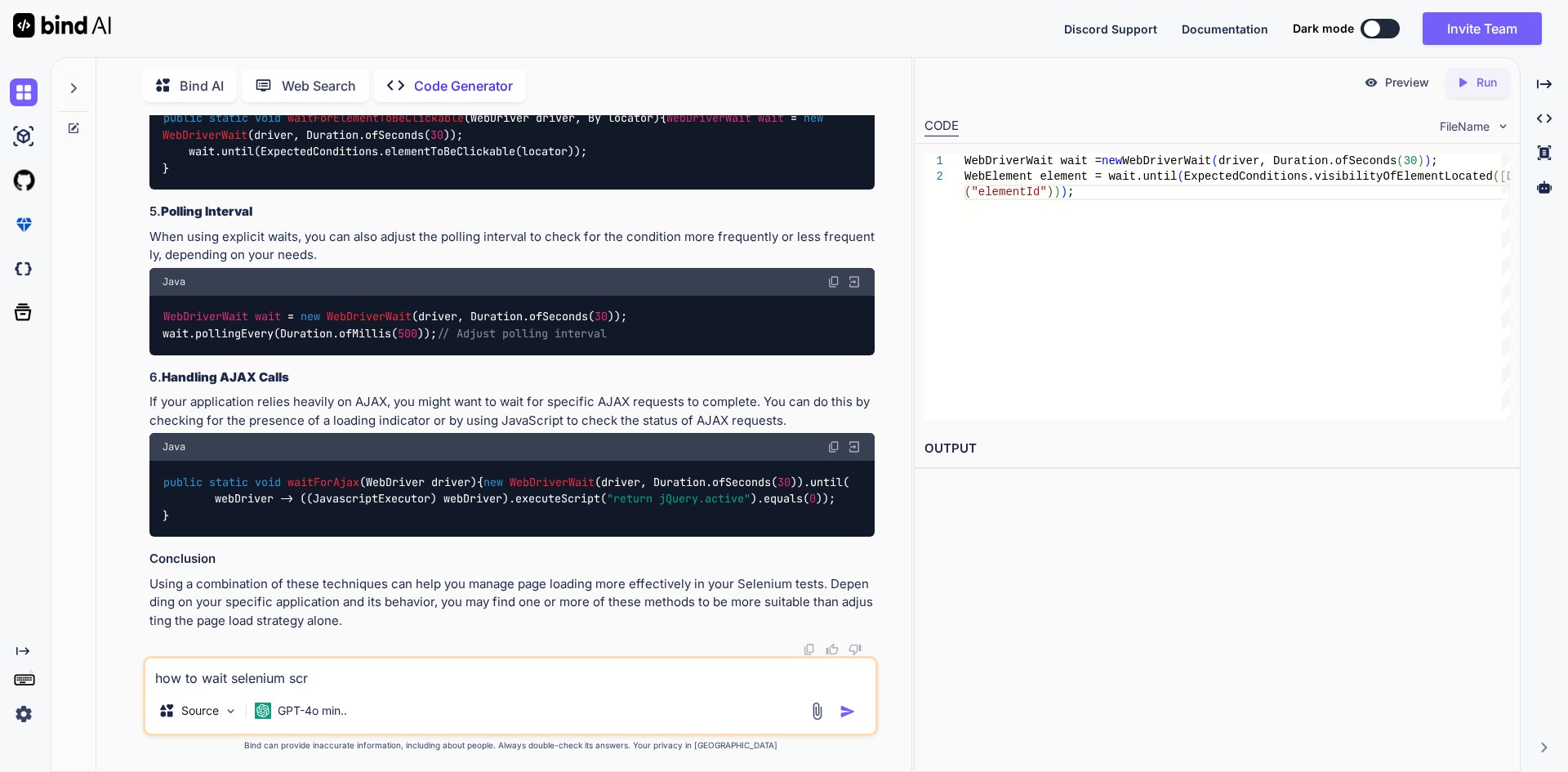
type textarea "how to wait selenium scri"
type textarea "x"
type textarea "how to wait selenium scrip"
type textarea "x"
type textarea "how to wait selenium script"
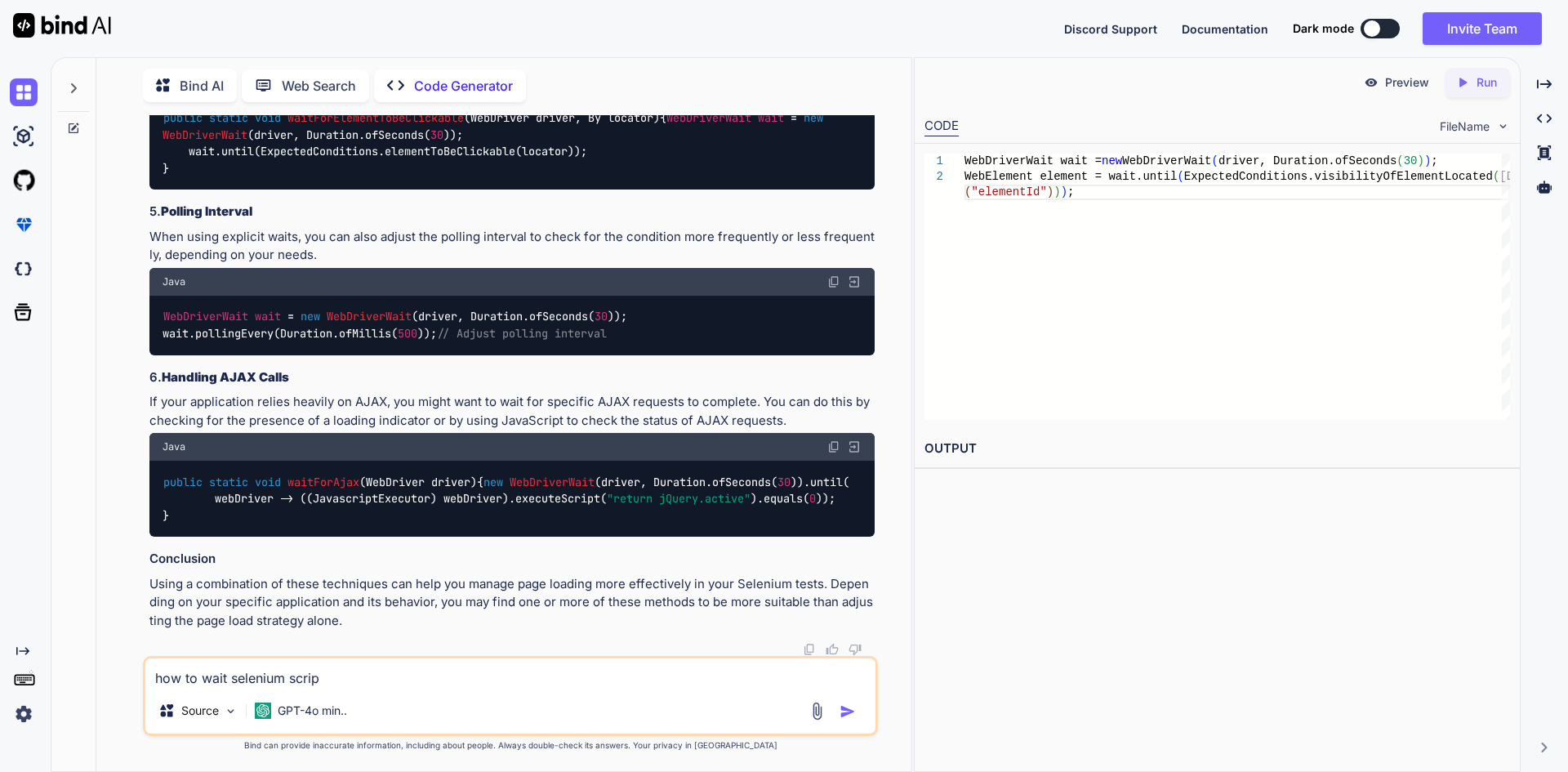
type textarea "x"
type textarea "how to wait selenium script"
type textarea "x"
type textarea "how to wait selenium script t"
type textarea "x"
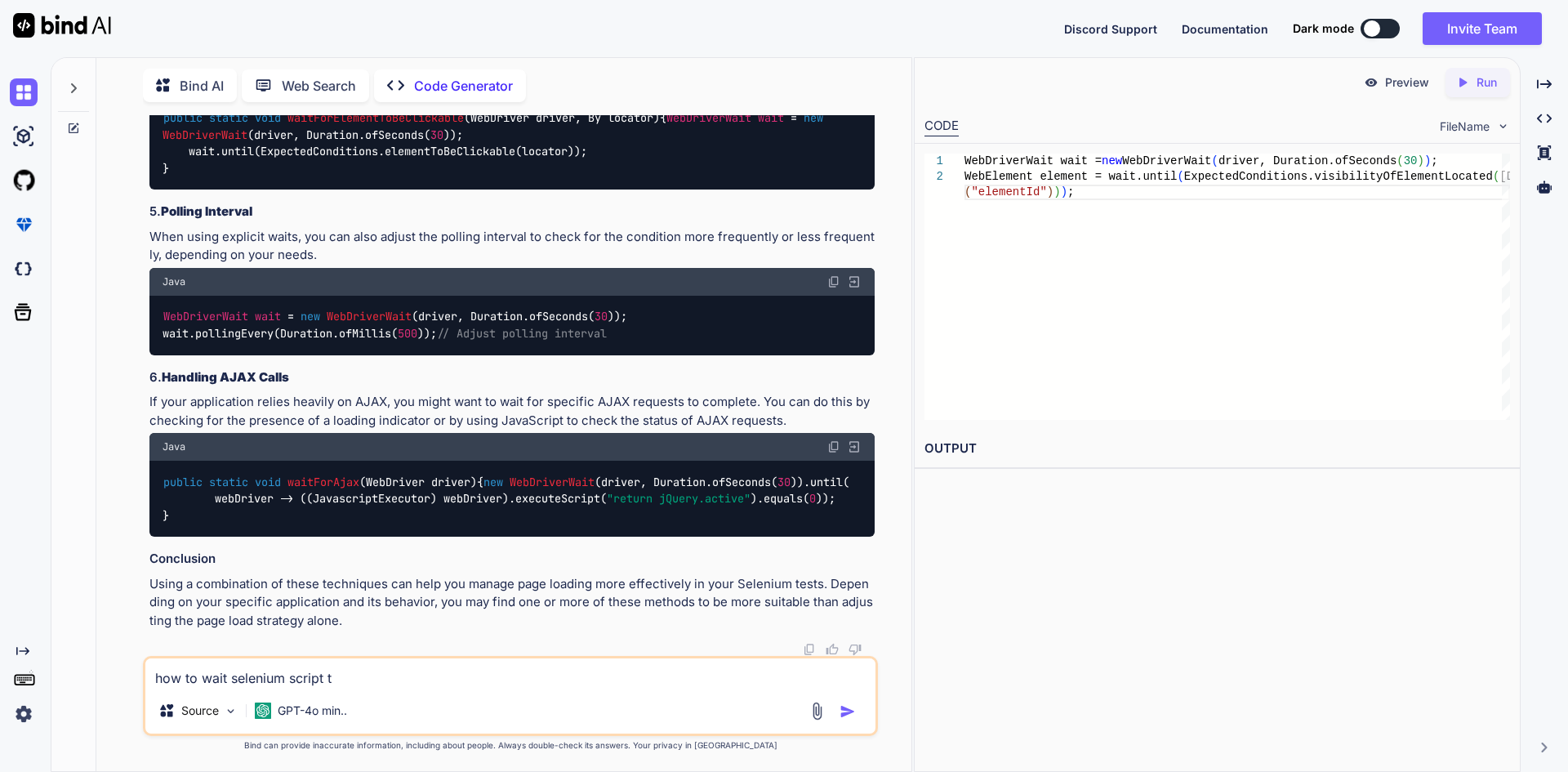
type textarea "how to wait selenium script ti"
type textarea "x"
type textarea "how to wait selenium script til"
type textarea "x"
type textarea "how to wait selenium script till"
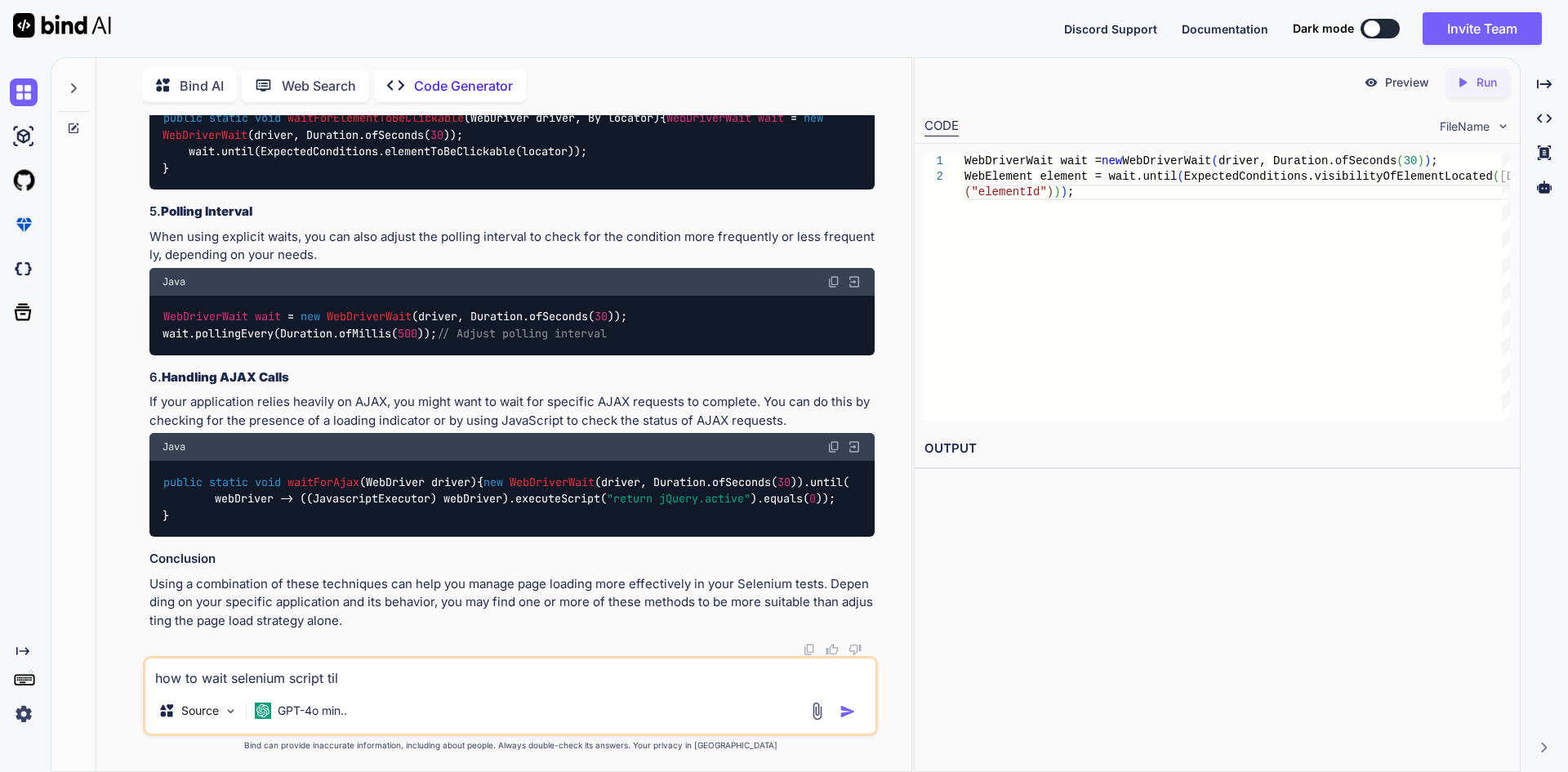
type textarea "x"
type textarea "how to wait selenium script till"
type textarea "x"
type textarea "how to wait selenium script till p"
type textarea "x"
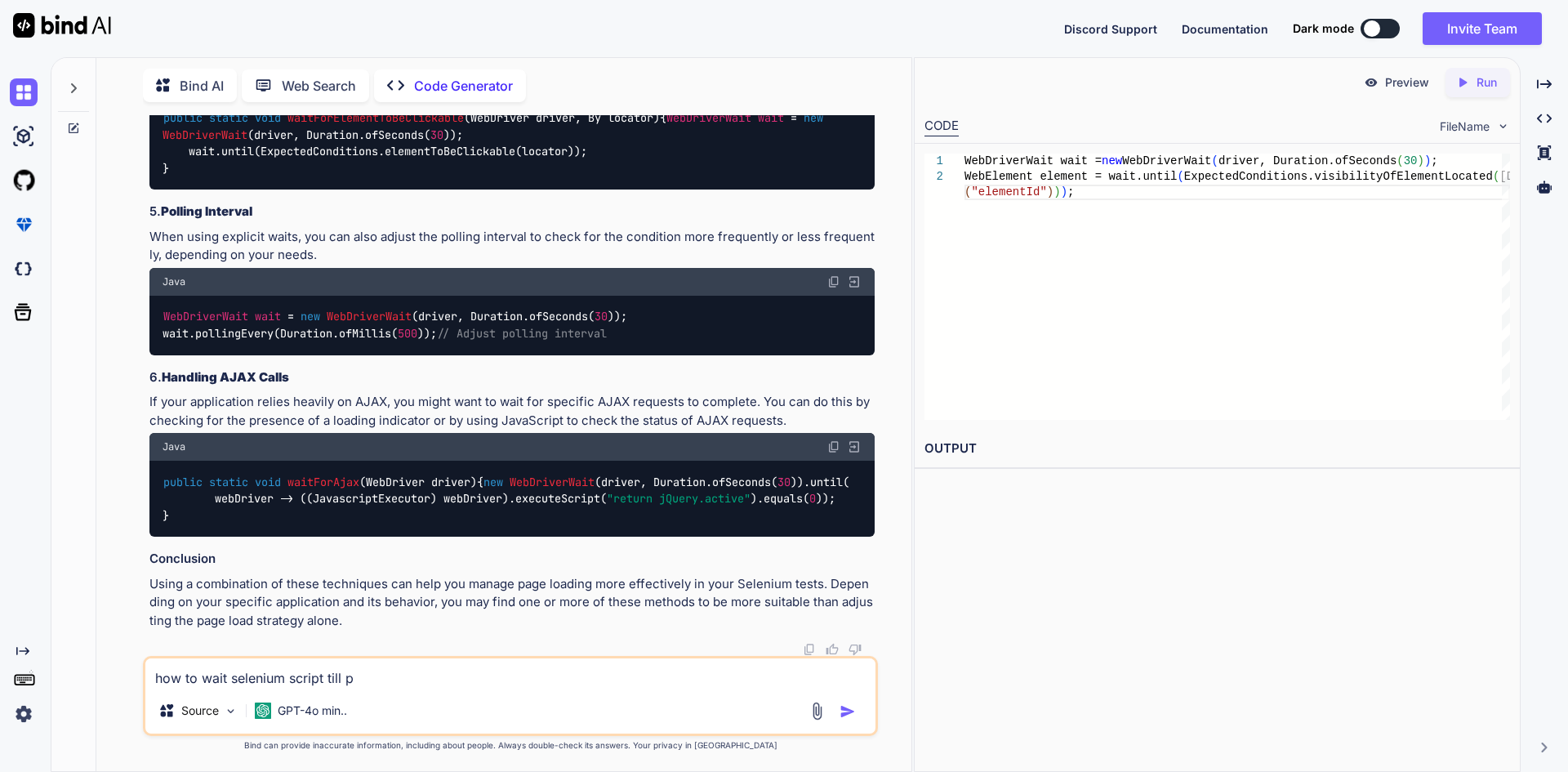
type textarea "how to wait selenium script till pa"
type textarea "x"
type textarea "how to wait selenium script till pag"
type textarea "x"
type textarea "how to wait selenium script till page"
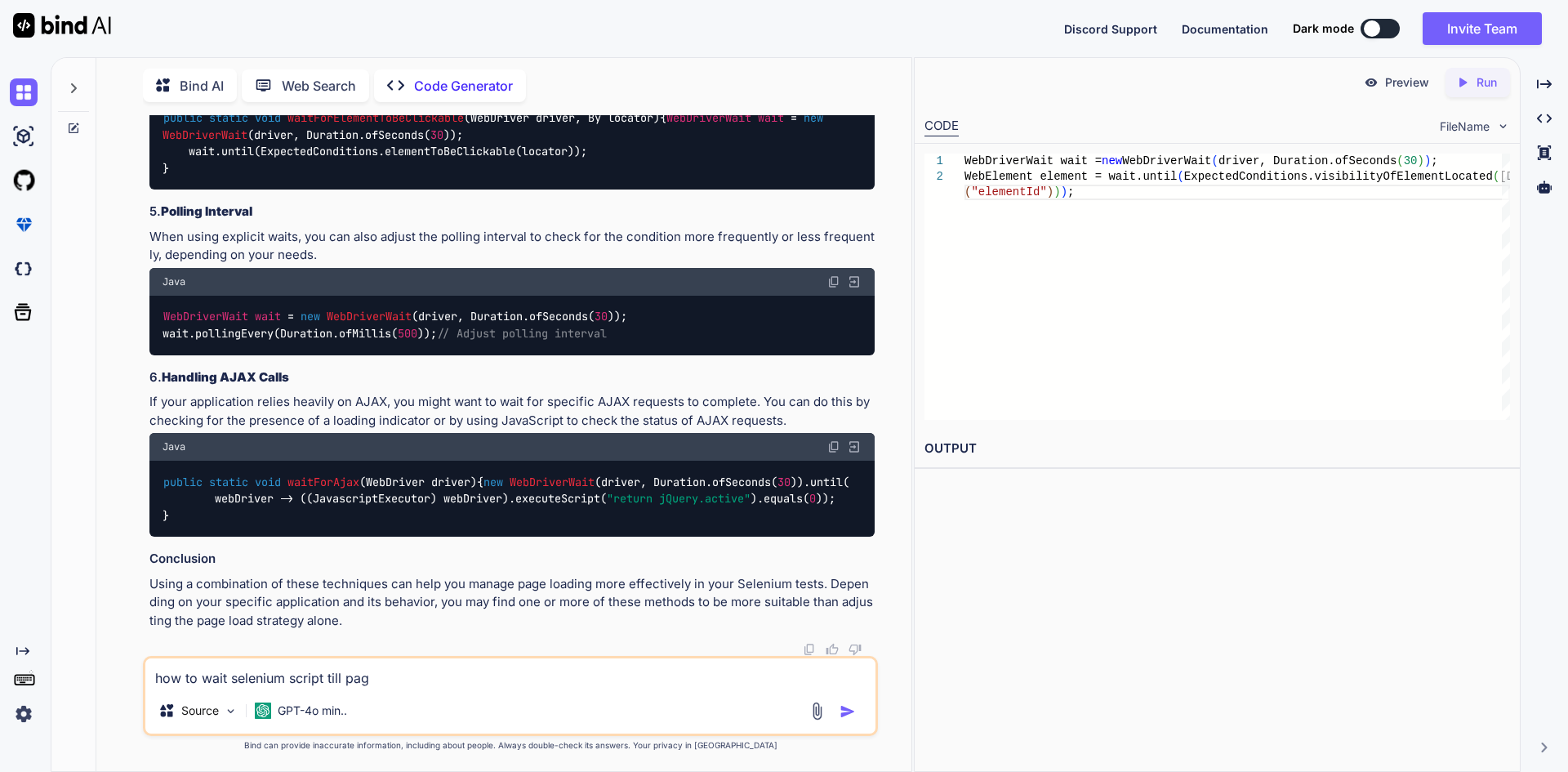
type textarea "x"
type textarea "how to wait selenium script till page"
type textarea "x"
type textarea "how to wait selenium script till page l"
type textarea "x"
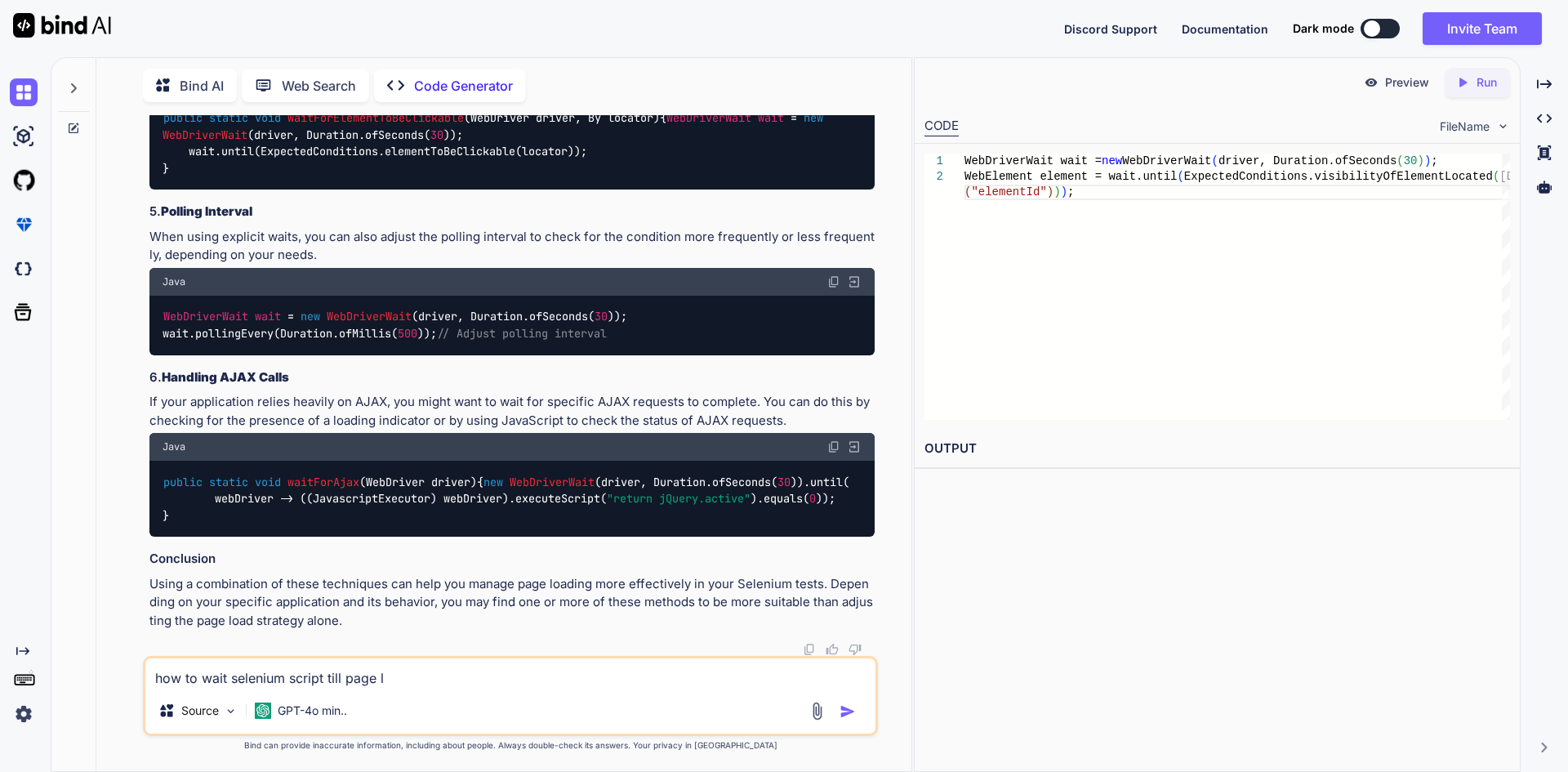
type textarea "how to wait selenium script till page lo"
type textarea "x"
type textarea "how to wait selenium script till page loa"
type textarea "x"
type textarea "how to wait selenium script till page load"
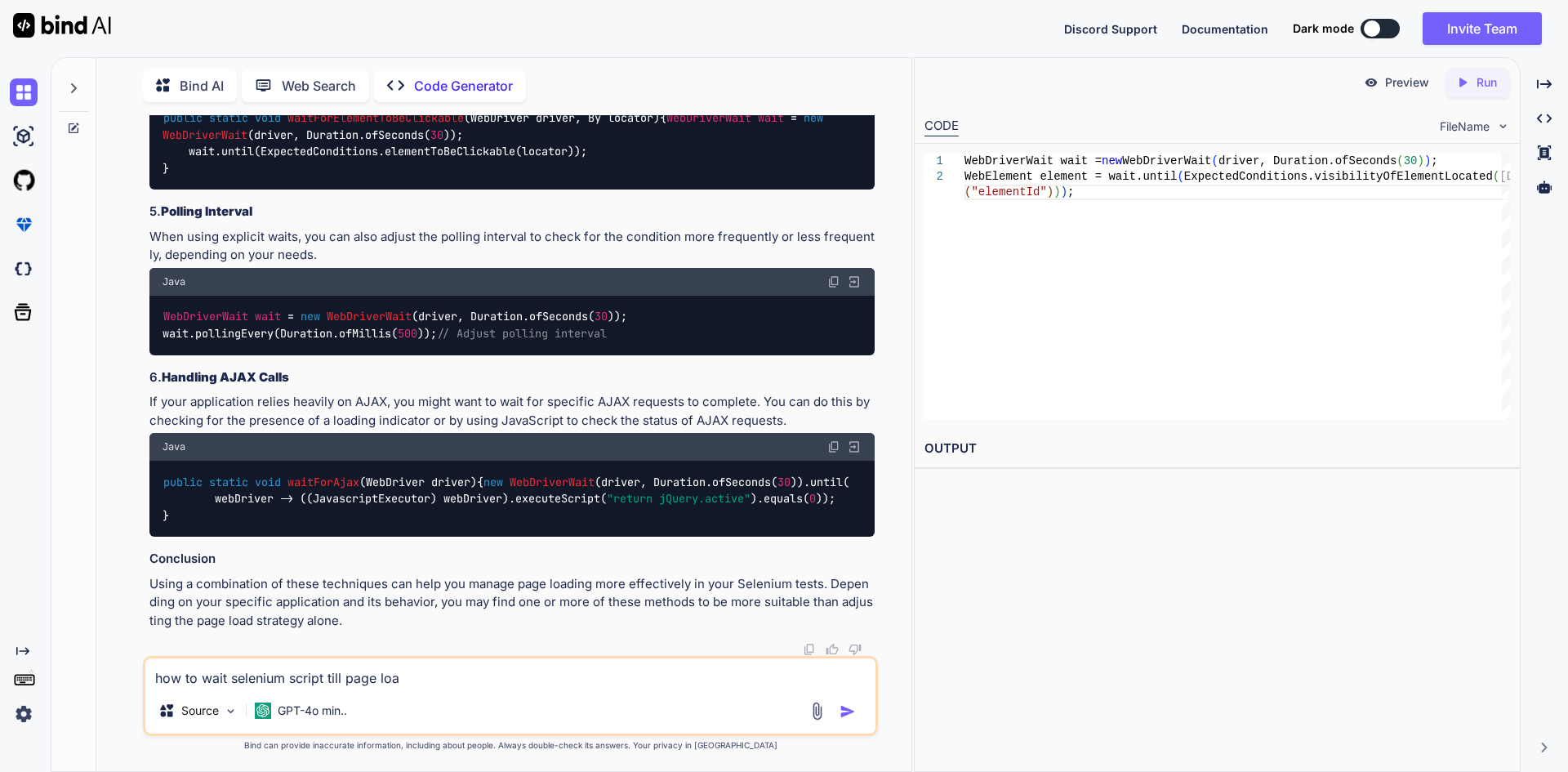
type textarea "x"
type textarea "how to wait selenium script till page loads"
type textarea "x"
type textarea "how to wait selenium script till page loads"
type textarea "x"
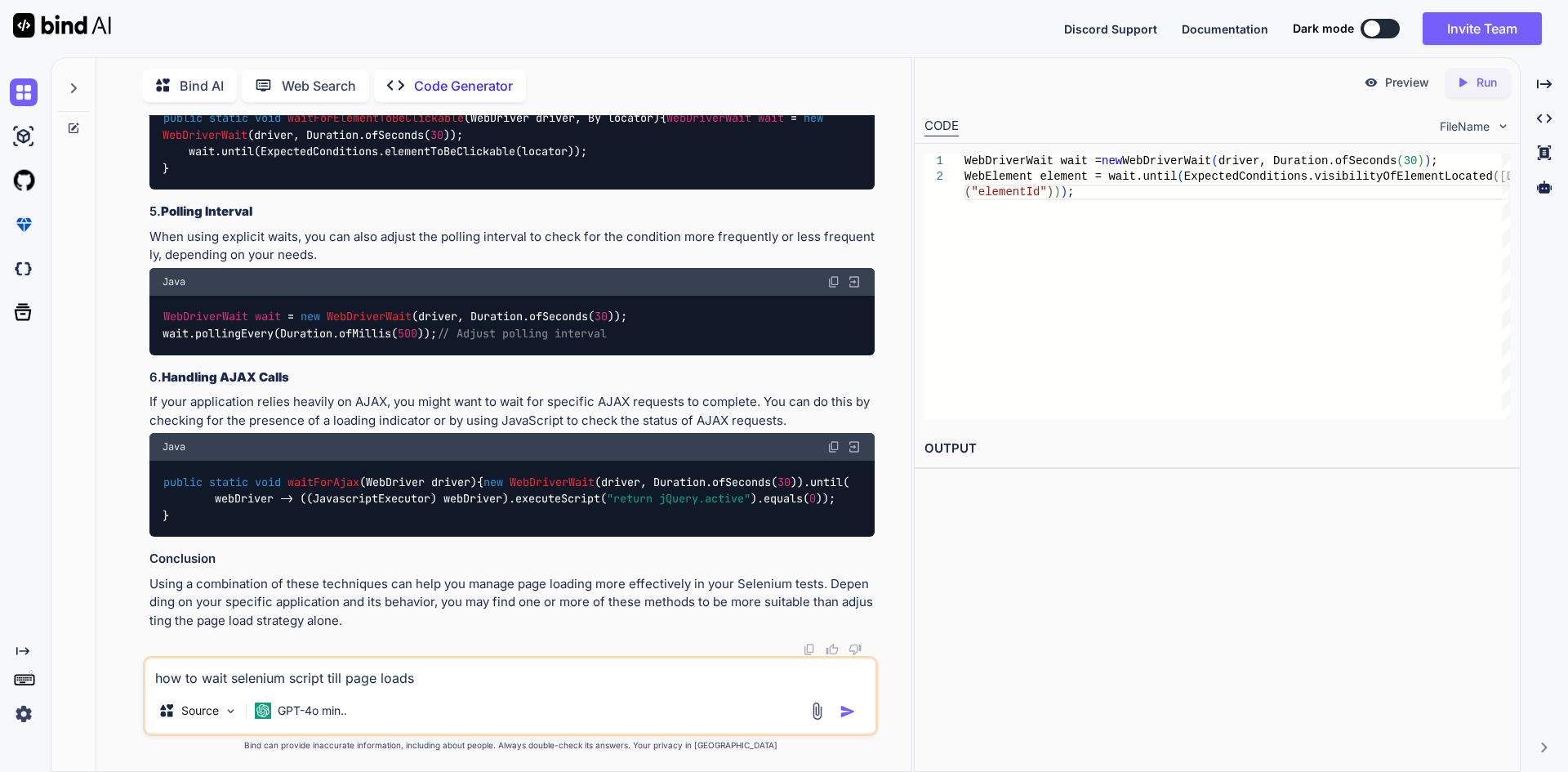
type textarea "how to wait selenium script till page loads p"
type textarea "x"
type textarea "how to wait selenium script till page loads pr"
type textarea "x"
type textarea "how to wait selenium script till page loads pro"
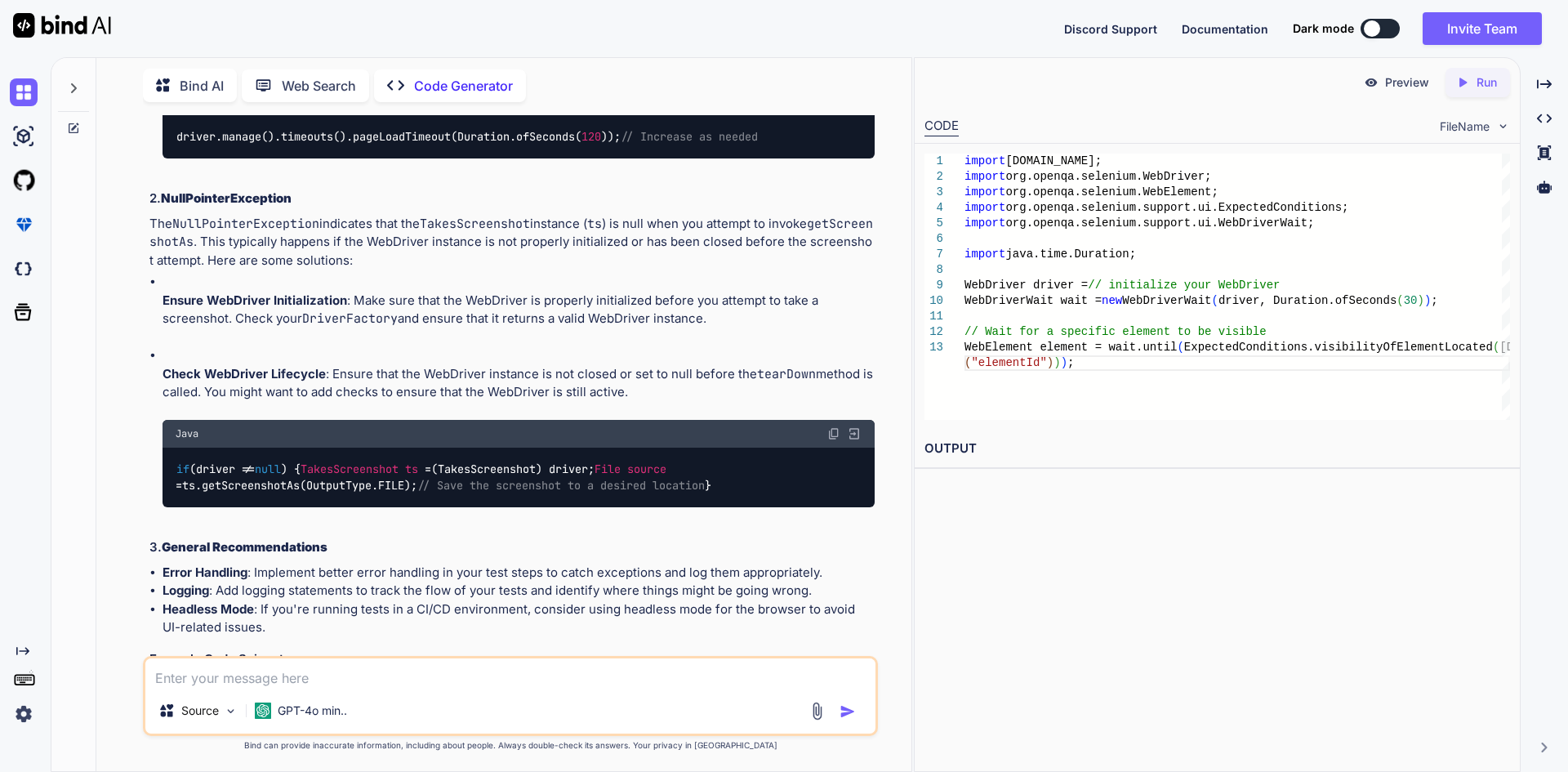
scroll to position [935, 0]
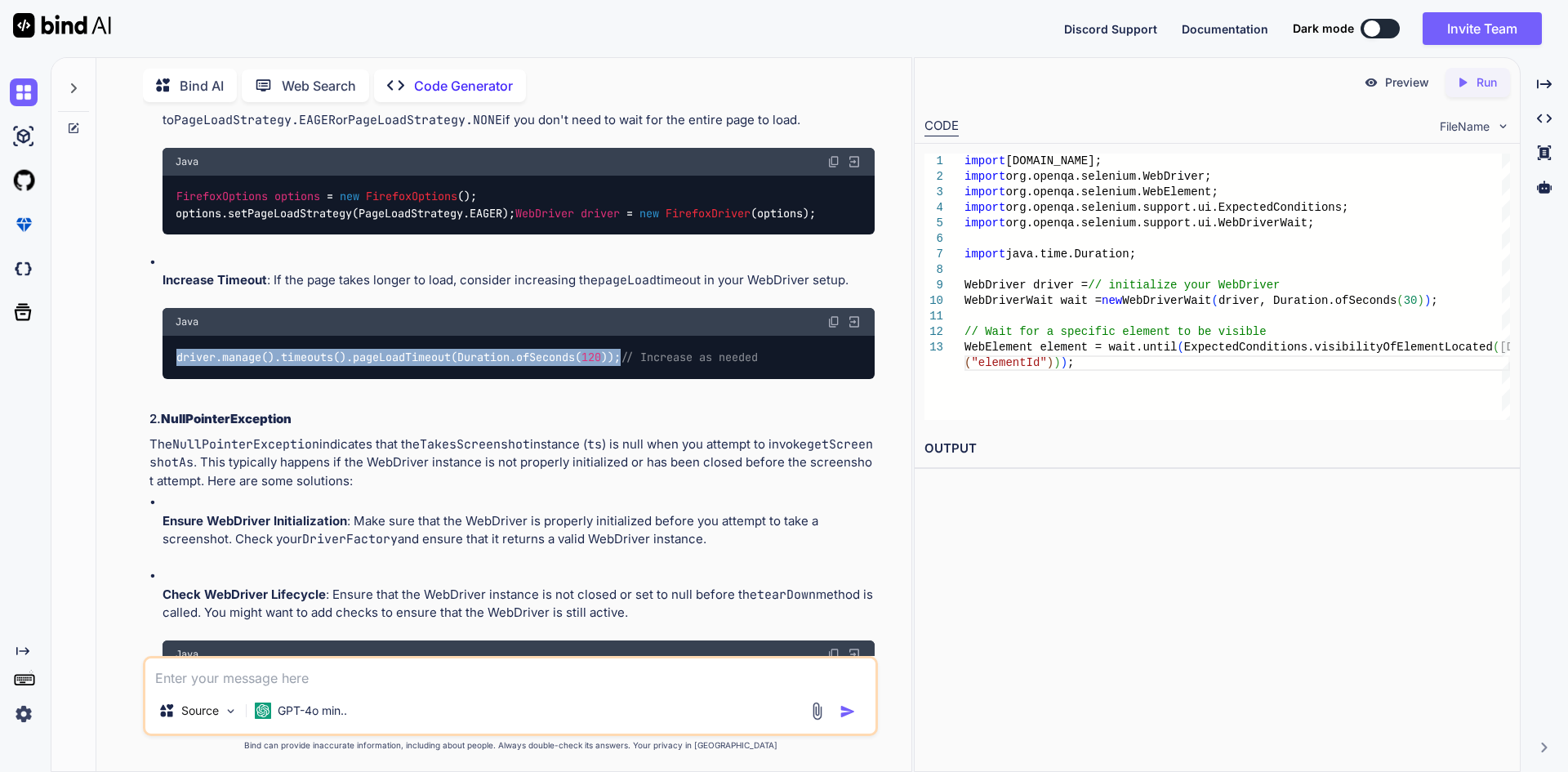
drag, startPoint x: 179, startPoint y: 370, endPoint x: 628, endPoint y: 373, distance: 449.0
click at [628, 366] on code "driver.manage().timeouts().pageLoadTimeout(Duration.ofSeconds( 120 )); // Incre…" at bounding box center [467, 357] width 584 height 17
copy code "driver.manage().timeouts().pageLoadTimeout(Duration.ofSeconds( 120 ));"
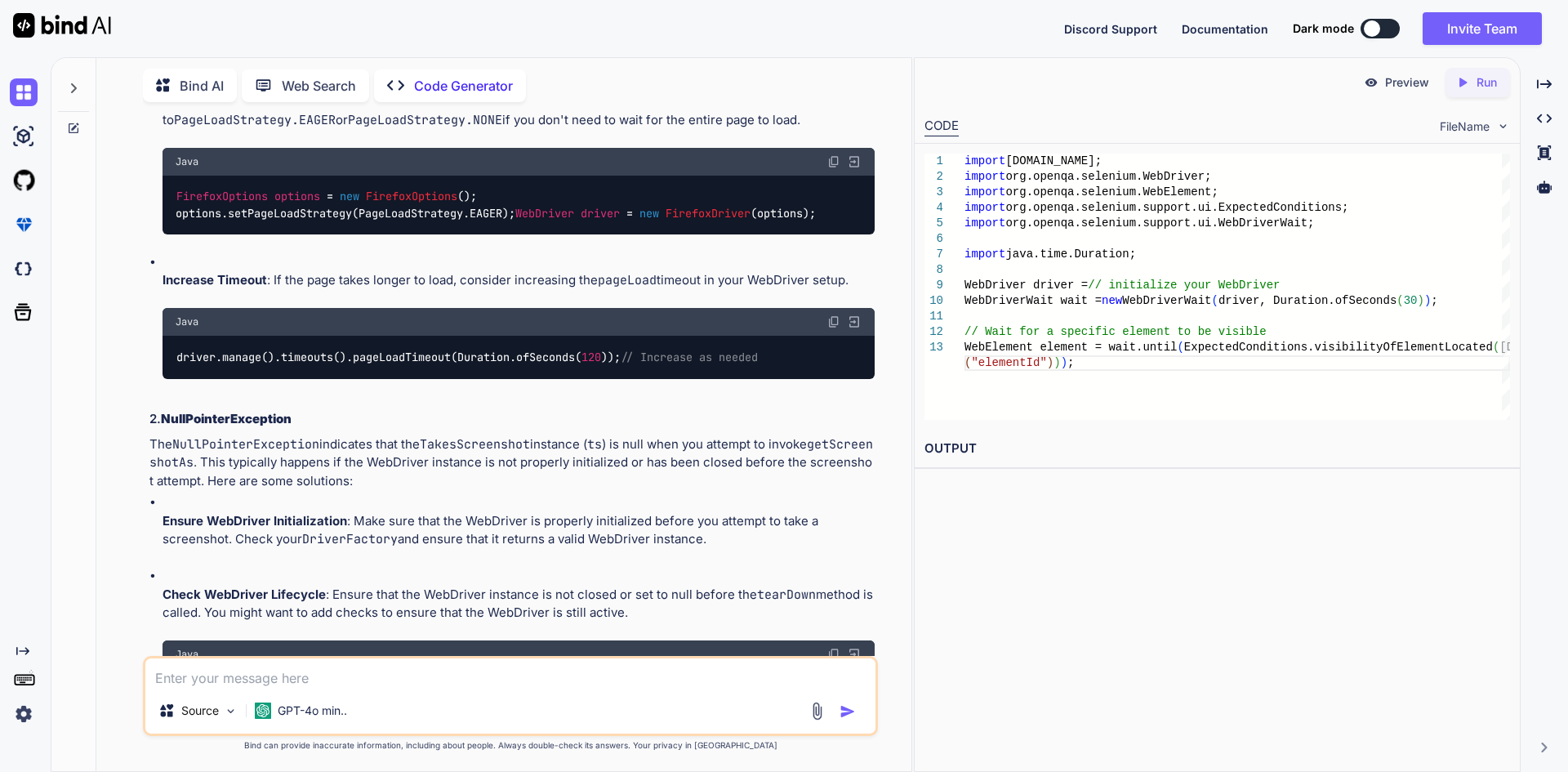
click at [365, 397] on li "Increase Timeout : If the page takes longer to load, consider increasing the pa…" at bounding box center [519, 325] width 712 height 144
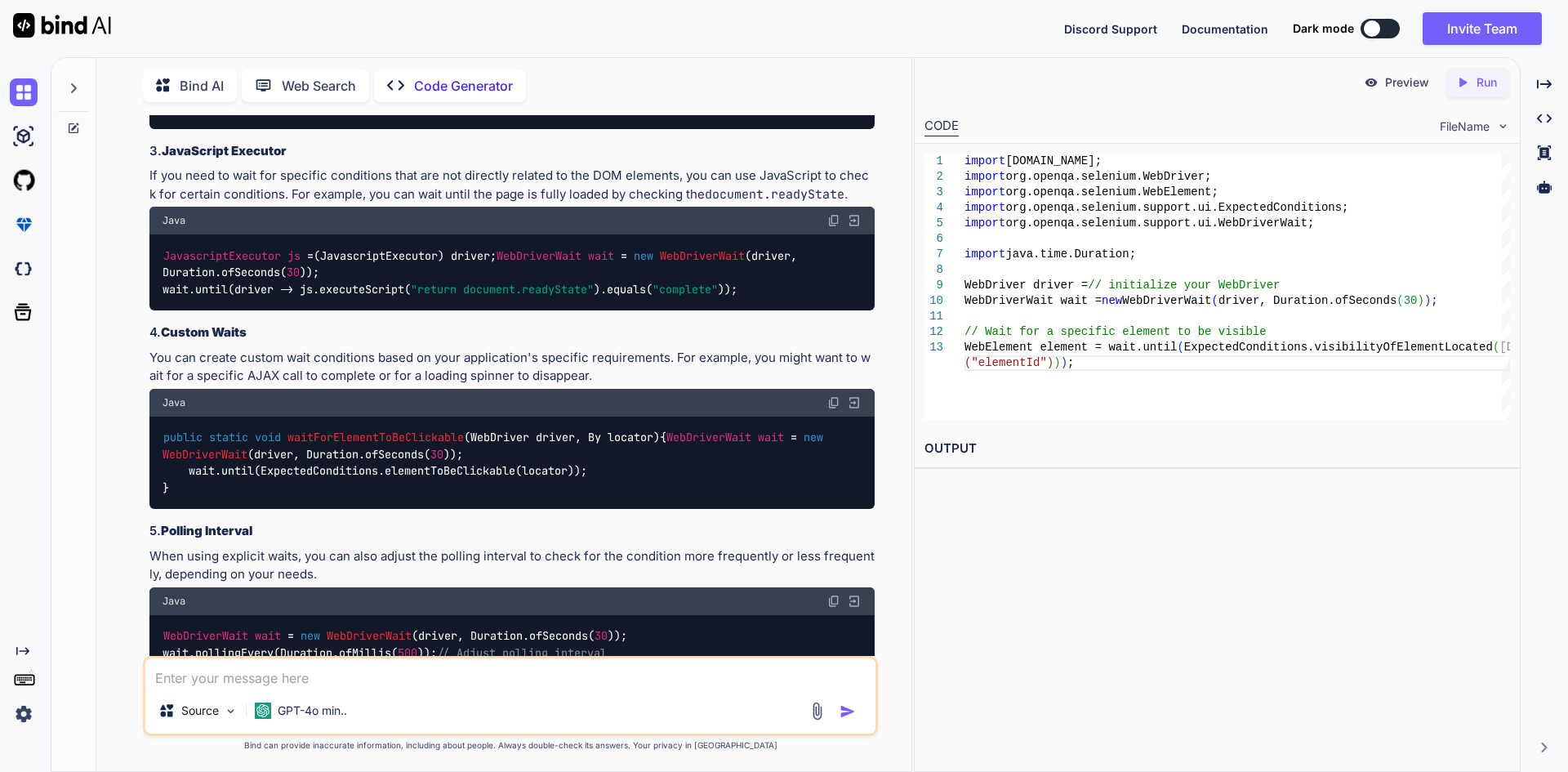
scroll to position [2895, 0]
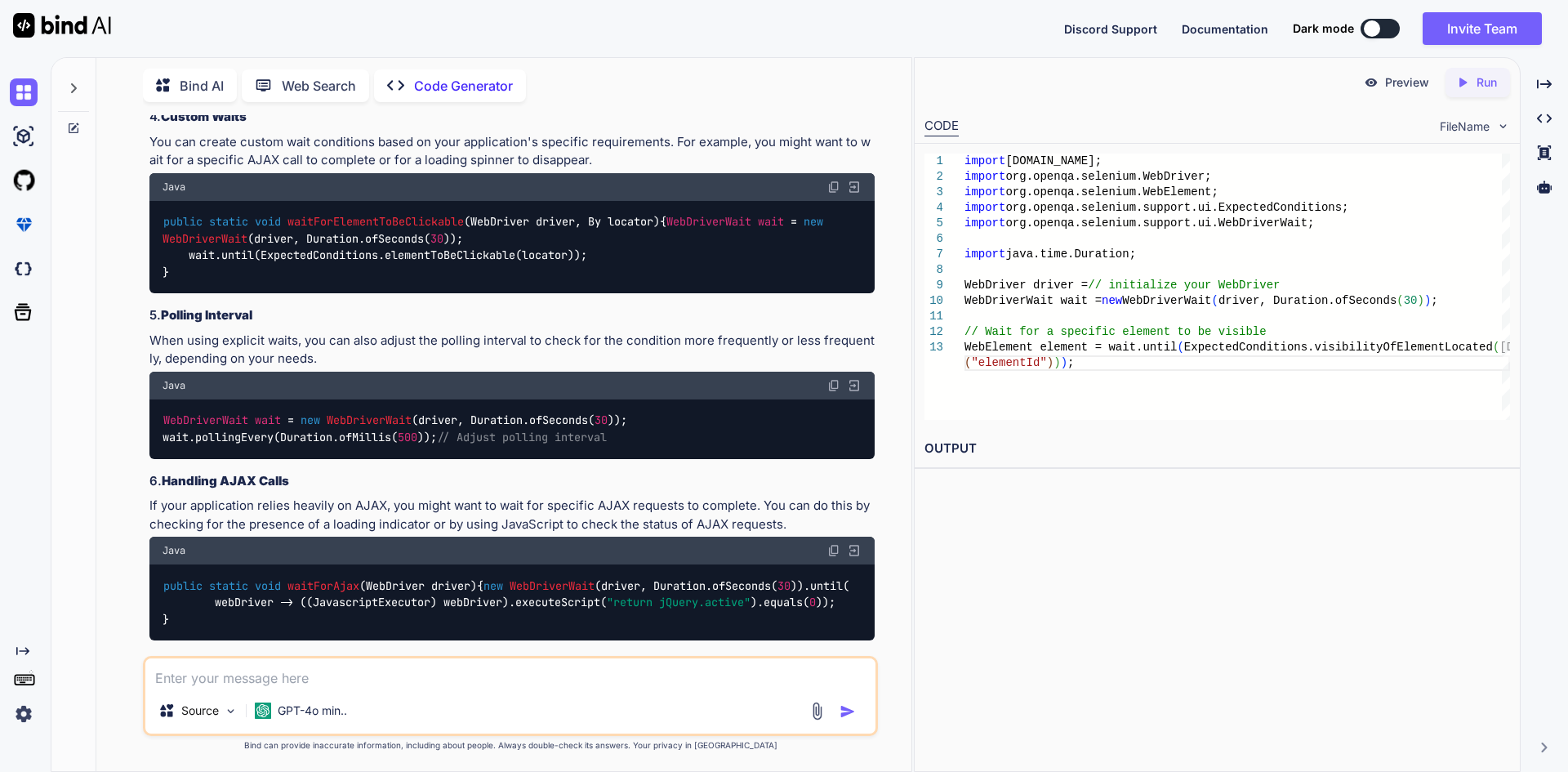
drag, startPoint x: 166, startPoint y: 306, endPoint x: 634, endPoint y: 302, distance: 468.0
copy code "driver.manage().timeouts().implicitlyWait(Duration.ofSeconds( 10 ));"
